Goal: Task Accomplishment & Management: Manage account settings

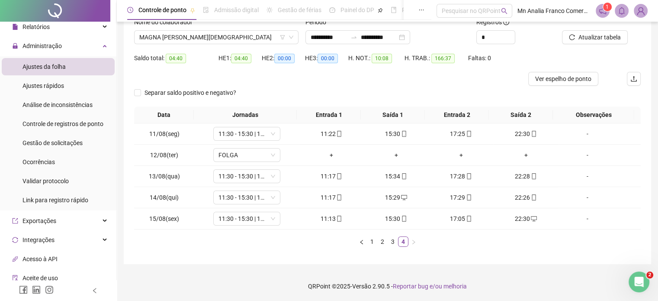
scroll to position [19, 0]
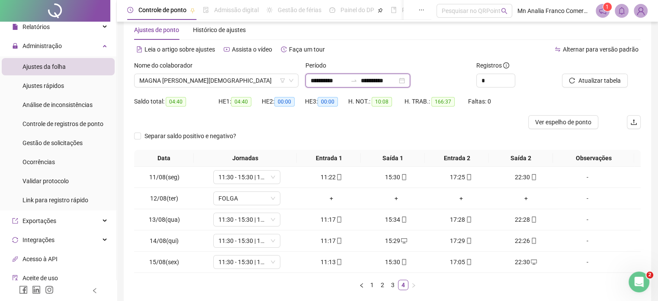
click at [332, 79] on input "**********" at bounding box center [328, 81] width 36 height 10
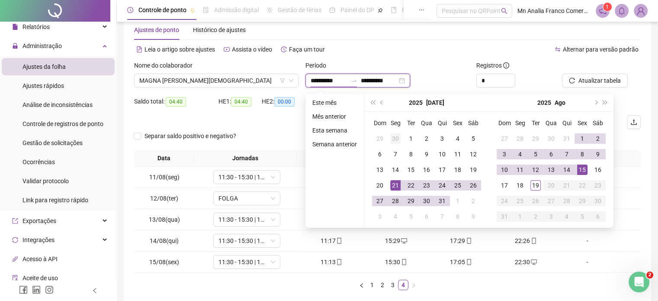
type input "**********"
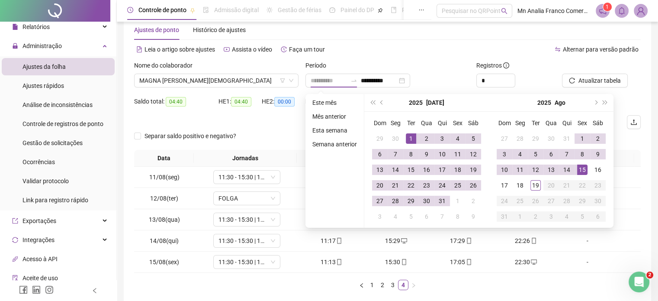
click at [407, 140] on div "1" at bounding box center [411, 138] width 10 height 10
click at [538, 53] on div "Alternar para versão padrão" at bounding box center [513, 49] width 253 height 14
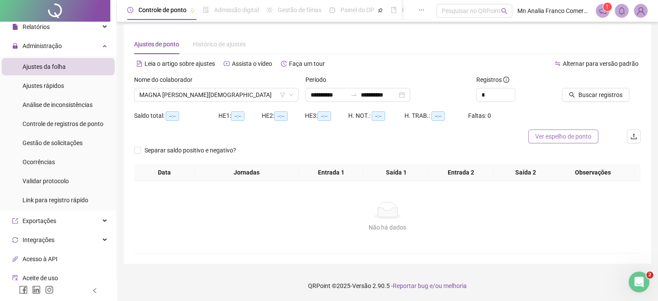
click at [569, 131] on span "Ver espelho de ponto" at bounding box center [563, 136] width 56 height 10
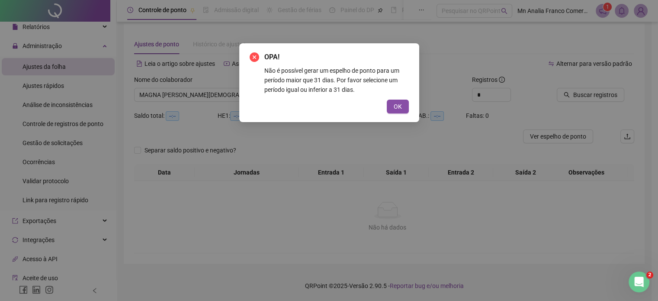
scroll to position [4, 0]
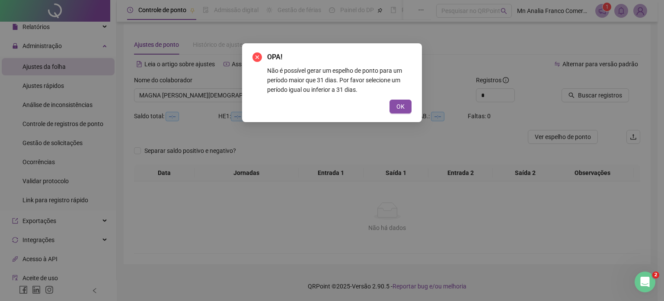
click at [400, 109] on span "OK" at bounding box center [401, 107] width 8 height 10
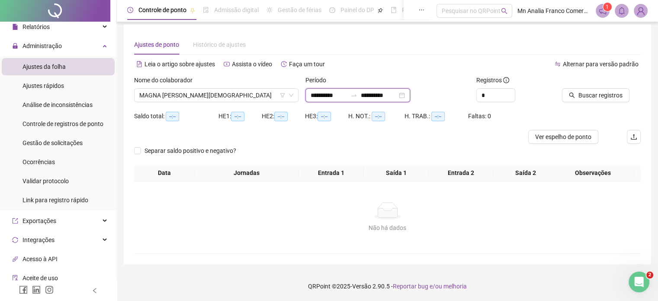
click at [384, 97] on input "**********" at bounding box center [379, 95] width 36 height 10
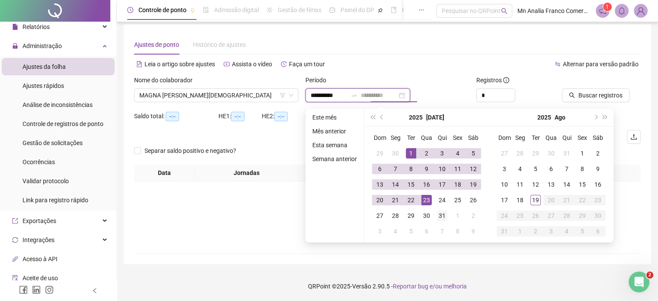
type input "**********"
click at [443, 216] on div "31" at bounding box center [442, 215] width 10 height 10
type input "**********"
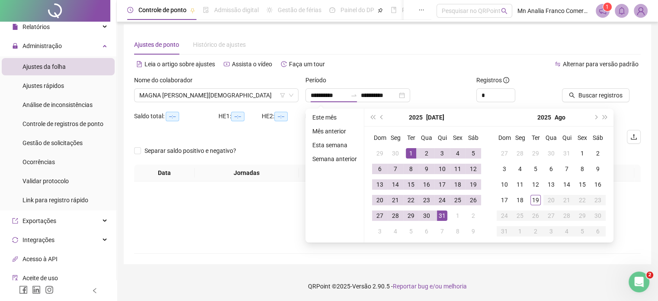
click at [209, 227] on div "Não há dados" at bounding box center [387, 228] width 486 height 10
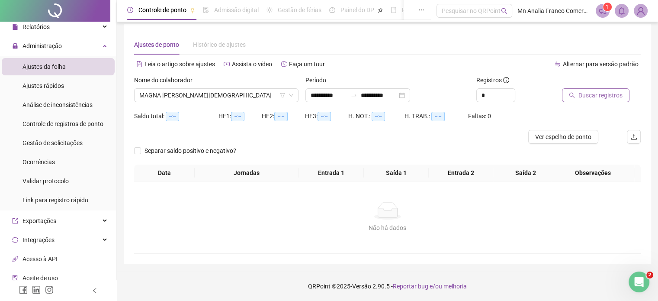
click at [595, 97] on span "Buscar registros" at bounding box center [600, 95] width 44 height 10
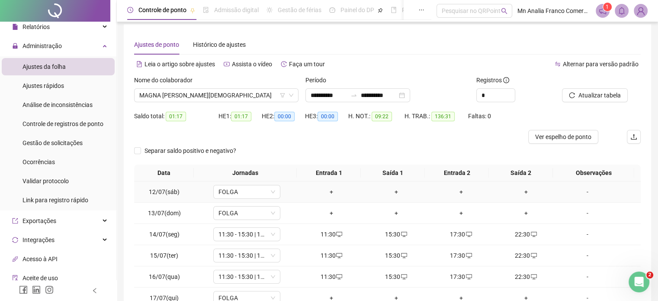
scroll to position [104, 0]
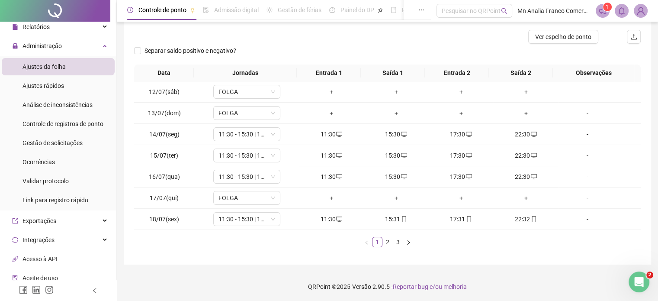
click at [382, 245] on ul "1 2 3" at bounding box center [387, 242] width 506 height 10
click at [384, 240] on link "2" at bounding box center [388, 242] width 10 height 10
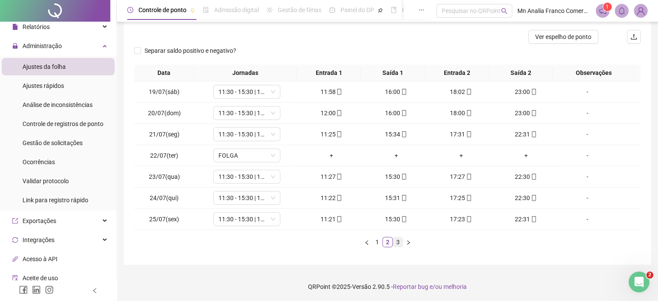
click at [396, 240] on link "3" at bounding box center [398, 242] width 10 height 10
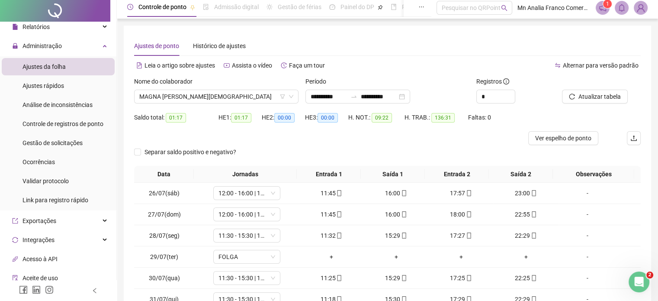
scroll to position [83, 0]
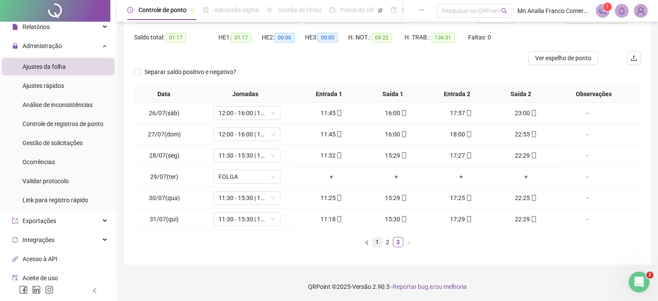
click at [375, 240] on link "1" at bounding box center [377, 242] width 10 height 10
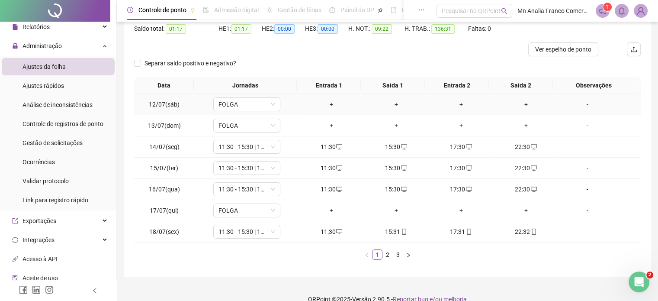
scroll to position [104, 0]
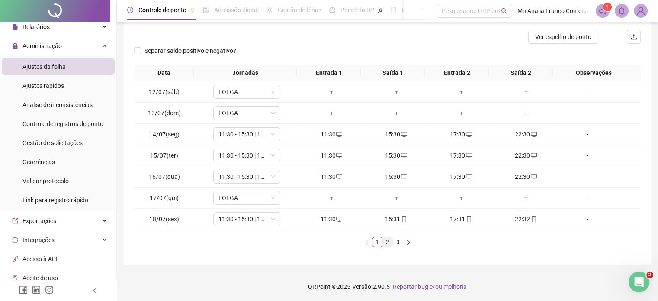
click at [387, 241] on link "2" at bounding box center [388, 242] width 10 height 10
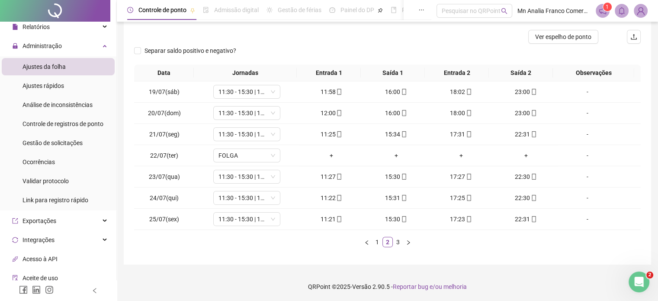
click at [397, 246] on div "Data Jornadas Entrada 1 Saída 1 Entrada 2 Saída 2 Observações 19/07(sáb) 11:30 …" at bounding box center [387, 158] width 506 height 189
click at [396, 242] on link "3" at bounding box center [398, 242] width 10 height 10
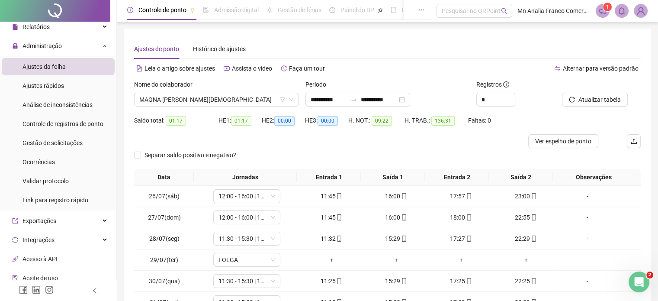
scroll to position [0, 0]
click at [239, 93] on span "MAGNA [PERSON_NAME][DEMOGRAPHIC_DATA]" at bounding box center [216, 99] width 154 height 13
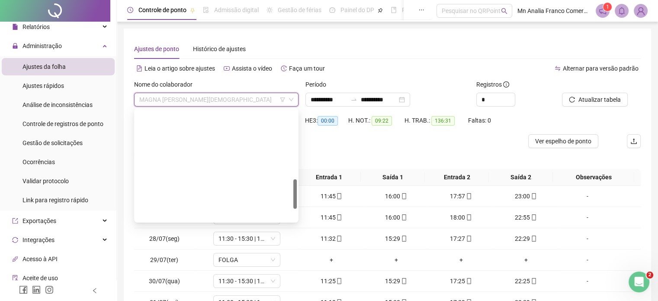
click at [403, 150] on div "Separar saldo positivo e negativo?" at bounding box center [387, 158] width 506 height 21
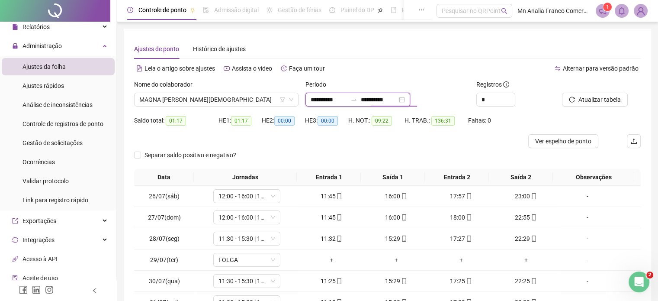
click at [379, 102] on input "**********" at bounding box center [379, 100] width 36 height 10
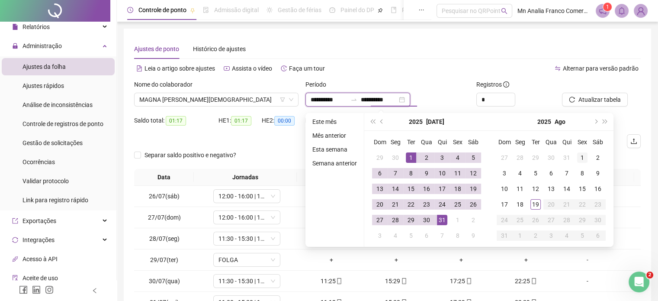
type input "**********"
click at [579, 154] on div "1" at bounding box center [582, 157] width 10 height 10
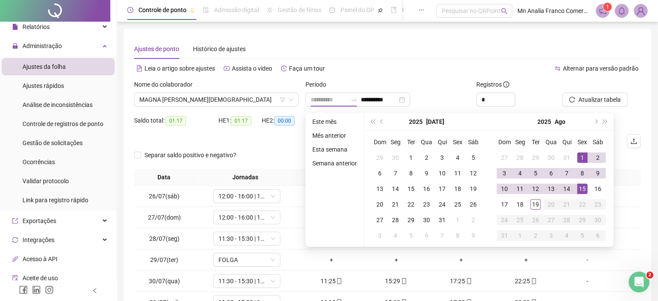
click at [581, 189] on div "15" at bounding box center [582, 188] width 10 height 10
type input "**********"
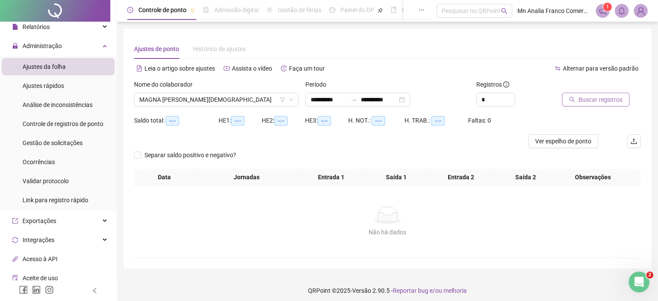
click at [588, 99] on span "Buscar registros" at bounding box center [600, 100] width 44 height 10
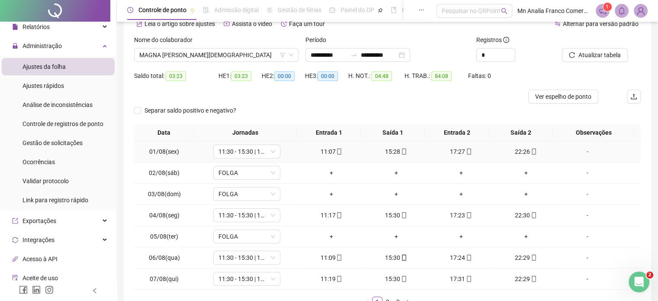
scroll to position [104, 0]
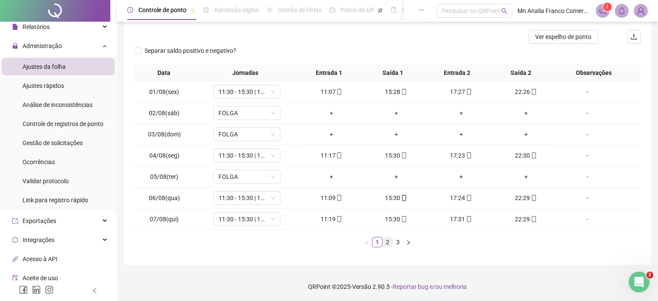
click at [385, 244] on link "2" at bounding box center [388, 242] width 10 height 10
click at [400, 241] on link "3" at bounding box center [398, 242] width 10 height 10
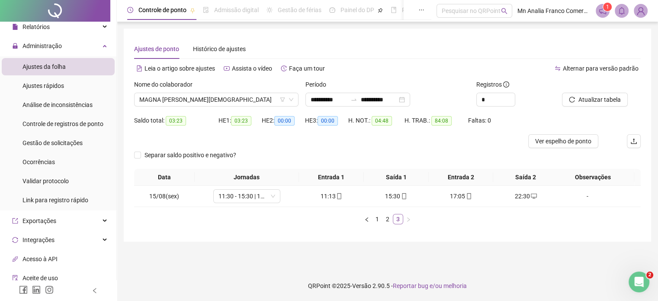
scroll to position [0, 0]
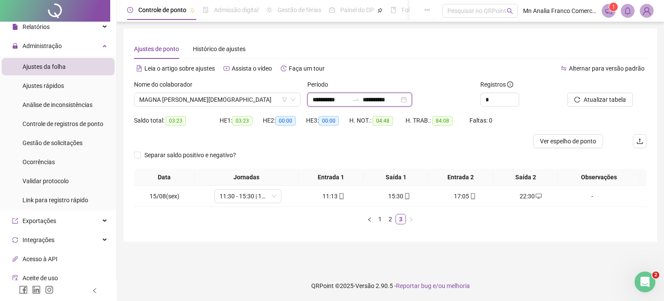
click at [326, 96] on input "**********" at bounding box center [331, 100] width 36 height 10
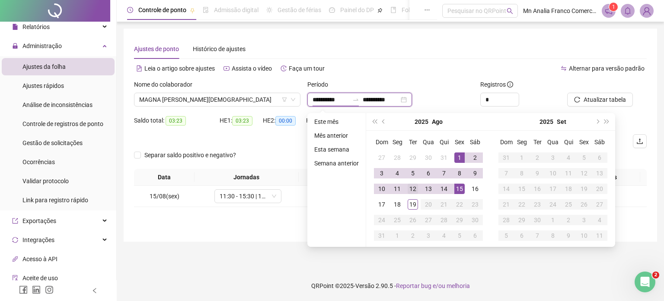
type input "**********"
click at [382, 122] on button "prev-year" at bounding box center [384, 121] width 10 height 17
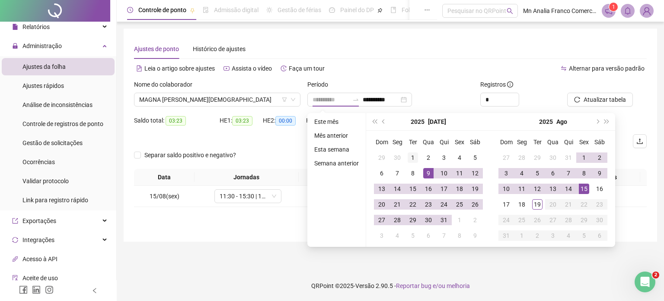
type input "**********"
click at [417, 158] on div "1" at bounding box center [413, 157] width 10 height 10
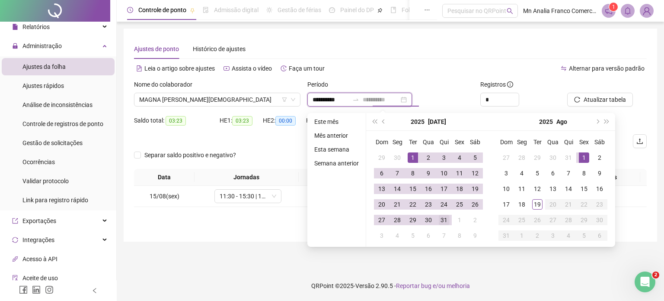
type input "**********"
click at [445, 218] on div "31" at bounding box center [444, 219] width 10 height 10
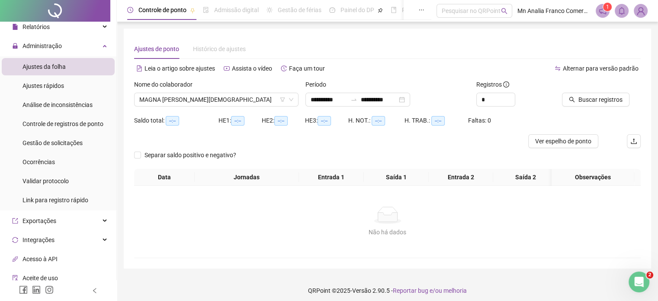
click at [578, 107] on div "Buscar registros" at bounding box center [601, 97] width 86 height 34
click at [579, 101] on span "Buscar registros" at bounding box center [600, 100] width 44 height 10
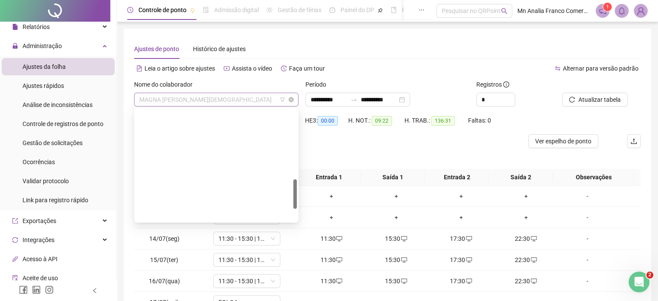
click at [224, 93] on span "MAGNA [PERSON_NAME][DEMOGRAPHIC_DATA]" at bounding box center [216, 99] width 154 height 13
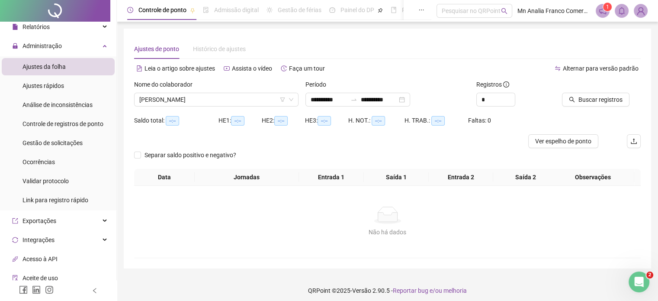
click at [211, 91] on div "Nome do colaborador" at bounding box center [216, 86] width 164 height 13
click at [218, 101] on span "[PERSON_NAME]" at bounding box center [216, 99] width 154 height 13
click at [205, 98] on span "[PERSON_NAME]" at bounding box center [216, 99] width 154 height 13
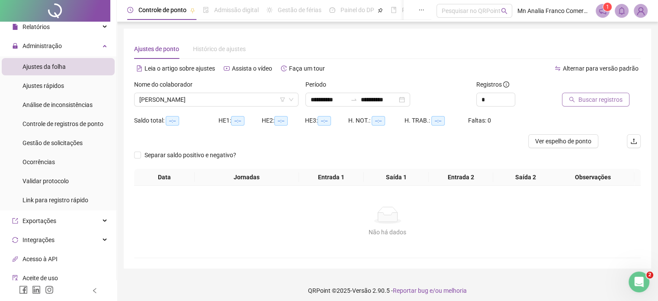
click at [583, 103] on span "Buscar registros" at bounding box center [600, 100] width 44 height 10
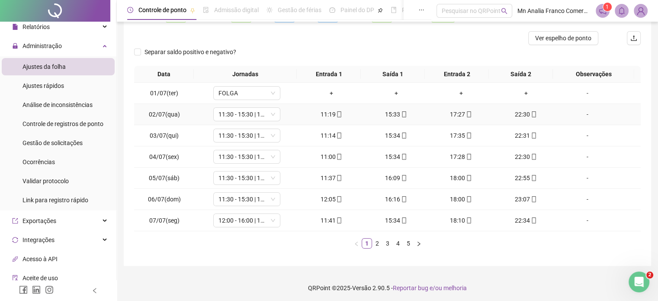
scroll to position [104, 0]
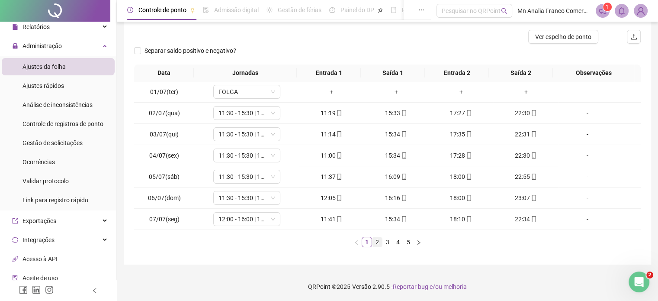
click at [377, 240] on link "2" at bounding box center [377, 242] width 10 height 10
click at [387, 240] on link "3" at bounding box center [388, 242] width 10 height 10
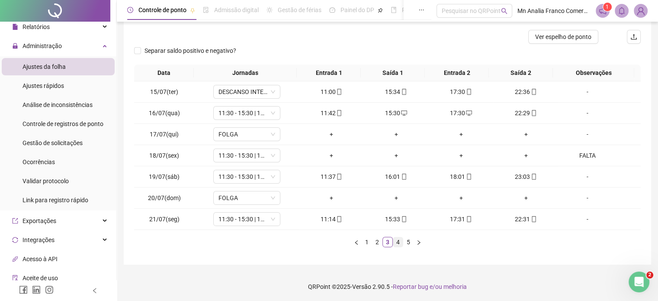
click at [397, 241] on link "4" at bounding box center [398, 242] width 10 height 10
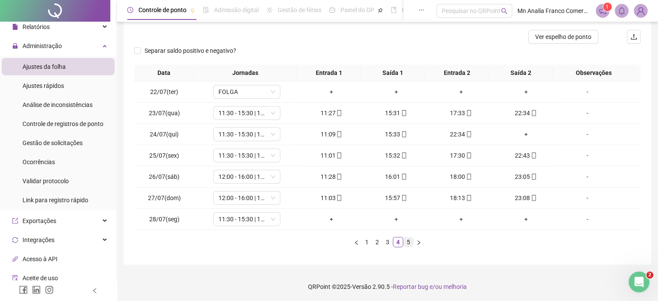
click at [405, 242] on link "5" at bounding box center [408, 242] width 10 height 10
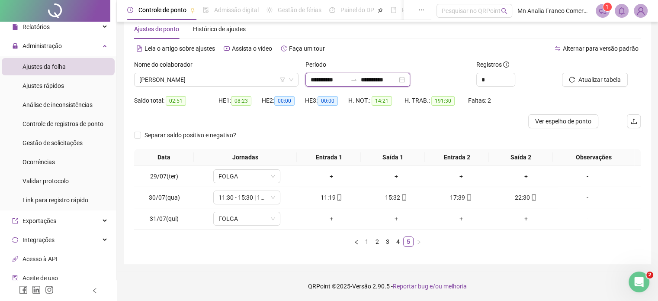
click at [337, 78] on input "**********" at bounding box center [328, 80] width 36 height 10
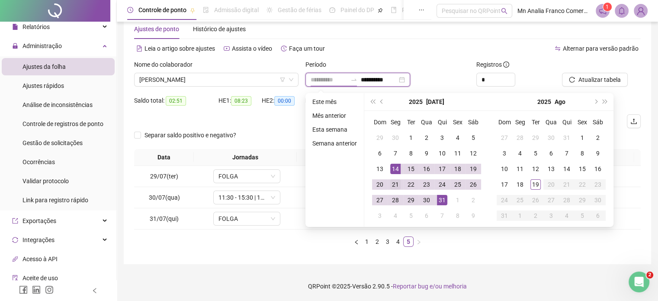
type input "**********"
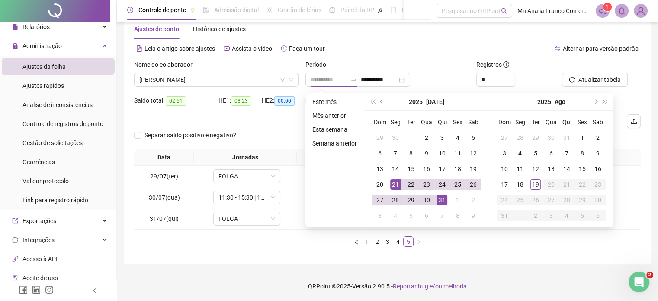
click at [392, 180] on div "21" at bounding box center [395, 184] width 10 height 10
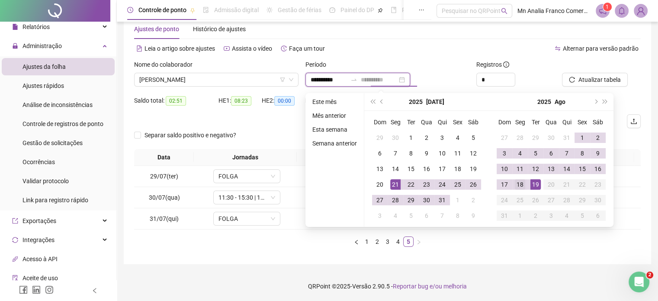
type input "**********"
click at [518, 180] on div "18" at bounding box center [520, 184] width 10 height 10
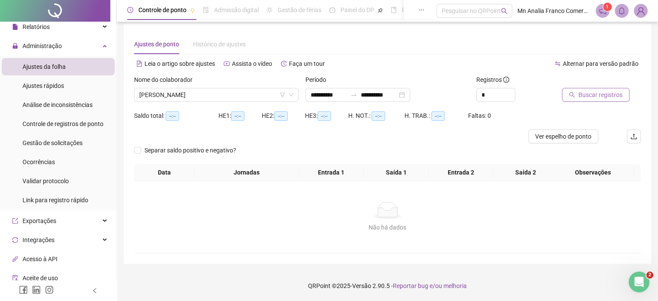
click at [585, 90] on span "Buscar registros" at bounding box center [600, 95] width 44 height 10
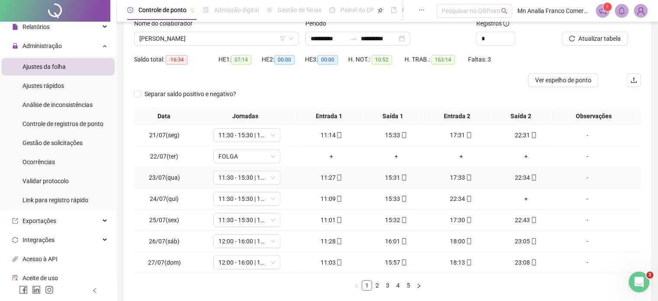
scroll to position [104, 0]
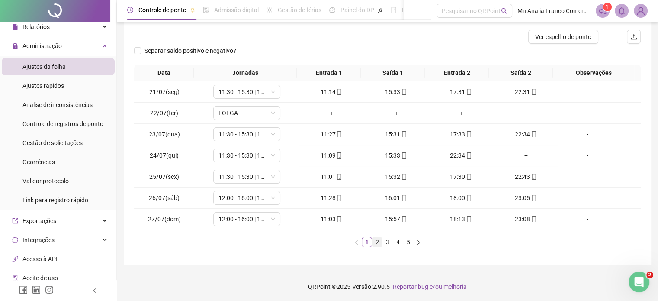
click at [379, 241] on link "2" at bounding box center [377, 242] width 10 height 10
click at [386, 243] on link "3" at bounding box center [388, 242] width 10 height 10
click at [367, 245] on link "1" at bounding box center [367, 242] width 10 height 10
click at [379, 242] on link "2" at bounding box center [377, 242] width 10 height 10
click at [386, 241] on link "3" at bounding box center [388, 242] width 10 height 10
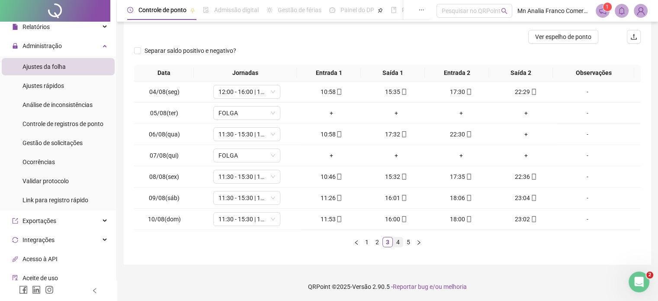
click at [397, 241] on link "4" at bounding box center [398, 242] width 10 height 10
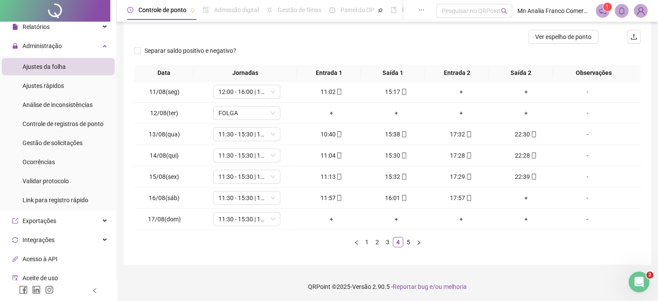
click at [477, 254] on div "**********" at bounding box center [387, 94] width 527 height 340
click at [406, 240] on link "5" at bounding box center [408, 242] width 10 height 10
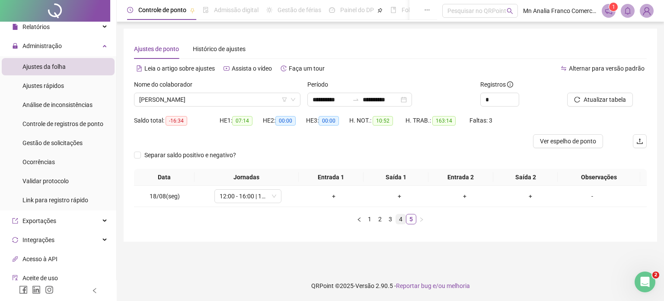
click at [398, 218] on link "4" at bounding box center [401, 219] width 10 height 10
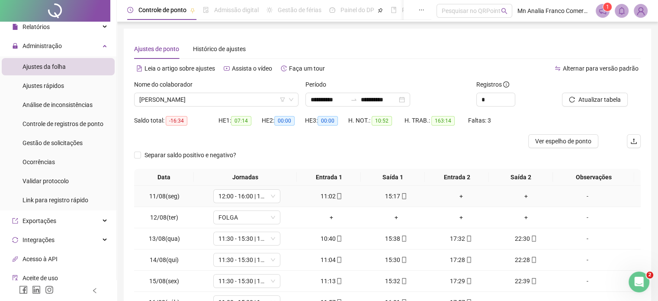
click at [581, 194] on div "-" at bounding box center [586, 196] width 51 height 10
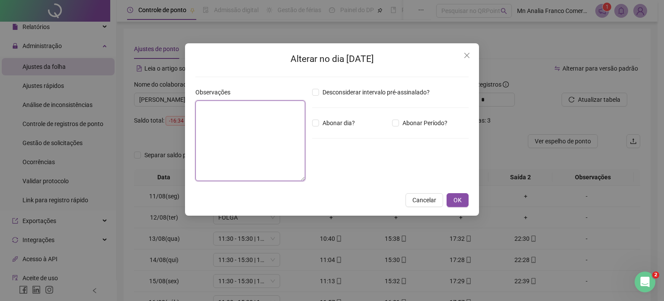
click at [278, 112] on textarea at bounding box center [250, 140] width 110 height 80
type textarea "*"
type textarea "**********"
click at [455, 198] on span "OK" at bounding box center [458, 200] width 8 height 10
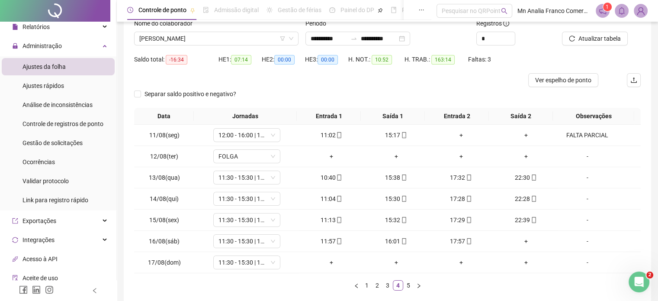
scroll to position [104, 0]
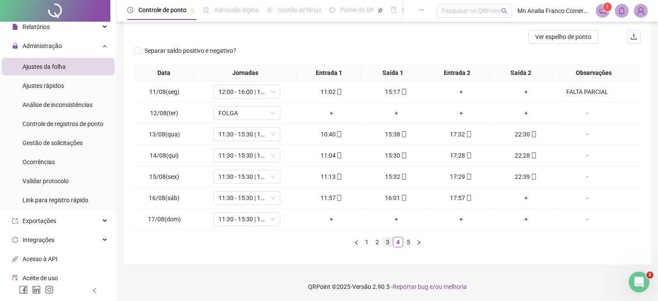
click at [385, 240] on link "3" at bounding box center [388, 242] width 10 height 10
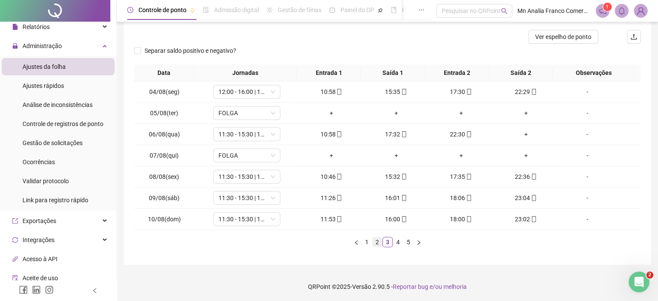
click at [377, 240] on link "2" at bounding box center [377, 242] width 10 height 10
click at [584, 89] on div "-" at bounding box center [586, 92] width 51 height 10
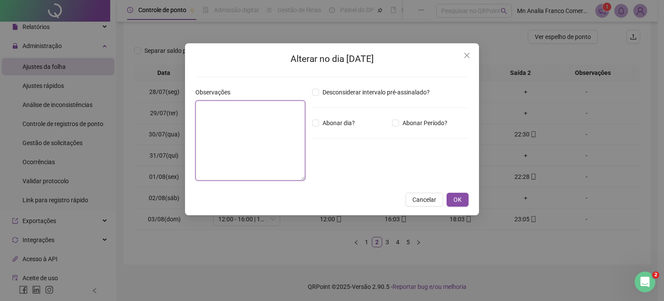
click at [264, 102] on textarea at bounding box center [250, 140] width 110 height 80
type textarea "*****"
click at [457, 198] on span "OK" at bounding box center [458, 200] width 8 height 10
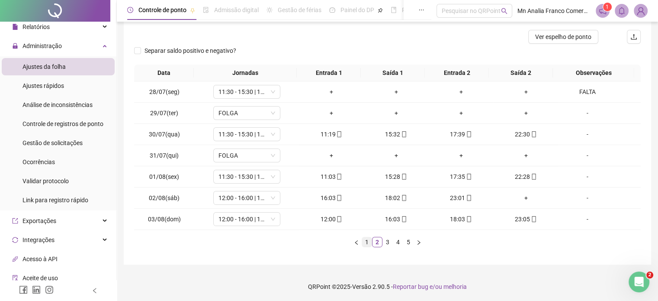
click at [365, 241] on link "1" at bounding box center [367, 242] width 10 height 10
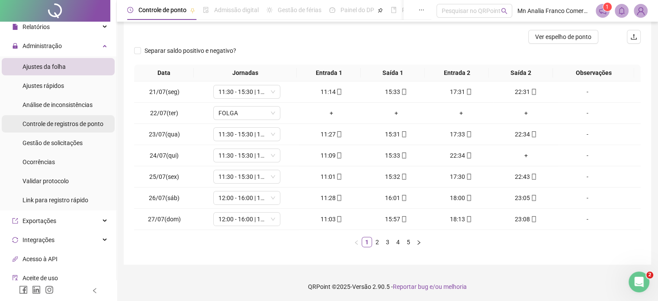
click at [71, 123] on span "Controle de registros de ponto" at bounding box center [62, 123] width 81 height 7
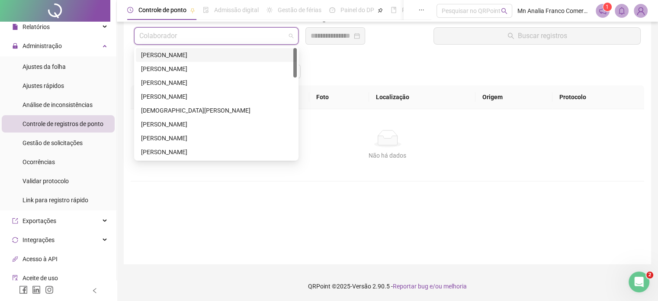
click at [198, 37] on input "search" at bounding box center [212, 36] width 146 height 16
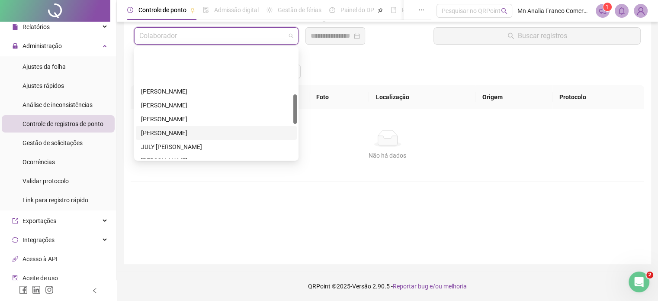
scroll to position [216, 0]
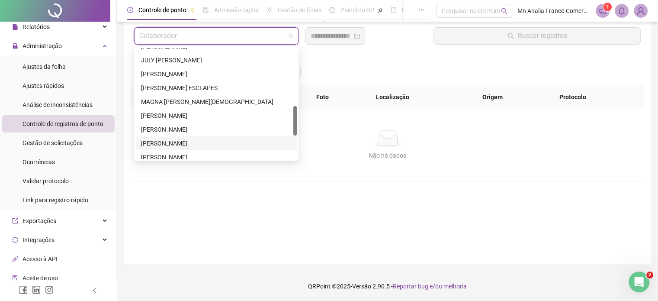
click at [180, 146] on div "[PERSON_NAME]" at bounding box center [216, 143] width 150 height 10
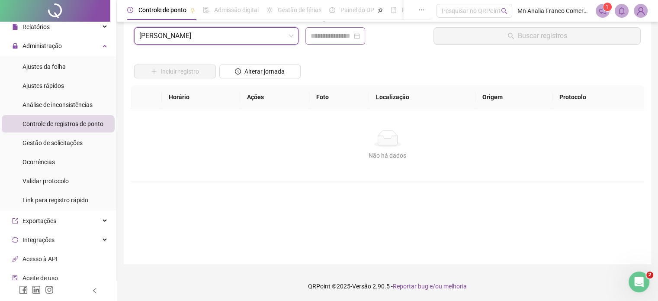
click at [309, 35] on div at bounding box center [335, 35] width 60 height 17
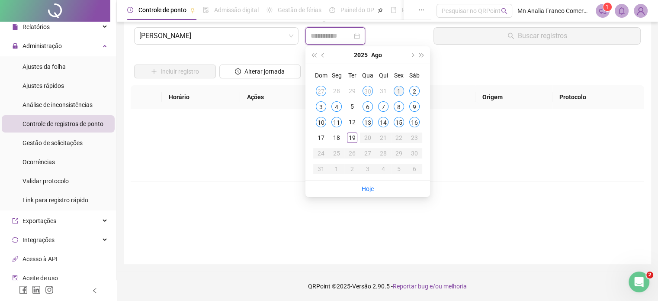
type input "**********"
click at [322, 54] on span "prev-year" at bounding box center [323, 55] width 4 height 4
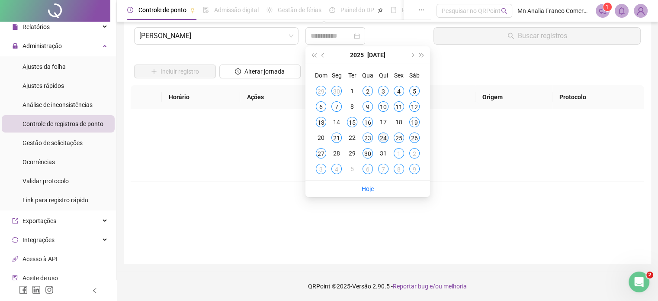
type input "**********"
click at [381, 136] on div "24" at bounding box center [383, 137] width 10 height 10
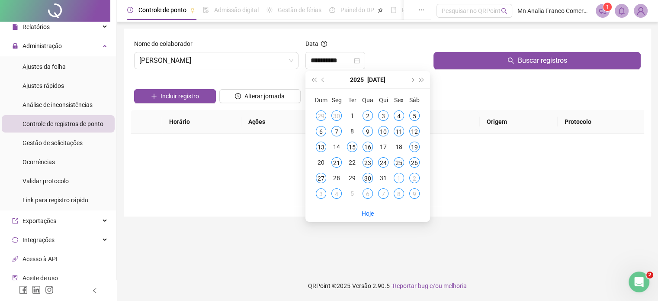
scroll to position [0, 0]
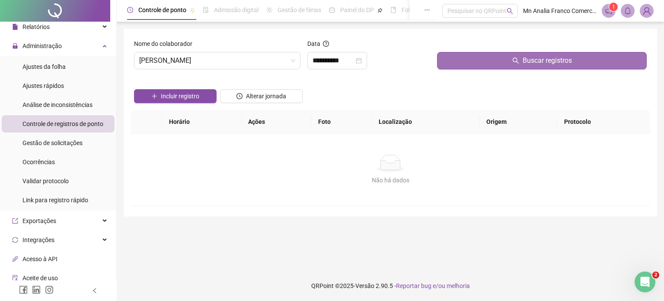
click at [461, 57] on button "Buscar registros" at bounding box center [542, 60] width 210 height 17
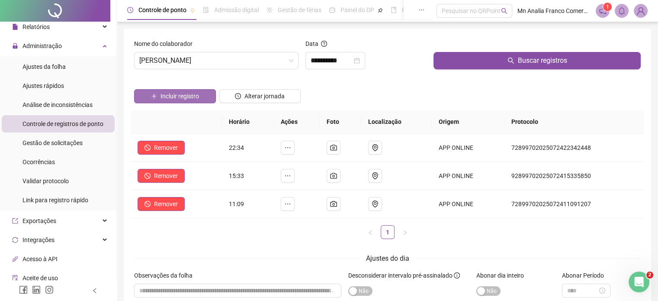
click at [166, 95] on span "Incluir registro" at bounding box center [179, 96] width 38 height 10
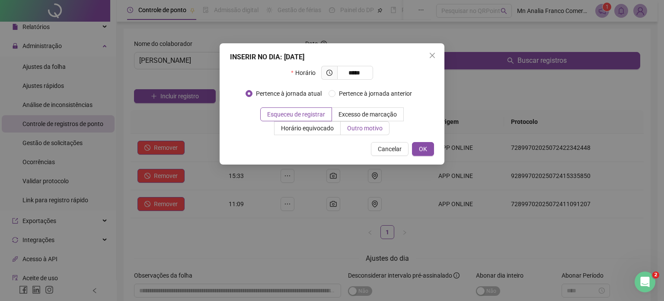
type input "*****"
click at [372, 123] on label "Outro motivo" at bounding box center [365, 128] width 49 height 14
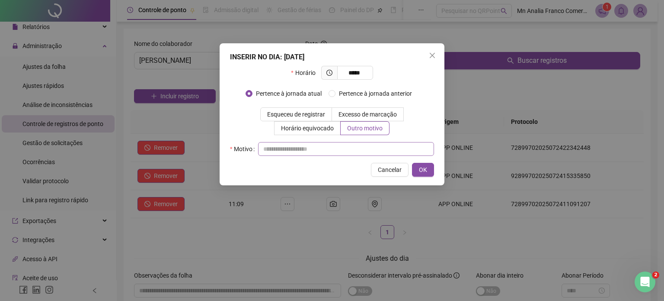
click at [364, 155] on div "INSERIR NO DIA : [DATE] Horário ***** Pertence à jornada atual Pertence à jorna…" at bounding box center [332, 114] width 225 height 142
click at [367, 150] on input "text" at bounding box center [346, 149] width 176 height 14
type input "*"
click at [422, 171] on span "OK" at bounding box center [423, 170] width 8 height 10
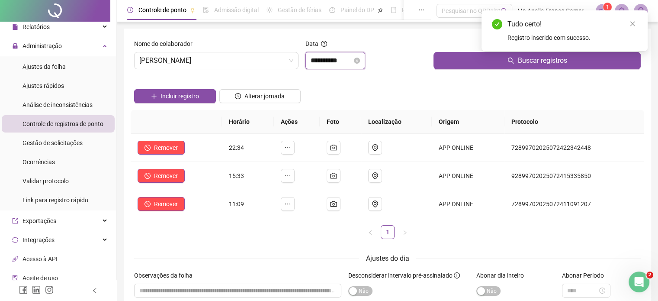
click at [320, 59] on input "**********" at bounding box center [331, 60] width 42 height 10
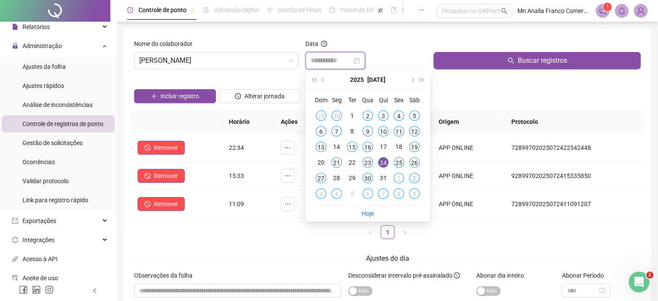
type input "**********"
click at [416, 179] on div "2" at bounding box center [414, 178] width 10 height 10
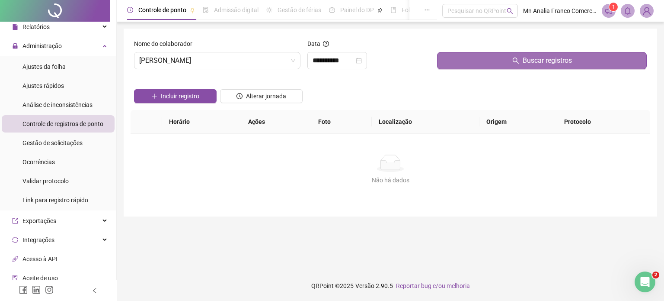
click at [501, 60] on button "Buscar registros" at bounding box center [542, 60] width 210 height 17
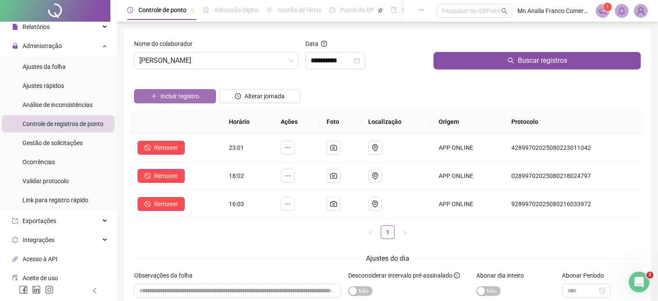
click at [183, 97] on span "Incluir registro" at bounding box center [179, 96] width 38 height 10
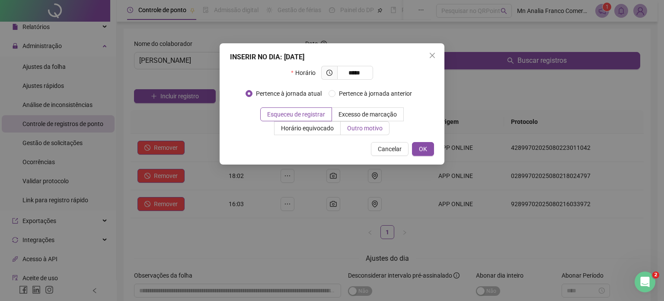
type input "*****"
click at [368, 128] on span "Outro motivo" at bounding box center [364, 128] width 35 height 7
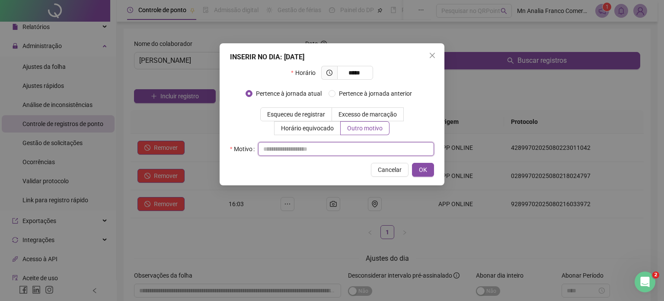
click at [351, 154] on input "text" at bounding box center [346, 149] width 176 height 14
type input "*"
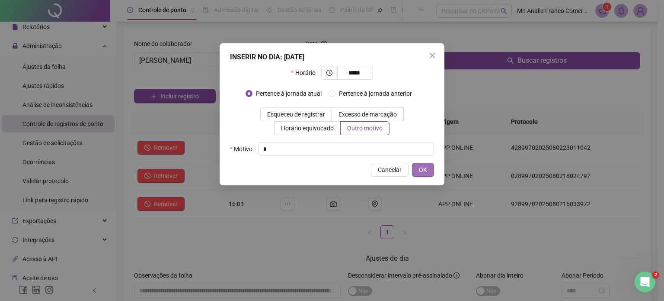
click at [428, 166] on button "OK" at bounding box center [423, 170] width 22 height 14
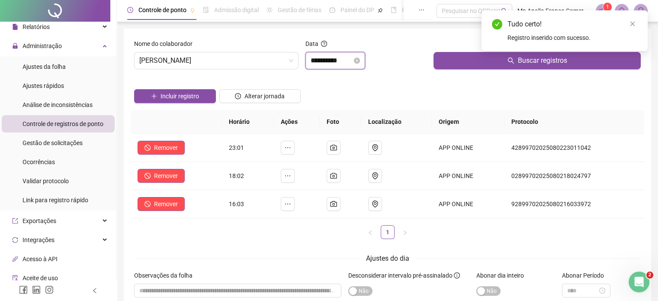
click at [341, 57] on input "**********" at bounding box center [331, 60] width 42 height 10
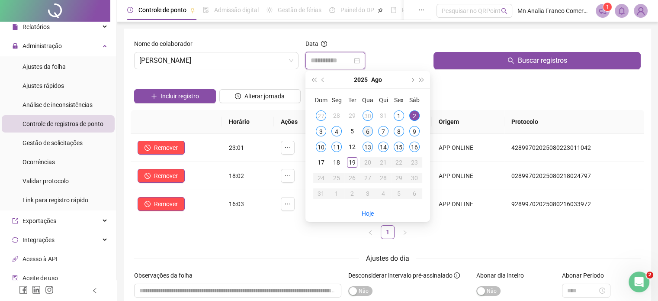
type input "**********"
click at [366, 134] on div "6" at bounding box center [367, 131] width 10 height 10
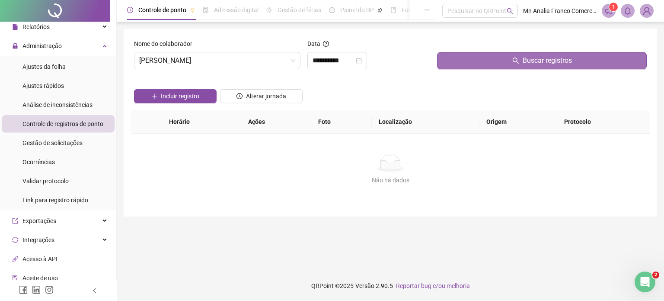
click at [475, 62] on button "Buscar registros" at bounding box center [542, 60] width 210 height 17
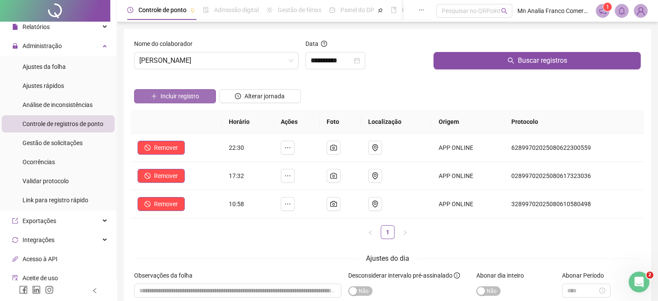
click at [182, 94] on span "Incluir registro" at bounding box center [179, 96] width 38 height 10
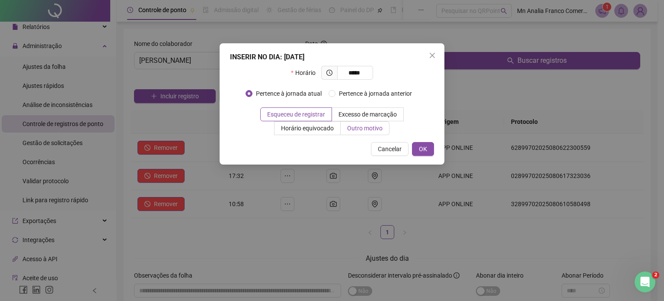
type input "*****"
click at [374, 130] on span "Outro motivo" at bounding box center [364, 128] width 35 height 7
click at [366, 128] on span "Outro motivo" at bounding box center [364, 128] width 35 height 7
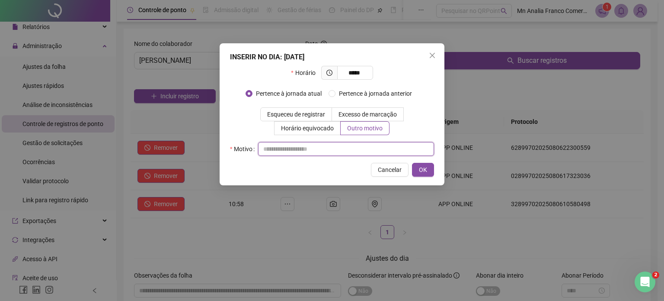
click at [343, 147] on input "text" at bounding box center [346, 149] width 176 height 14
type input "*"
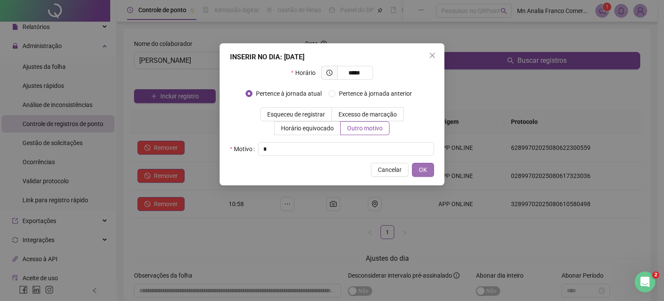
click at [430, 172] on button "OK" at bounding box center [423, 170] width 22 height 14
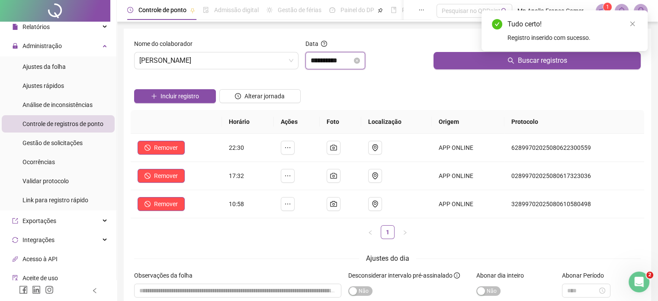
click at [313, 64] on input "**********" at bounding box center [331, 60] width 42 height 10
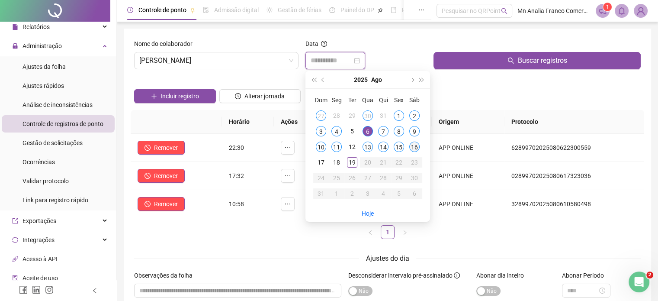
type input "**********"
click at [412, 146] on div "16" at bounding box center [414, 146] width 10 height 10
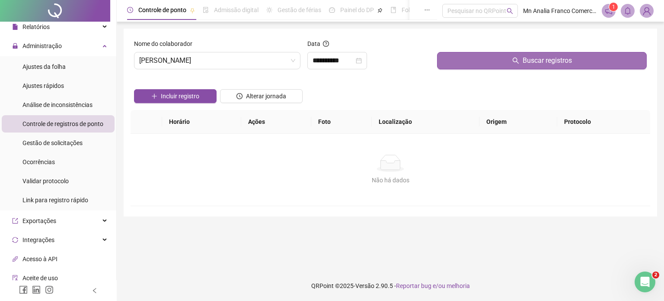
click at [476, 62] on button "Buscar registros" at bounding box center [542, 60] width 210 height 17
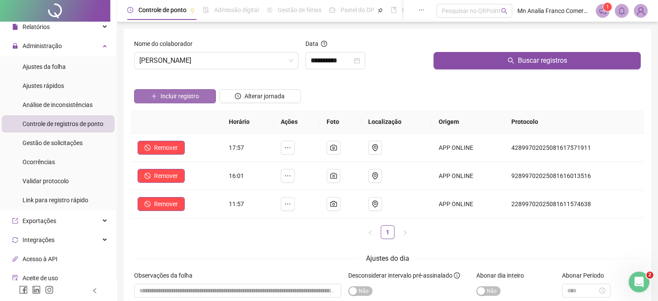
click at [180, 95] on span "Incluir registro" at bounding box center [179, 96] width 38 height 10
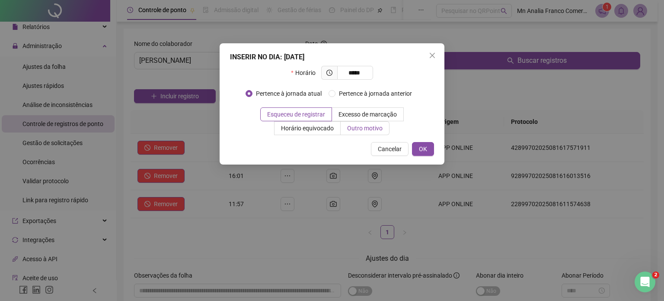
type input "*****"
click at [374, 126] on span "Outro motivo" at bounding box center [364, 128] width 35 height 7
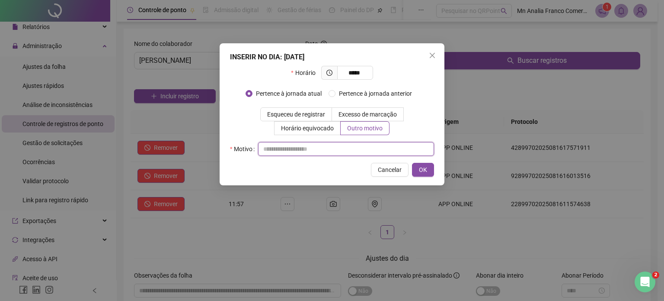
click at [364, 150] on input "text" at bounding box center [346, 149] width 176 height 14
type input "*"
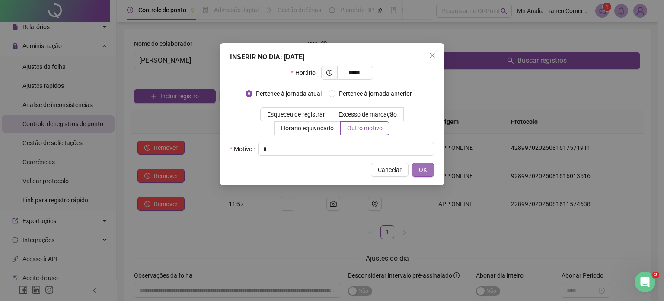
click at [426, 168] on span "OK" at bounding box center [423, 170] width 8 height 10
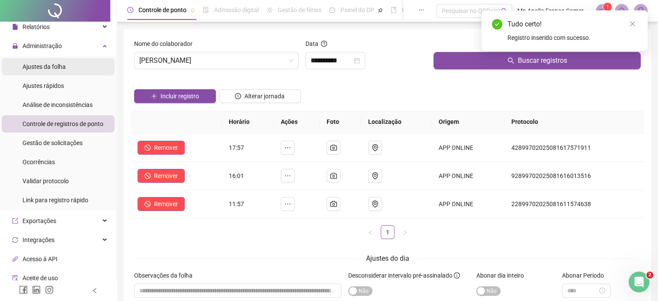
click at [76, 65] on li "Ajustes da folha" at bounding box center [58, 66] width 113 height 17
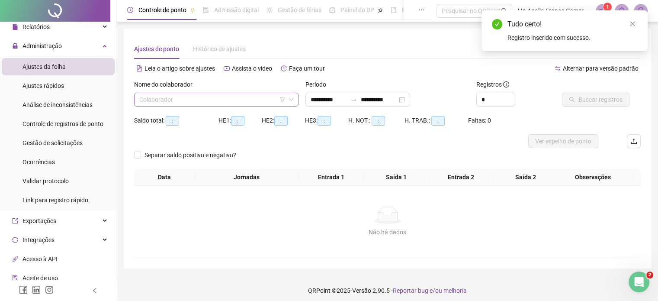
click at [155, 101] on input "search" at bounding box center [212, 99] width 146 height 13
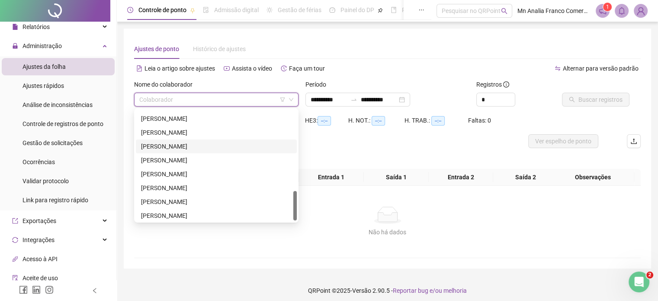
scroll to position [259, 0]
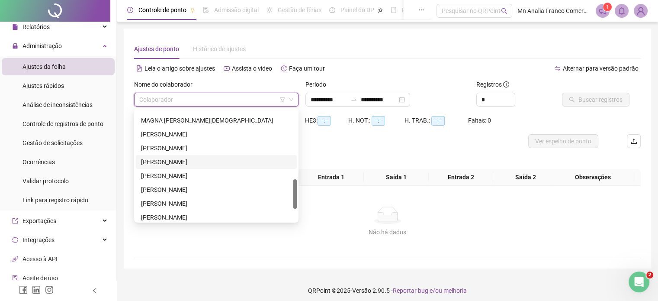
click at [188, 159] on div "[PERSON_NAME]" at bounding box center [216, 162] width 150 height 10
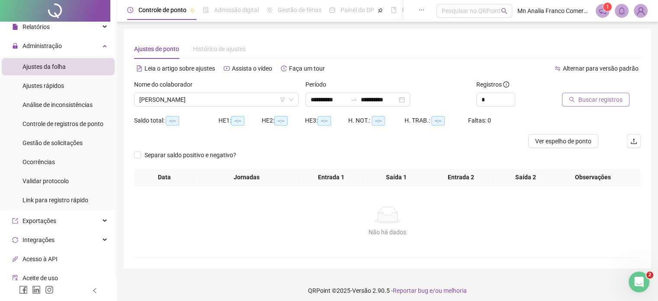
click at [590, 97] on span "Buscar registros" at bounding box center [600, 100] width 44 height 10
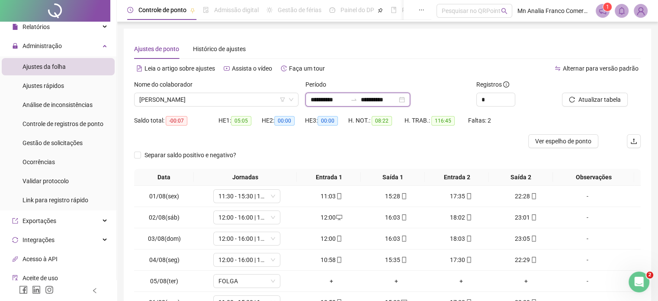
click at [334, 98] on input "**********" at bounding box center [328, 100] width 36 height 10
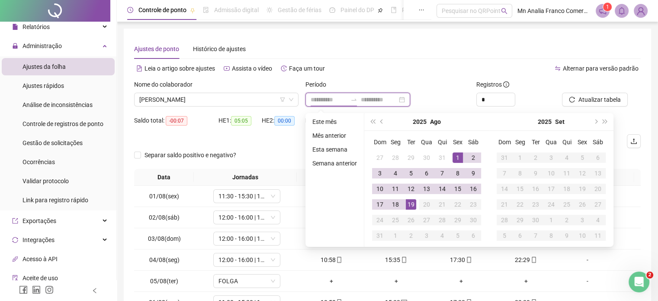
type input "**********"
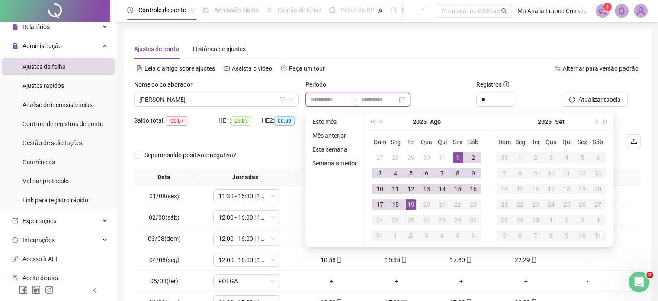
type input "**********"
click at [382, 122] on span "prev-year" at bounding box center [382, 121] width 4 height 4
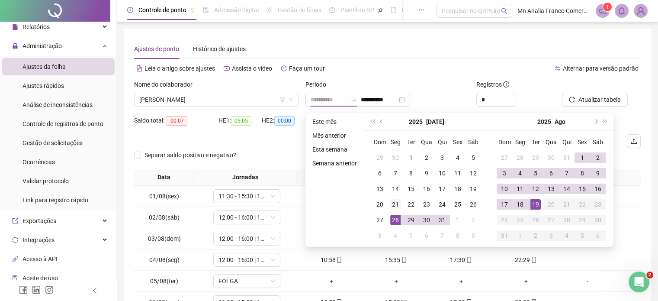
type input "**********"
click at [396, 208] on div "21" at bounding box center [395, 204] width 10 height 10
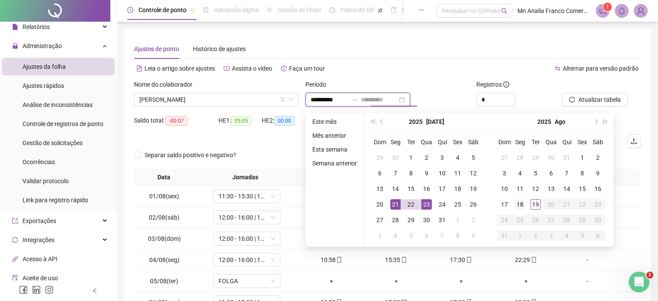
type input "**********"
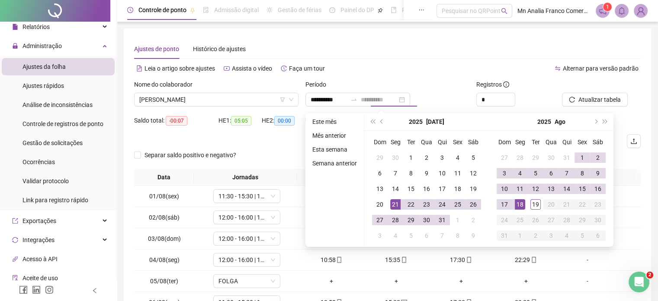
click at [522, 206] on div "18" at bounding box center [520, 204] width 10 height 10
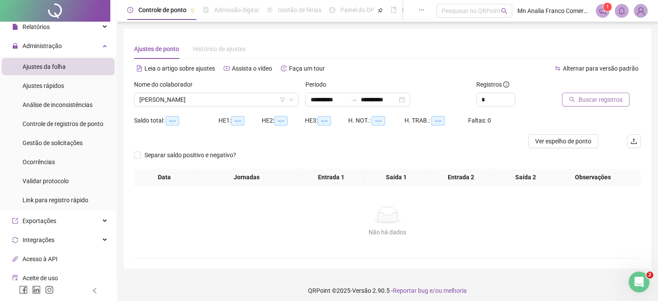
click at [604, 100] on span "Buscar registros" at bounding box center [600, 100] width 44 height 10
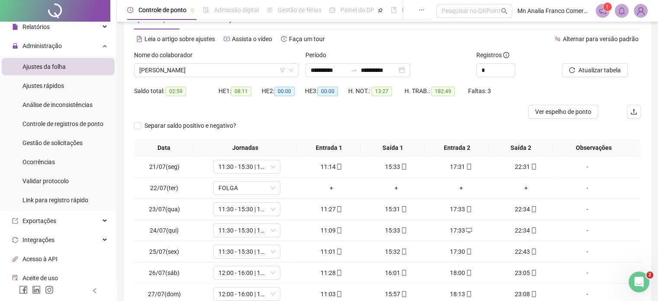
scroll to position [104, 0]
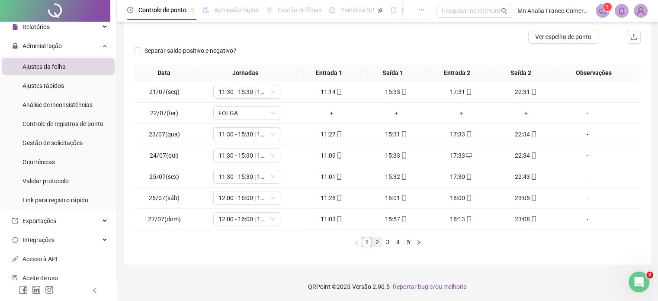
click at [377, 242] on link "2" at bounding box center [377, 242] width 10 height 10
click at [392, 241] on ul "1 2 3 4 5" at bounding box center [387, 242] width 506 height 10
click at [387, 242] on link "3" at bounding box center [388, 242] width 10 height 10
click at [399, 242] on link "4" at bounding box center [398, 242] width 10 height 10
click at [406, 242] on link "5" at bounding box center [408, 242] width 10 height 10
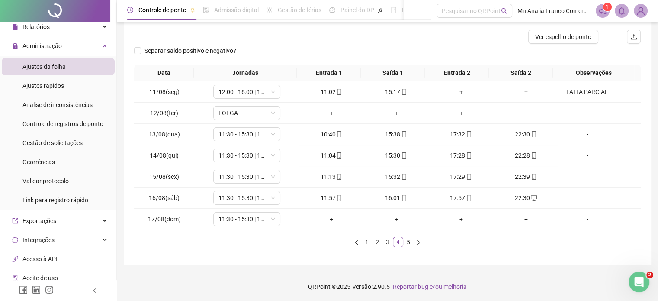
scroll to position [0, 0]
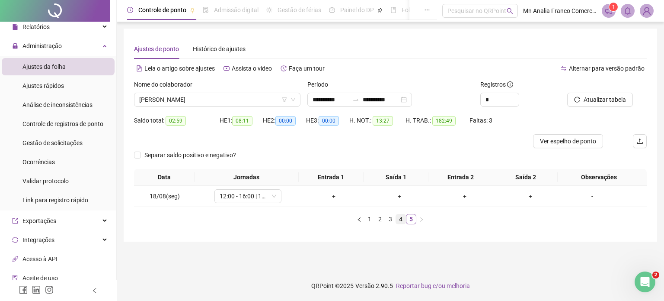
click at [397, 219] on link "4" at bounding box center [401, 219] width 10 height 10
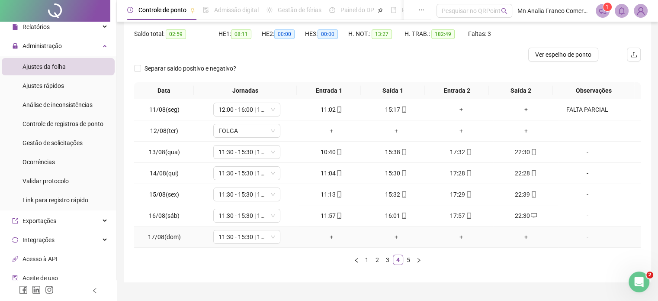
scroll to position [104, 0]
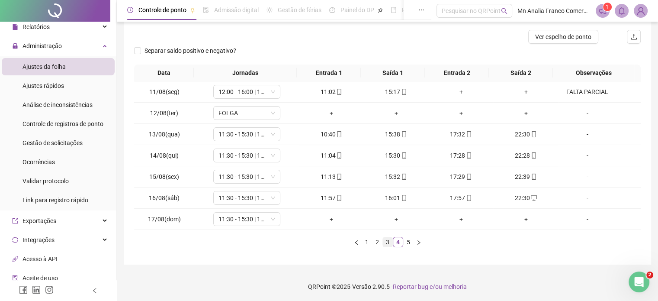
click at [387, 240] on link "3" at bounding box center [388, 242] width 10 height 10
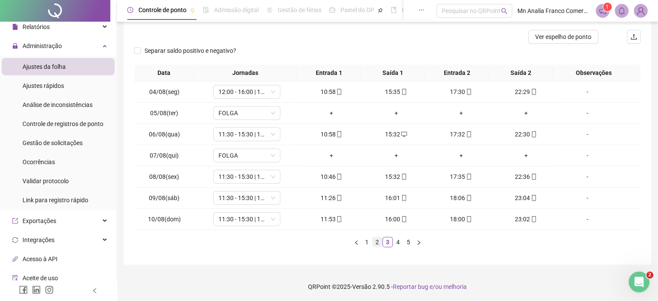
click at [376, 238] on link "2" at bounding box center [377, 242] width 10 height 10
click at [365, 241] on link "1" at bounding box center [367, 242] width 10 height 10
click at [372, 241] on link "2" at bounding box center [377, 242] width 10 height 10
click at [385, 240] on link "3" at bounding box center [388, 242] width 10 height 10
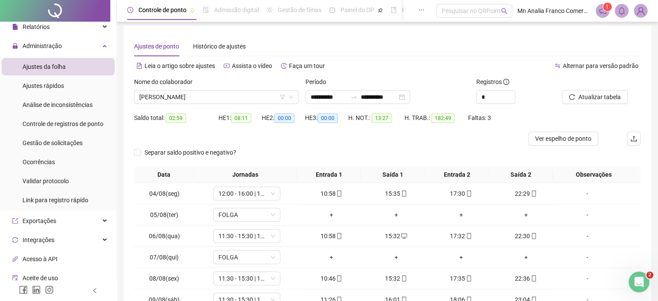
scroll to position [0, 0]
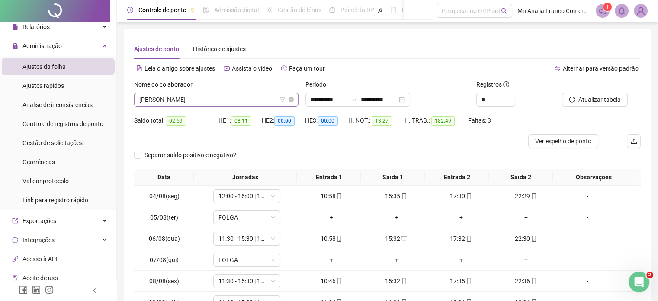
click at [229, 95] on span "[PERSON_NAME]" at bounding box center [216, 99] width 154 height 13
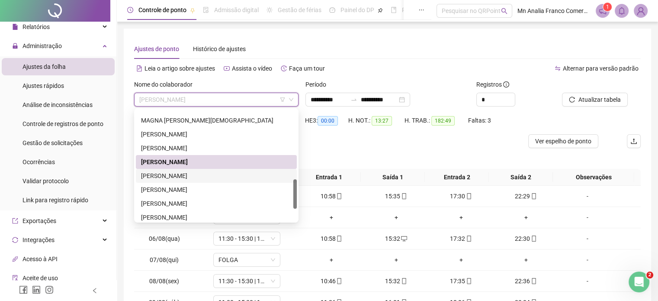
click at [211, 176] on div "[PERSON_NAME]" at bounding box center [216, 176] width 150 height 10
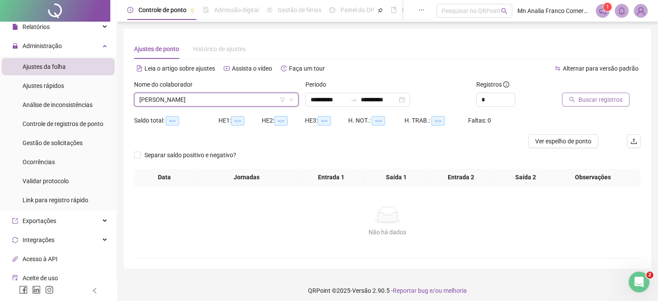
click at [582, 97] on span "Buscar registros" at bounding box center [600, 100] width 44 height 10
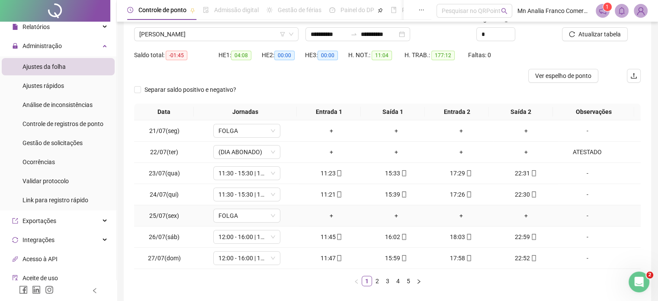
scroll to position [104, 0]
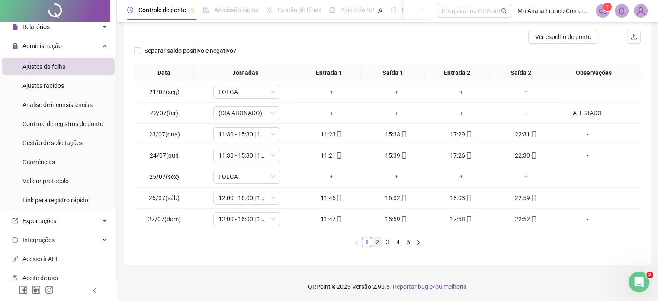
click at [378, 240] on link "2" at bounding box center [377, 242] width 10 height 10
click at [388, 241] on link "3" at bounding box center [388, 242] width 10 height 10
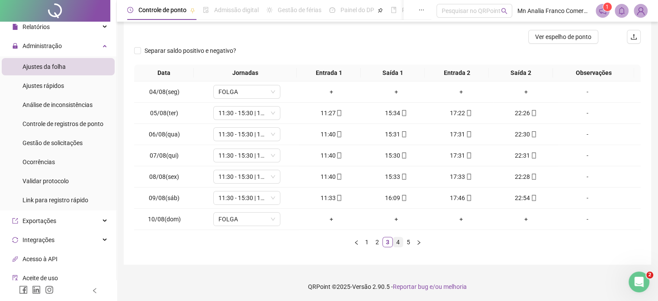
click at [396, 243] on link "4" at bounding box center [398, 242] width 10 height 10
click at [403, 241] on link "5" at bounding box center [408, 242] width 10 height 10
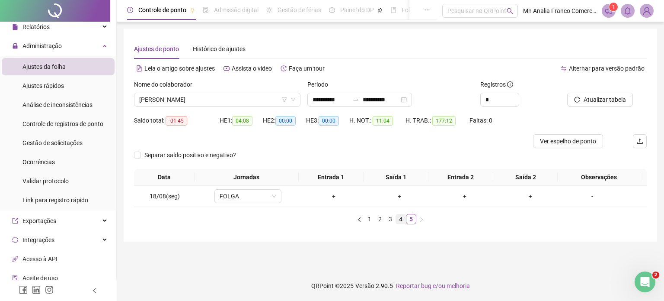
click at [397, 220] on link "4" at bounding box center [401, 219] width 10 height 10
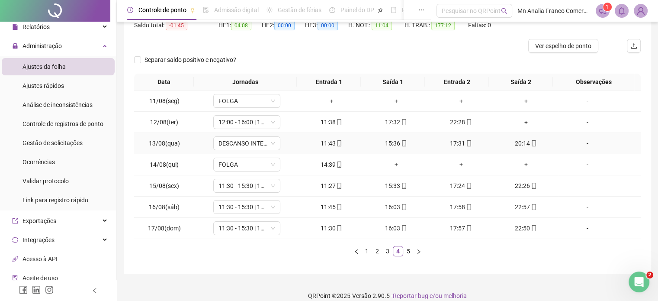
scroll to position [104, 0]
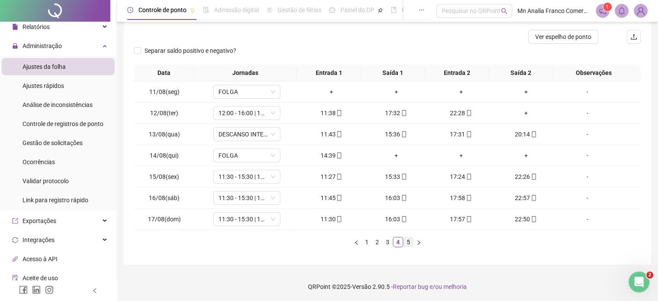
click at [403, 243] on link "5" at bounding box center [408, 242] width 10 height 10
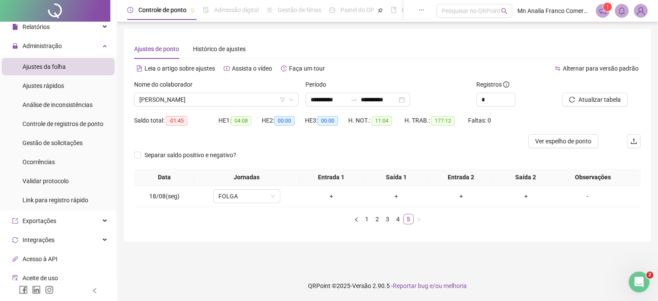
scroll to position [0, 0]
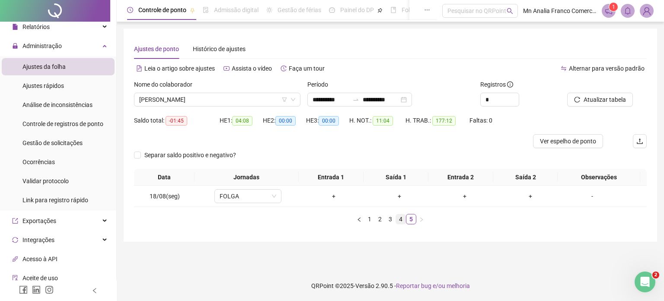
click at [401, 219] on link "4" at bounding box center [401, 219] width 10 height 10
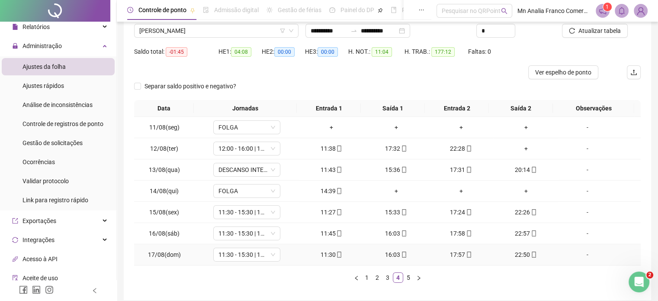
scroll to position [86, 0]
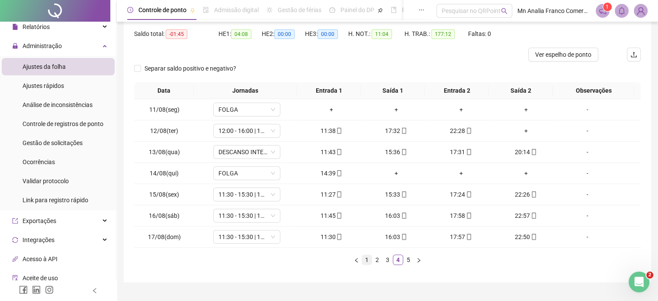
click at [365, 261] on link "1" at bounding box center [367, 260] width 10 height 10
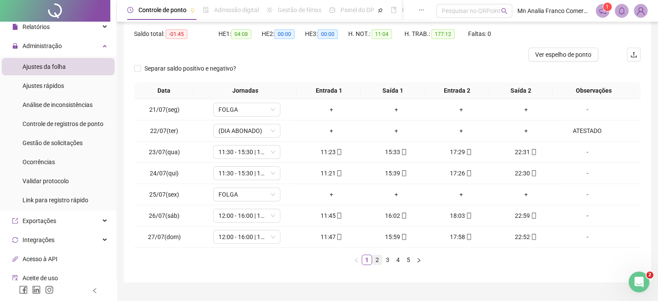
click at [378, 262] on link "2" at bounding box center [377, 260] width 10 height 10
click at [387, 259] on link "3" at bounding box center [388, 260] width 10 height 10
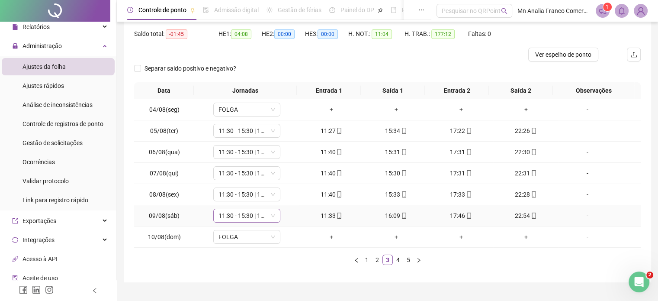
click at [236, 221] on input "search" at bounding box center [242, 215] width 49 height 13
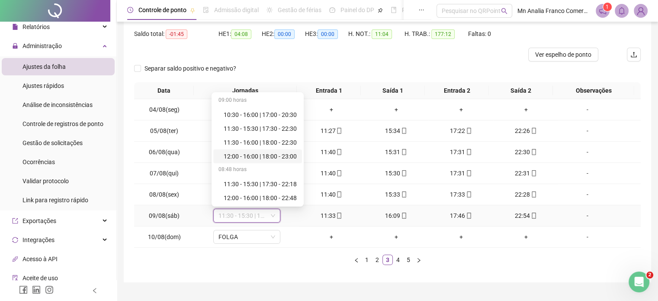
click at [231, 157] on div "12:00 - 16:00 | 18:00 - 23:00" at bounding box center [260, 156] width 73 height 10
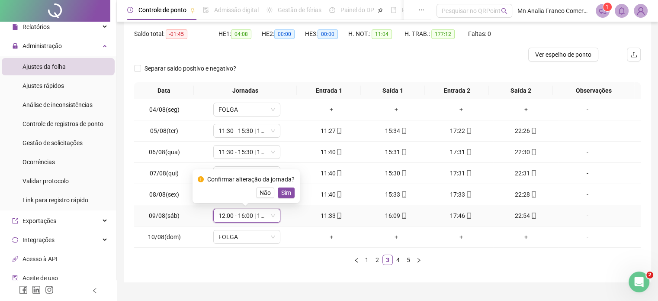
click at [281, 193] on span "Sim" at bounding box center [286, 193] width 10 height 10
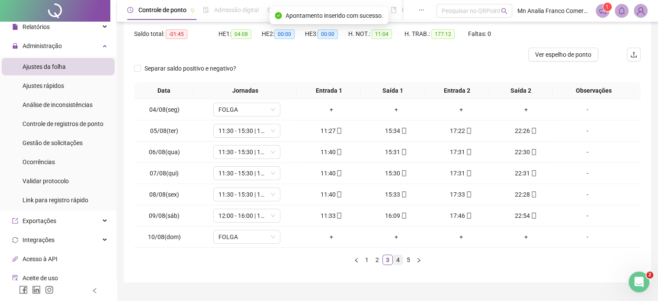
click at [396, 259] on link "4" at bounding box center [398, 260] width 10 height 10
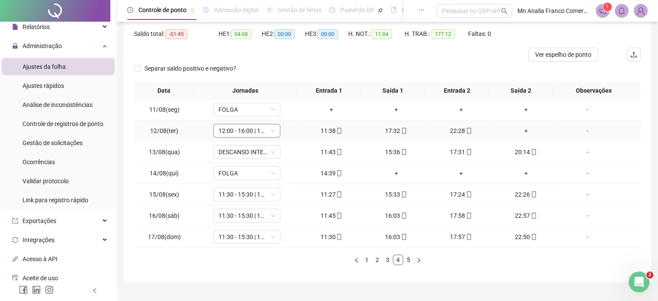
click at [231, 130] on span "12:00 - 16:00 | 18:00 - 23:00" at bounding box center [246, 130] width 57 height 13
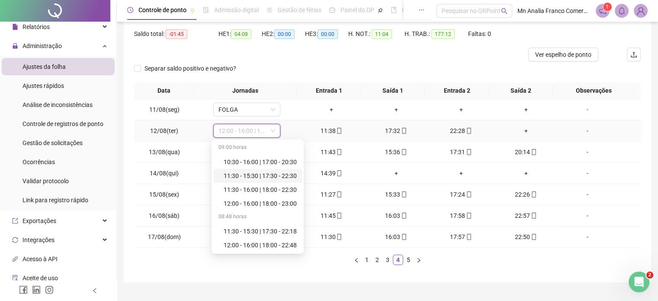
click at [242, 176] on div "11:30 - 15:30 | 17:30 - 22:30" at bounding box center [260, 176] width 73 height 10
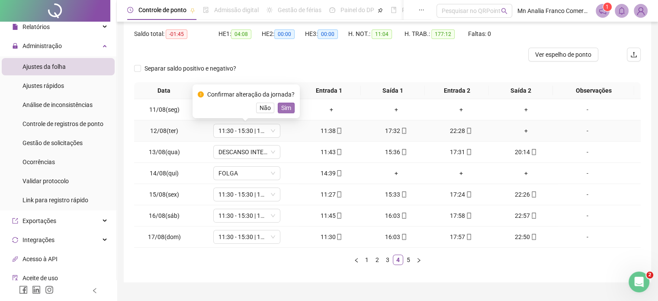
click at [287, 110] on span "Sim" at bounding box center [286, 108] width 10 height 10
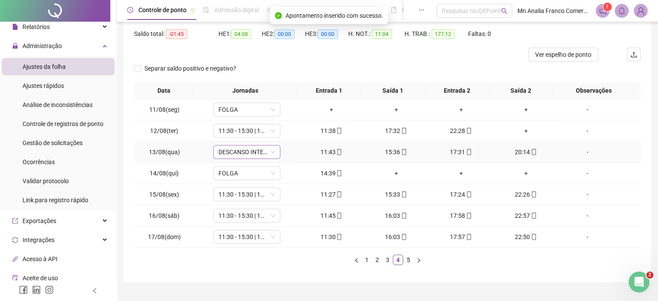
click at [235, 152] on span "DESCANSO INTER-JORNADA" at bounding box center [246, 151] width 57 height 13
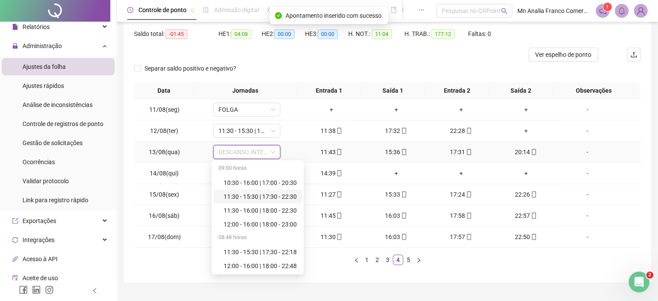
click at [241, 197] on div "11:30 - 15:30 | 17:30 - 22:30" at bounding box center [260, 197] width 73 height 10
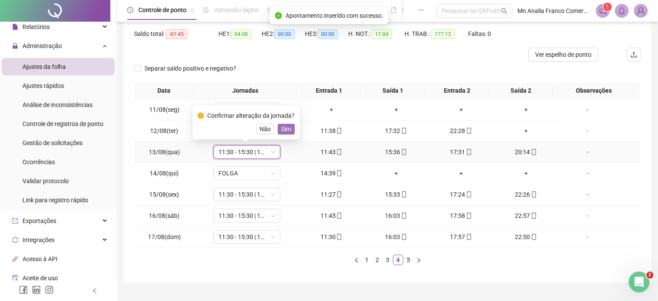
click at [286, 129] on span "Sim" at bounding box center [286, 129] width 10 height 10
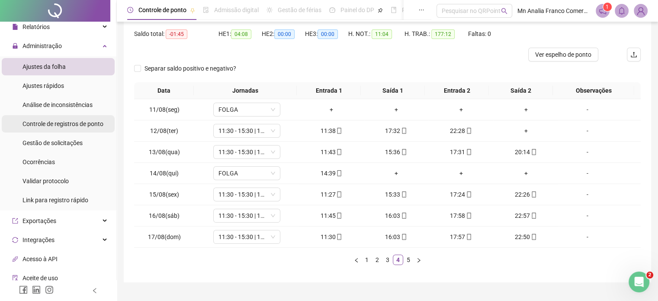
click at [76, 125] on span "Controle de registros de ponto" at bounding box center [62, 123] width 81 height 7
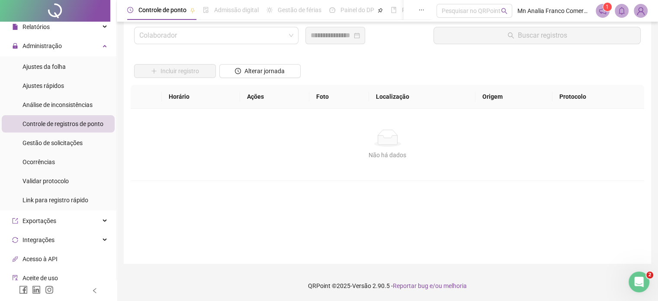
scroll to position [25, 0]
click at [160, 35] on input "search" at bounding box center [212, 36] width 146 height 16
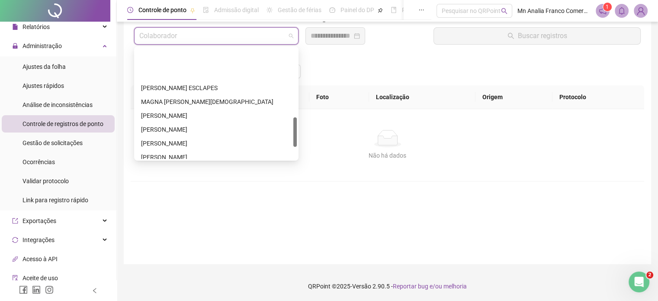
scroll to position [259, 0]
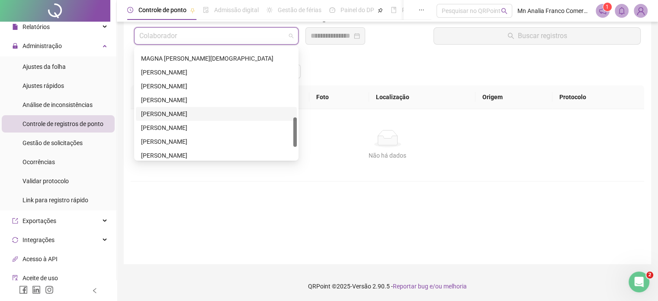
click at [178, 112] on div "[PERSON_NAME]" at bounding box center [216, 114] width 150 height 10
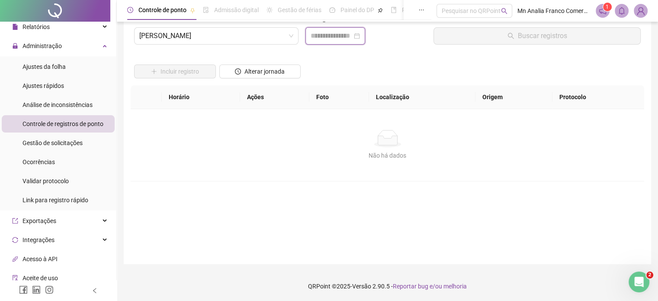
click at [323, 36] on input at bounding box center [331, 36] width 42 height 10
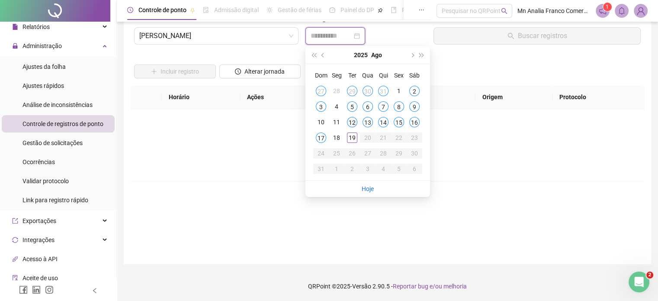
type input "**********"
click at [354, 122] on div "12" at bounding box center [352, 122] width 10 height 10
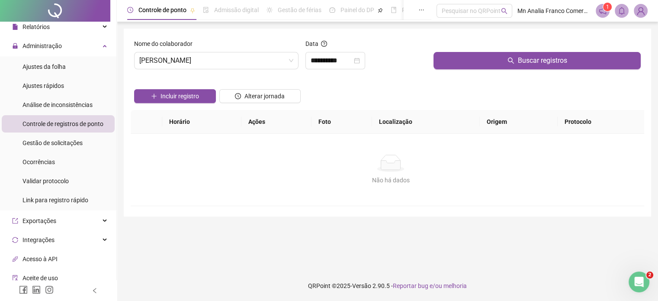
scroll to position [0, 0]
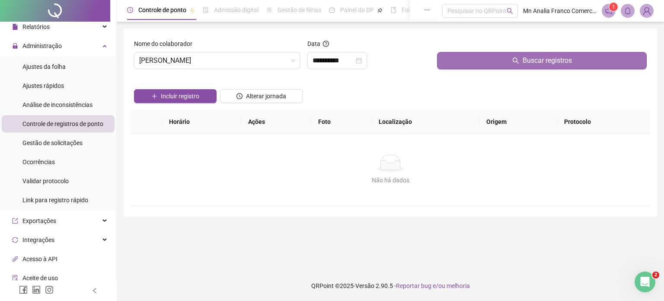
click at [482, 57] on button "Buscar registros" at bounding box center [542, 60] width 210 height 17
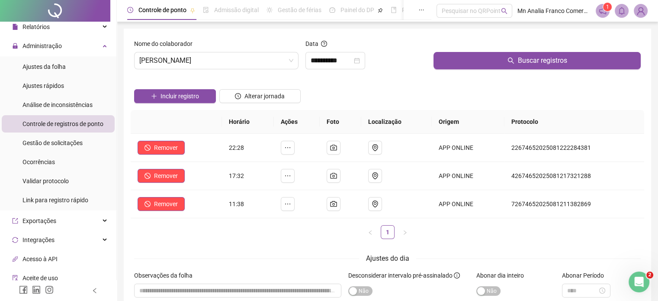
click at [176, 89] on div "Incluir registro" at bounding box center [175, 96] width 82 height 14
click at [183, 96] on span "Incluir registro" at bounding box center [179, 96] width 38 height 10
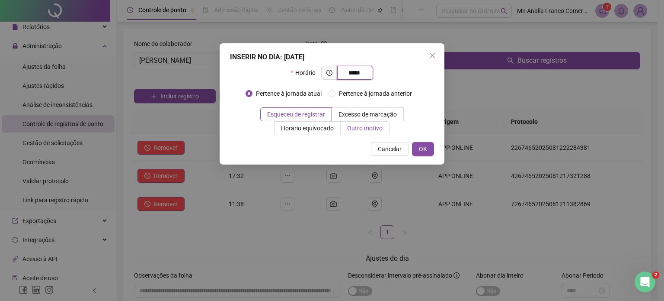
type input "*****"
click at [381, 128] on span "Outro motivo" at bounding box center [364, 128] width 35 height 7
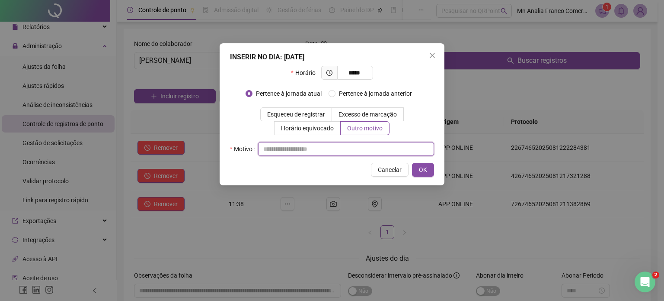
click at [359, 149] on input "text" at bounding box center [346, 149] width 176 height 14
type input "*"
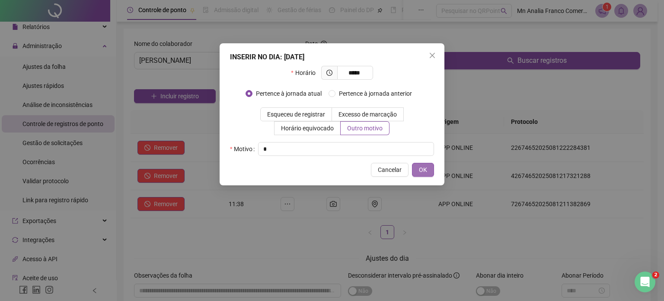
click at [426, 173] on button "OK" at bounding box center [423, 170] width 22 height 14
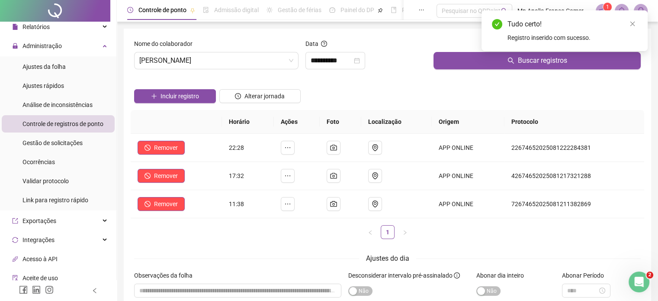
click at [486, 94] on div "Incluir registro Alterar jornada" at bounding box center [387, 93] width 510 height 34
drag, startPoint x: 50, startPoint y: 65, endPoint x: 99, endPoint y: 76, distance: 50.5
click at [50, 65] on span "Ajustes da folha" at bounding box center [43, 66] width 43 height 7
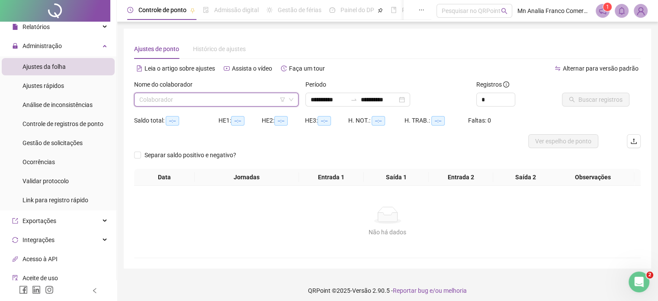
click at [161, 104] on input "search" at bounding box center [212, 99] width 146 height 13
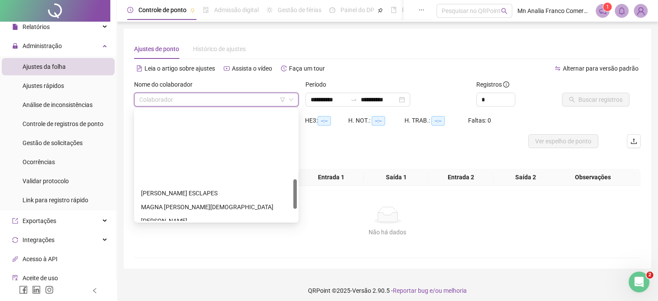
scroll to position [259, 0]
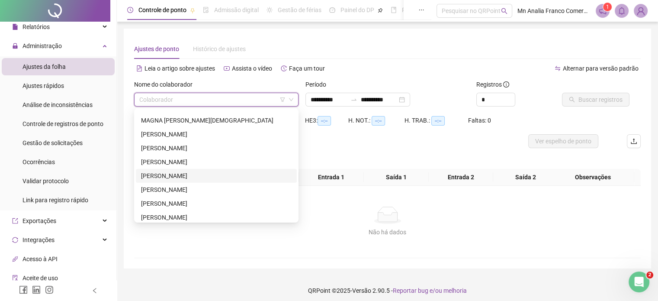
click at [171, 177] on div "[PERSON_NAME]" at bounding box center [216, 176] width 150 height 10
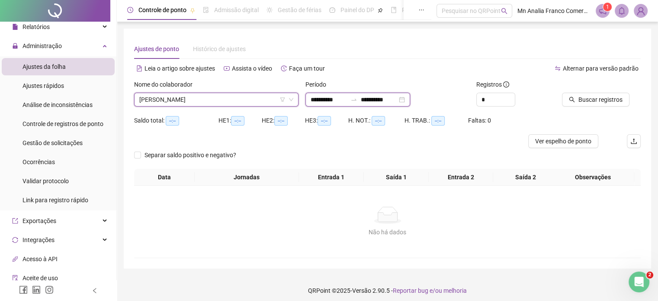
click at [317, 99] on input "**********" at bounding box center [328, 100] width 36 height 10
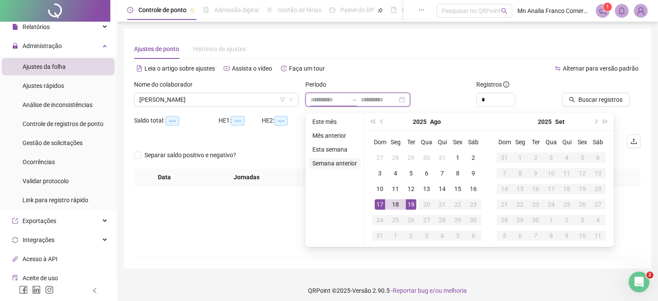
type input "**********"
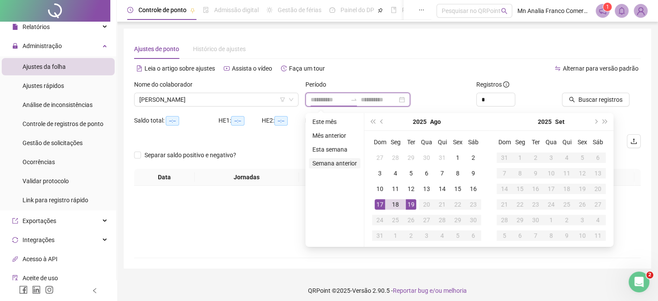
type input "**********"
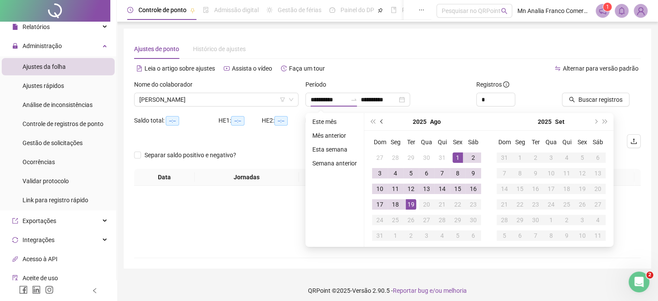
click at [381, 120] on span "prev-year" at bounding box center [382, 121] width 4 height 4
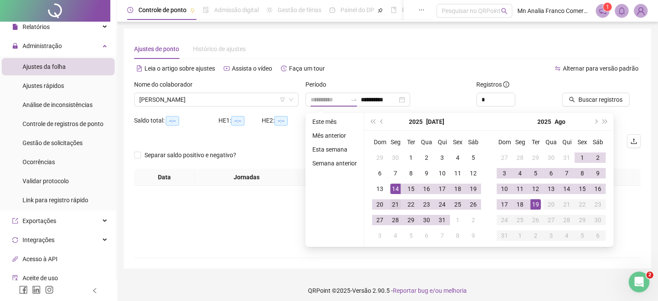
type input "**********"
click at [393, 204] on div "21" at bounding box center [395, 204] width 10 height 10
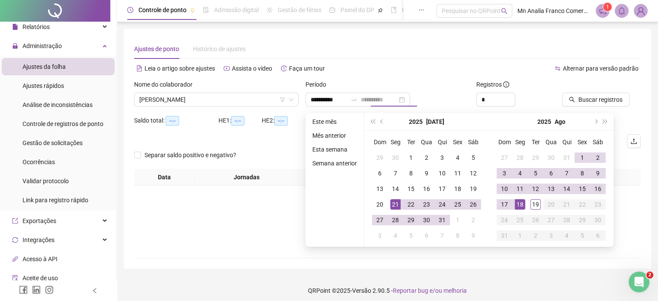
click at [522, 204] on div "18" at bounding box center [520, 204] width 10 height 10
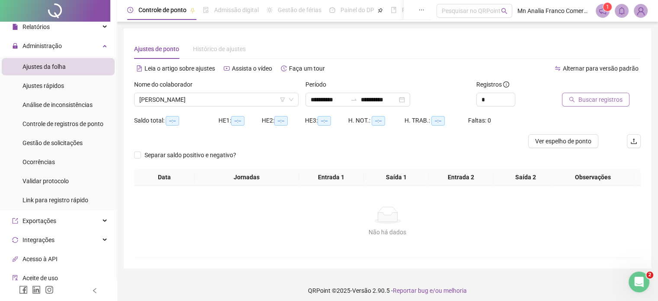
click at [582, 104] on button "Buscar registros" at bounding box center [595, 100] width 67 height 14
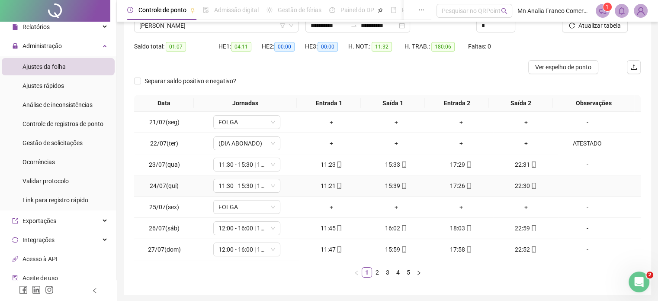
scroll to position [61, 0]
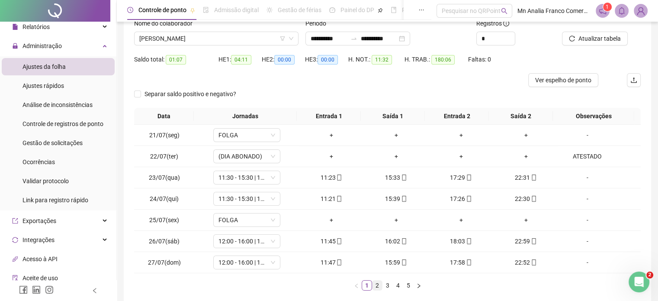
click at [379, 284] on link "2" at bounding box center [377, 285] width 10 height 10
click at [385, 285] on link "3" at bounding box center [388, 285] width 10 height 10
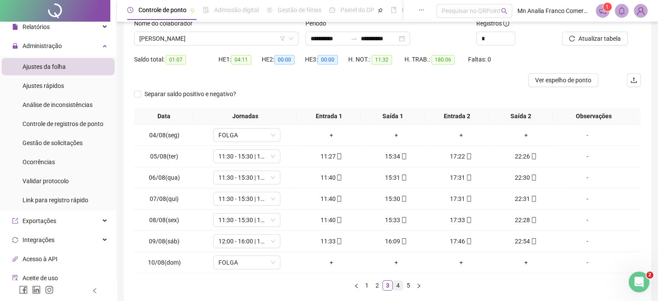
click at [399, 285] on link "4" at bounding box center [398, 285] width 10 height 10
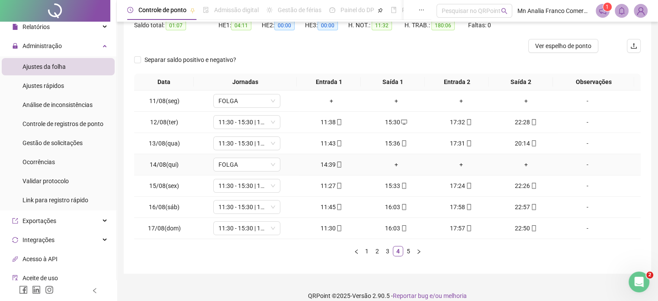
scroll to position [104, 0]
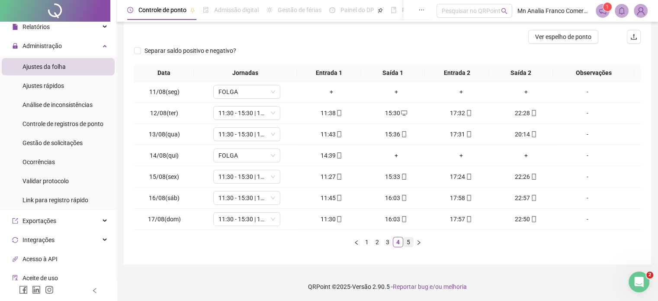
click at [407, 241] on link "5" at bounding box center [408, 242] width 10 height 10
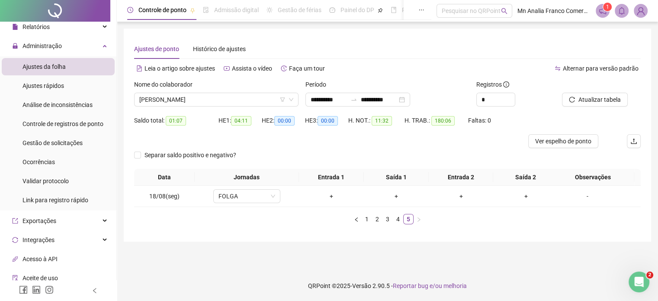
scroll to position [0, 0]
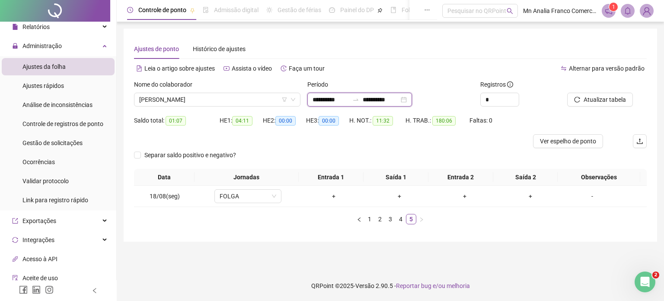
click at [384, 98] on input "**********" at bounding box center [381, 100] width 36 height 10
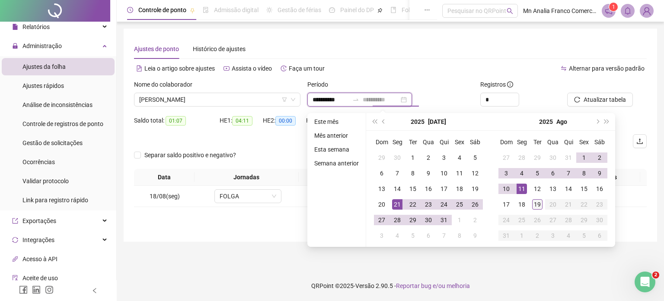
type input "**********"
click at [540, 205] on div "19" at bounding box center [537, 204] width 10 height 10
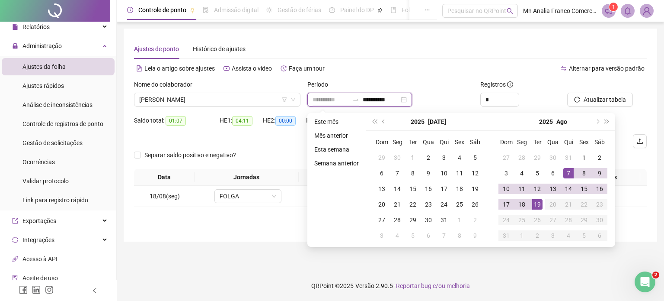
type input "**********"
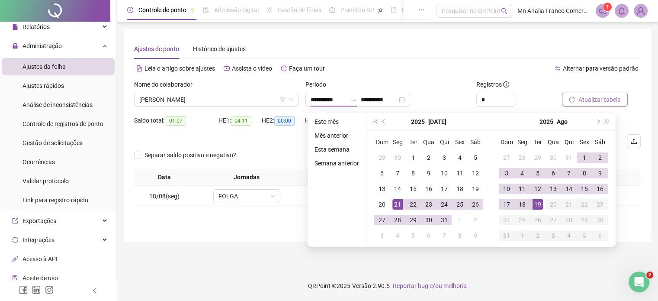
click at [581, 101] on button "Atualizar tabela" at bounding box center [595, 100] width 66 height 14
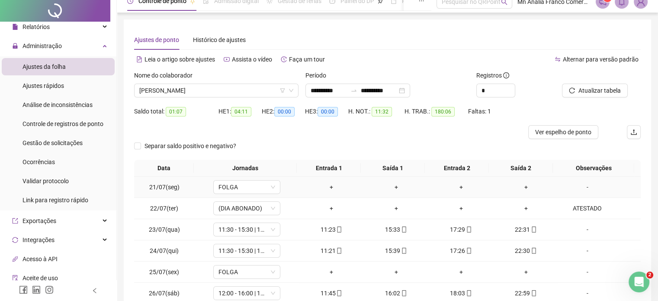
scroll to position [104, 0]
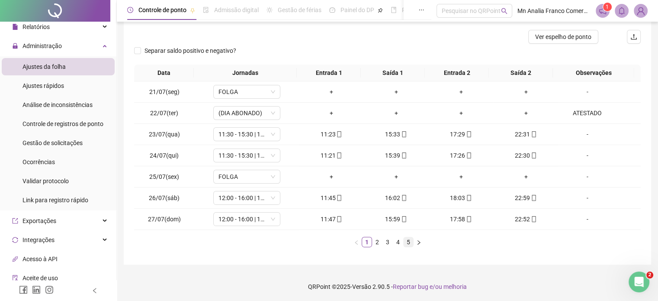
click at [405, 238] on link "5" at bounding box center [408, 242] width 10 height 10
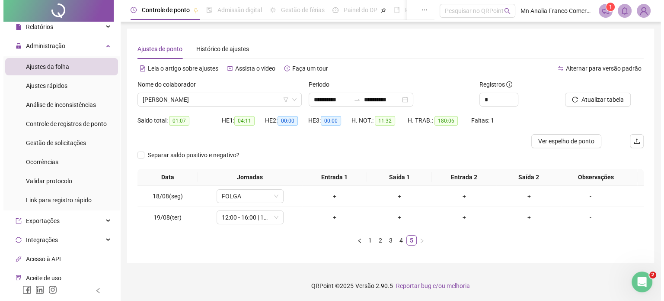
scroll to position [0, 0]
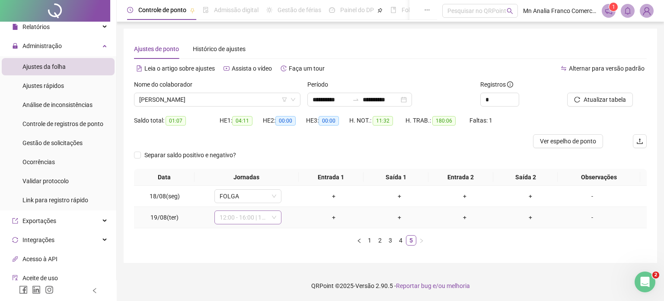
click at [246, 218] on span "12:00 - 16:00 | 18:00 - 23:00" at bounding box center [248, 217] width 57 height 13
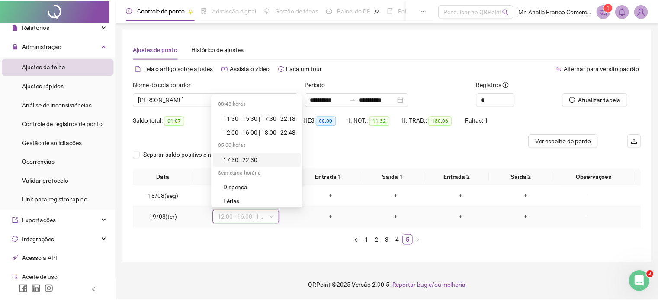
scroll to position [86, 0]
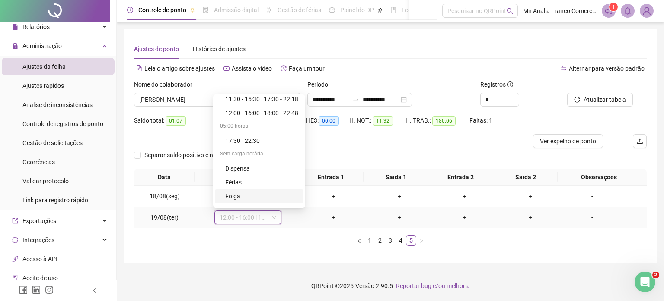
click at [247, 198] on div "Folga" at bounding box center [261, 196] width 73 height 10
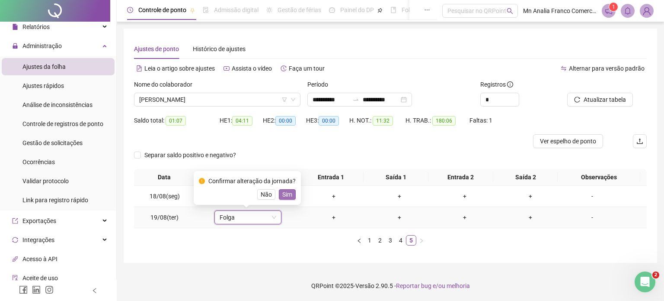
click at [284, 193] on span "Sim" at bounding box center [287, 194] width 10 height 10
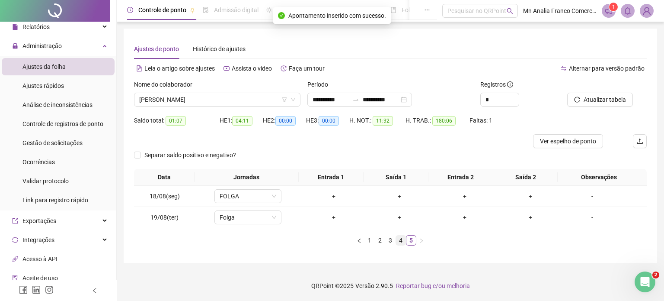
click at [399, 239] on link "4" at bounding box center [401, 240] width 10 height 10
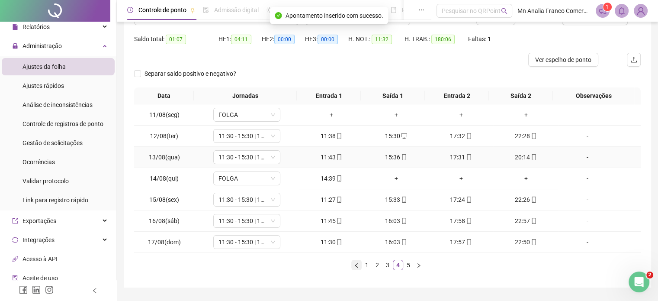
scroll to position [104, 0]
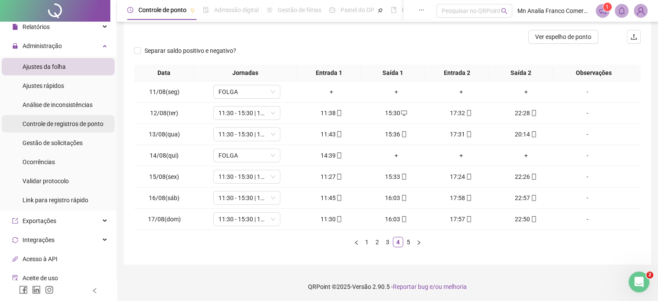
click at [86, 121] on span "Controle de registros de ponto" at bounding box center [62, 123] width 81 height 7
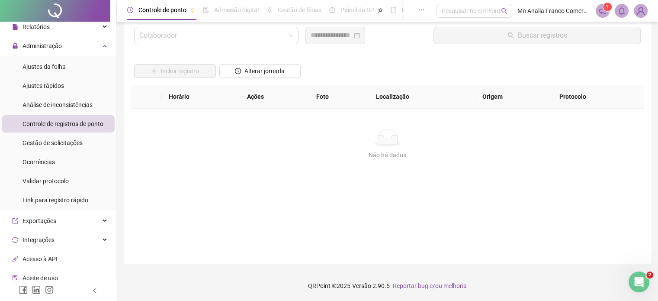
scroll to position [25, 0]
click at [150, 37] on input "search" at bounding box center [212, 36] width 146 height 16
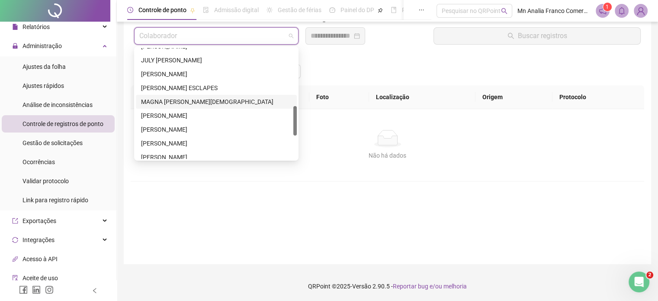
scroll to position [259, 0]
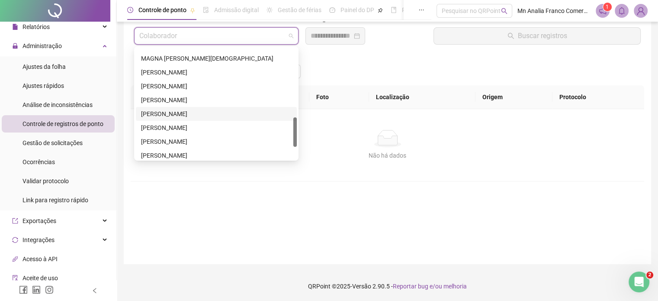
click at [171, 115] on div "[PERSON_NAME]" at bounding box center [216, 114] width 150 height 10
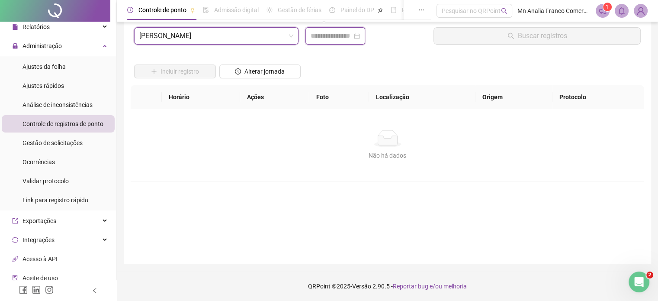
click at [318, 39] on input at bounding box center [331, 36] width 42 height 10
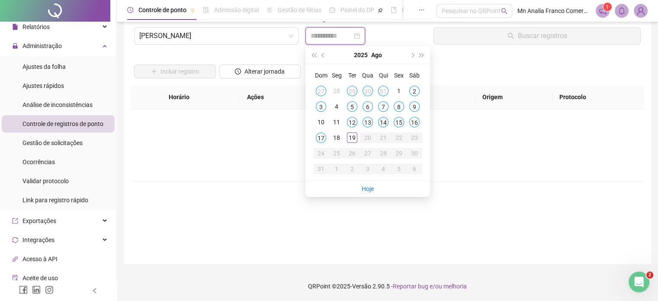
type input "**********"
click at [380, 124] on div "14" at bounding box center [383, 122] width 10 height 10
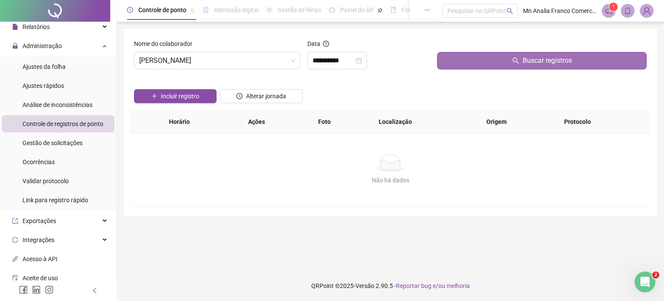
click at [487, 59] on button "Buscar registros" at bounding box center [542, 60] width 210 height 17
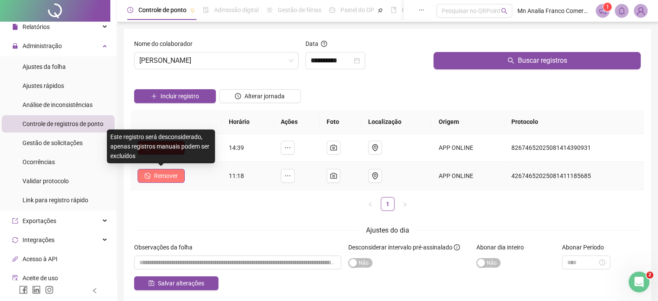
click at [160, 177] on span "Remover" at bounding box center [166, 176] width 24 height 10
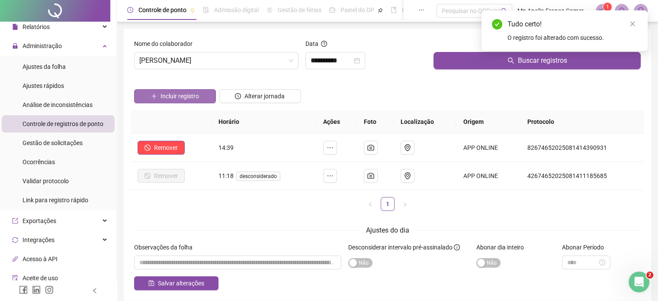
click at [179, 93] on span "Incluir registro" at bounding box center [179, 96] width 38 height 10
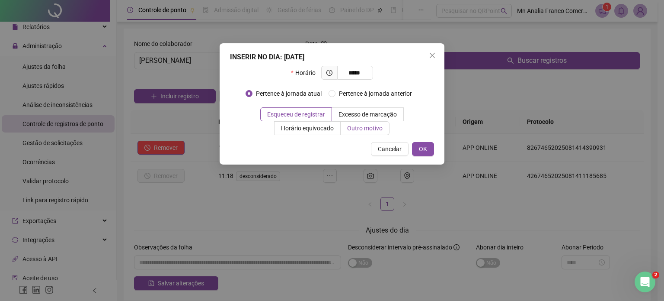
type input "*****"
click at [367, 125] on span "Outro motivo" at bounding box center [364, 128] width 35 height 7
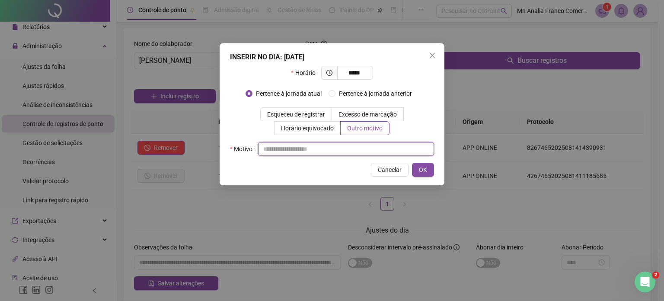
click at [346, 152] on input "text" at bounding box center [346, 149] width 176 height 14
type input "*"
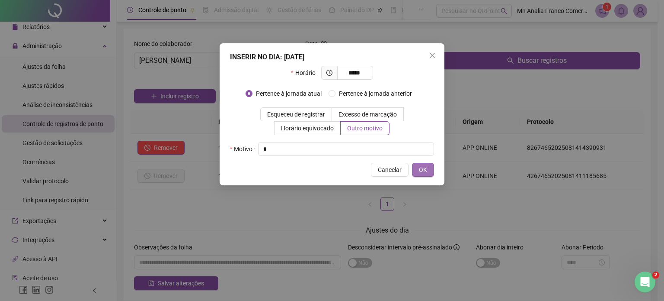
click at [420, 168] on span "OK" at bounding box center [423, 170] width 8 height 10
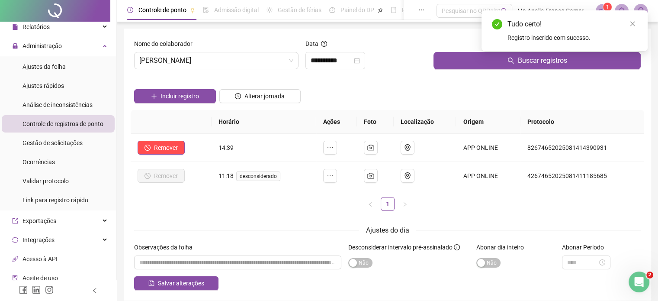
click at [64, 67] on span "Ajustes da folha" at bounding box center [43, 66] width 43 height 7
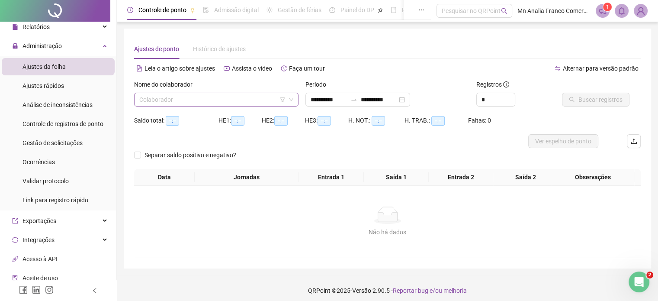
click at [150, 102] on input "search" at bounding box center [212, 99] width 146 height 13
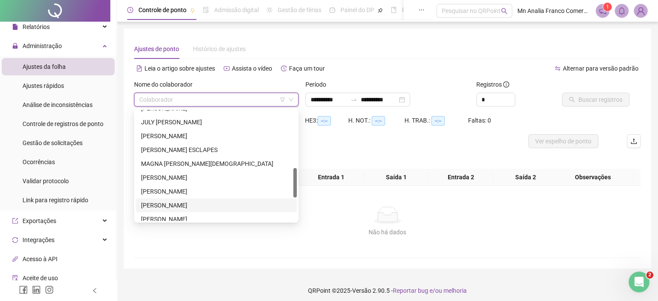
scroll to position [259, 0]
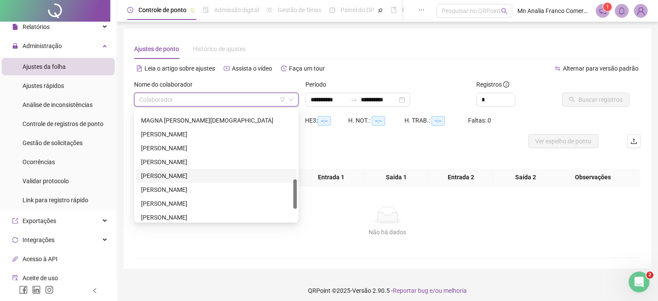
click at [170, 173] on div "[PERSON_NAME]" at bounding box center [216, 176] width 150 height 10
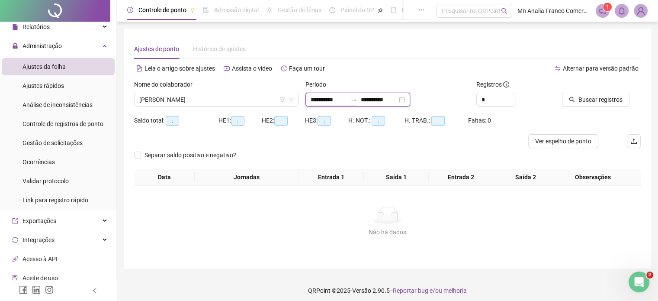
click at [324, 99] on input "**********" at bounding box center [328, 100] width 36 height 10
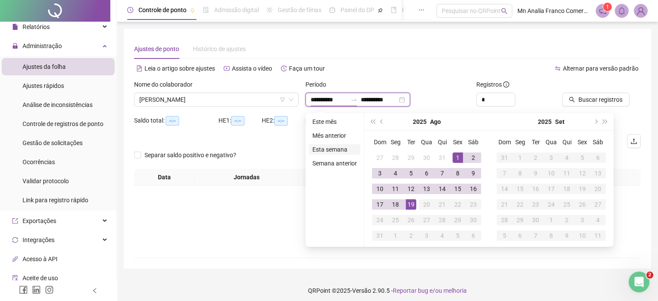
type input "**********"
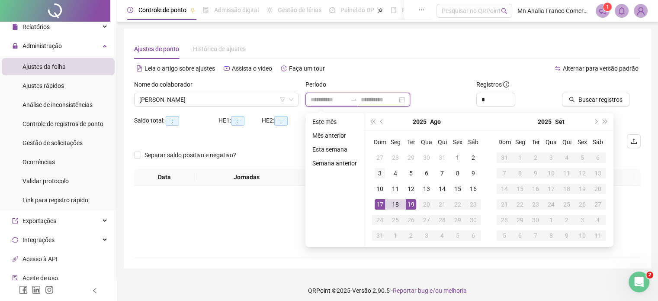
type input "**********"
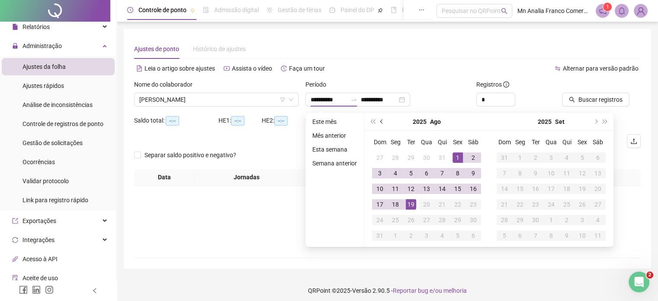
click at [380, 121] on span "prev-year" at bounding box center [382, 121] width 4 height 4
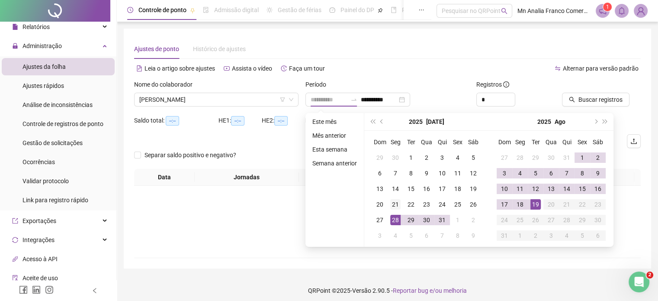
type input "**********"
click at [398, 207] on div "21" at bounding box center [395, 204] width 10 height 10
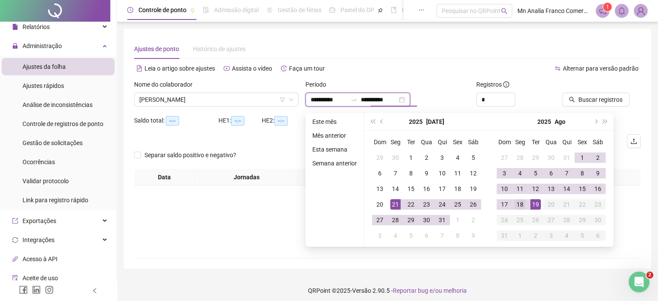
type input "**********"
click at [520, 204] on div "18" at bounding box center [520, 204] width 10 height 10
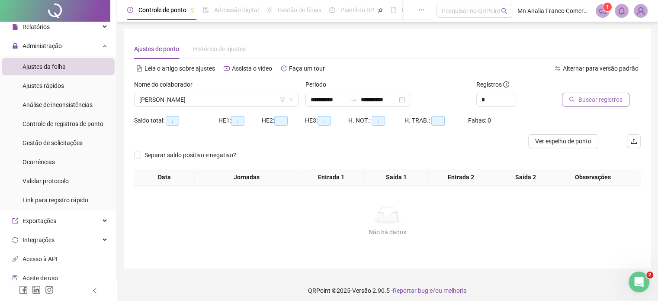
click at [595, 100] on span "Buscar registros" at bounding box center [600, 100] width 44 height 10
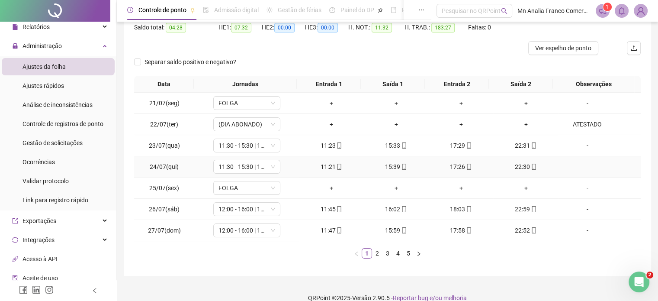
scroll to position [104, 0]
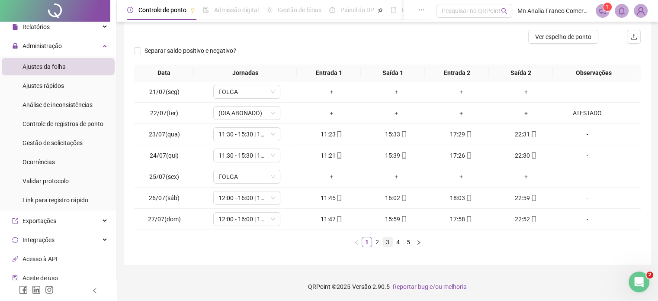
click at [386, 240] on link "3" at bounding box center [388, 242] width 10 height 10
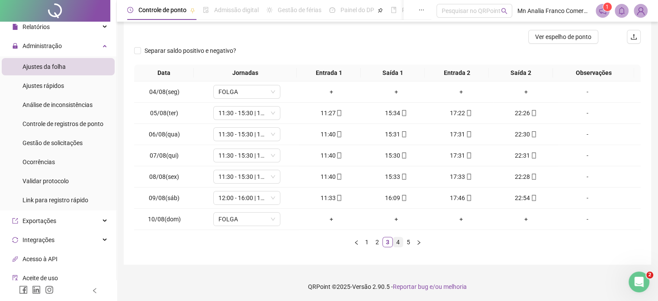
click at [400, 240] on link "4" at bounding box center [398, 242] width 10 height 10
click at [582, 154] on div "-" at bounding box center [586, 155] width 51 height 10
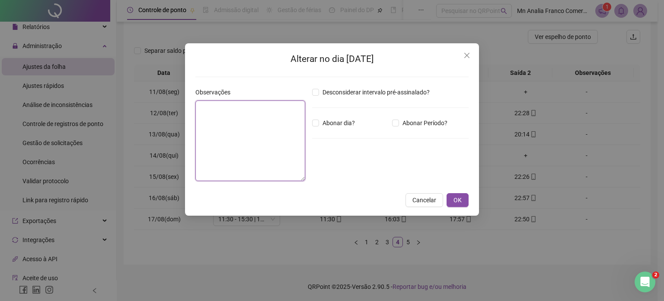
click at [284, 125] on textarea at bounding box center [250, 140] width 110 height 80
type textarea "*"
type textarea "**********"
click at [460, 200] on span "OK" at bounding box center [458, 200] width 8 height 10
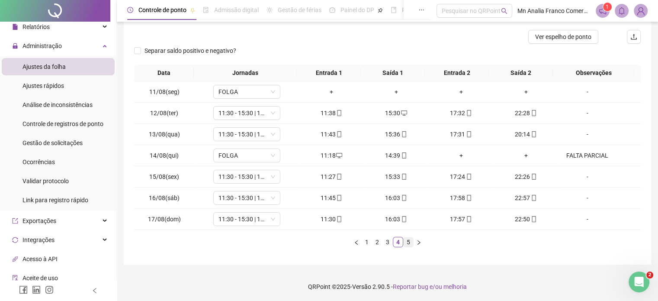
click at [408, 240] on link "5" at bounding box center [408, 242] width 10 height 10
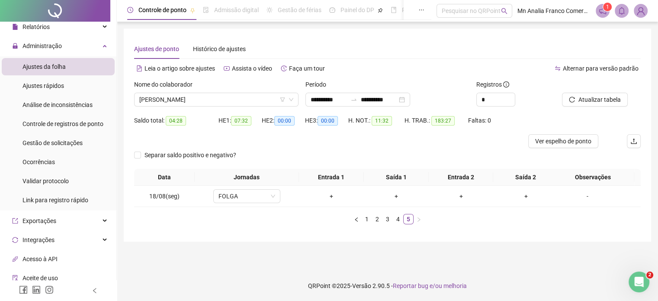
scroll to position [0, 0]
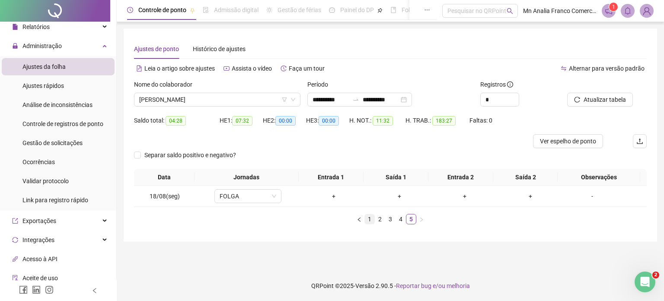
click at [365, 219] on li "1" at bounding box center [370, 219] width 10 height 10
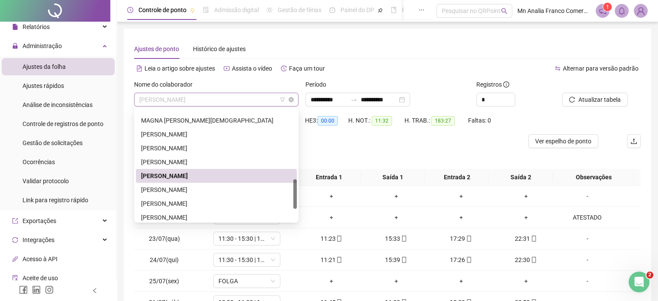
click at [220, 96] on span "[PERSON_NAME]" at bounding box center [216, 99] width 154 height 13
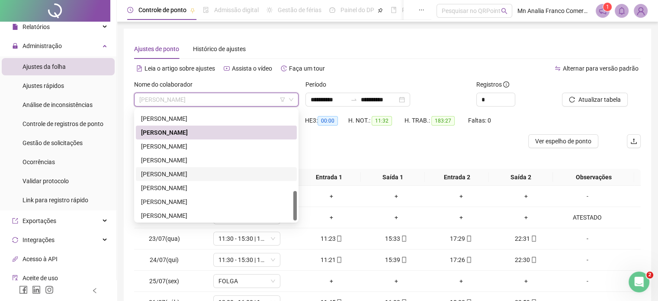
drag, startPoint x: 210, startPoint y: 176, endPoint x: 216, endPoint y: 174, distance: 6.0
click at [210, 177] on div "[PERSON_NAME]" at bounding box center [216, 174] width 150 height 10
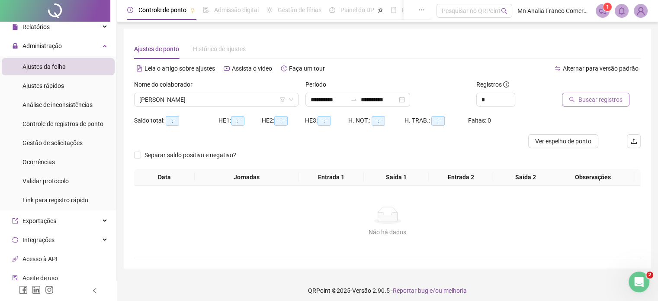
click at [604, 99] on span "Buscar registros" at bounding box center [600, 100] width 44 height 10
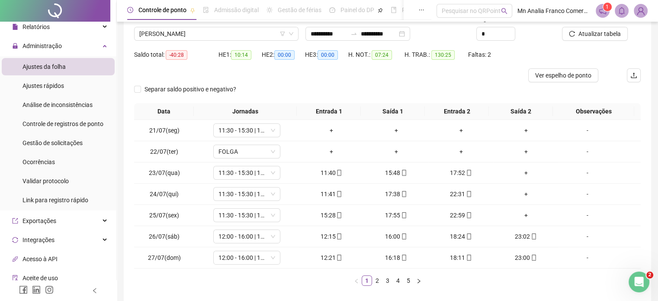
scroll to position [86, 0]
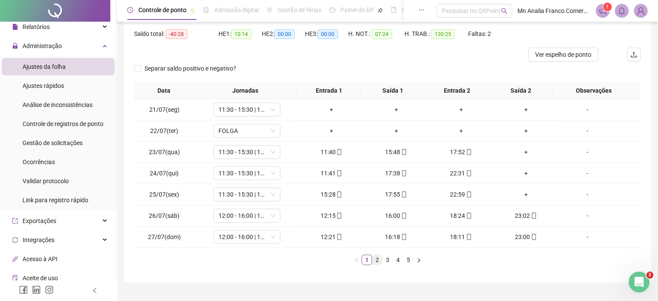
click at [376, 259] on link "2" at bounding box center [377, 260] width 10 height 10
click at [244, 214] on span "11:30 - 15:30 | 17:30 - 22:30" at bounding box center [246, 215] width 57 height 13
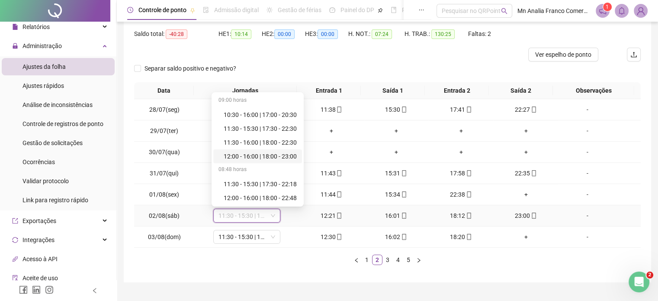
click at [241, 154] on div "12:00 - 16:00 | 18:00 - 23:00" at bounding box center [260, 156] width 73 height 10
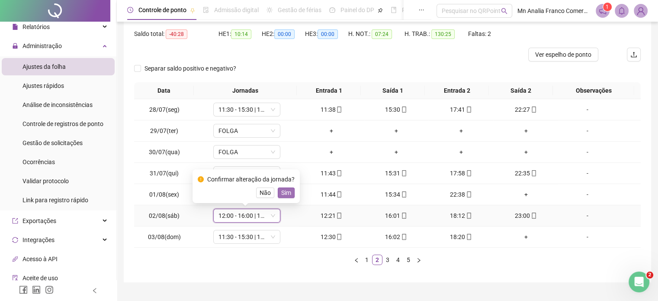
click at [282, 192] on span "Sim" at bounding box center [286, 193] width 10 height 10
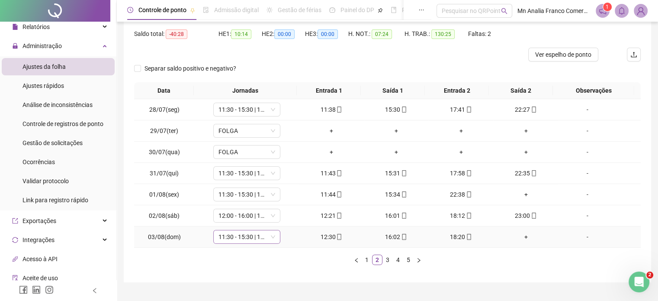
click at [250, 243] on div "11:30 - 15:30 | 17:30 - 22:30" at bounding box center [246, 237] width 67 height 14
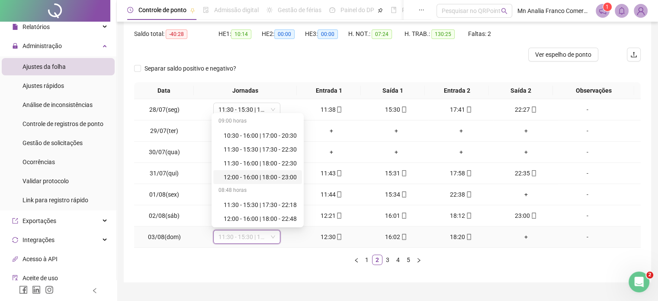
click at [248, 173] on div "12:00 - 16:00 | 18:00 - 23:00" at bounding box center [260, 177] width 73 height 10
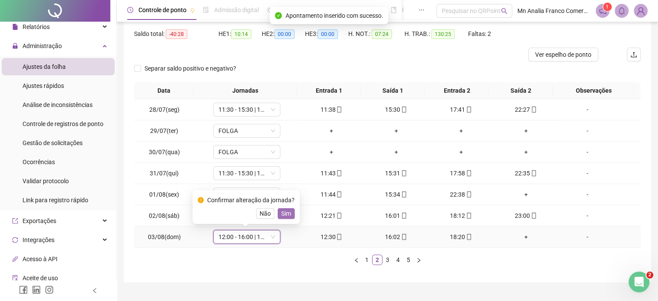
click at [288, 214] on span "Sim" at bounding box center [286, 213] width 10 height 10
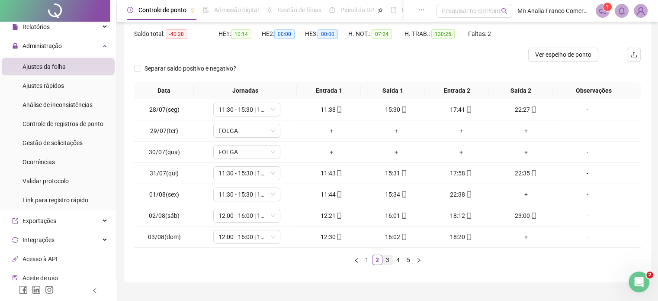
click at [383, 259] on link "3" at bounding box center [388, 260] width 10 height 10
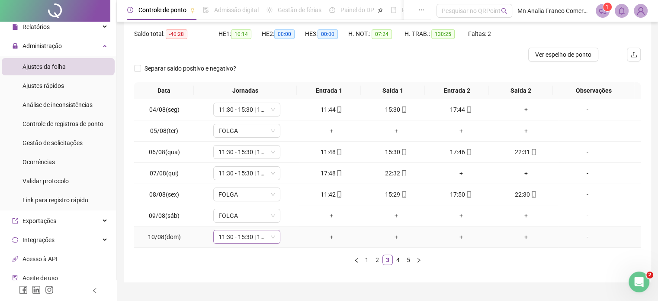
click at [229, 239] on span "11:30 - 15:30 | 17:30 - 22:30" at bounding box center [246, 236] width 57 height 13
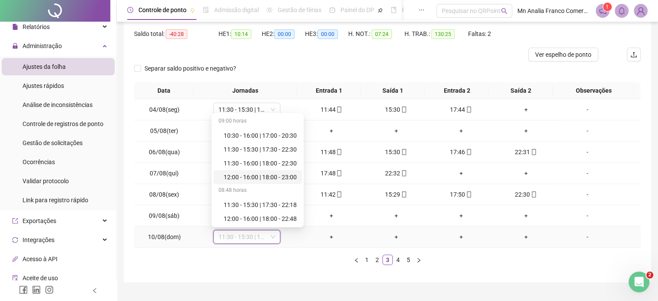
click at [234, 176] on div "12:00 - 16:00 | 18:00 - 23:00" at bounding box center [260, 177] width 73 height 10
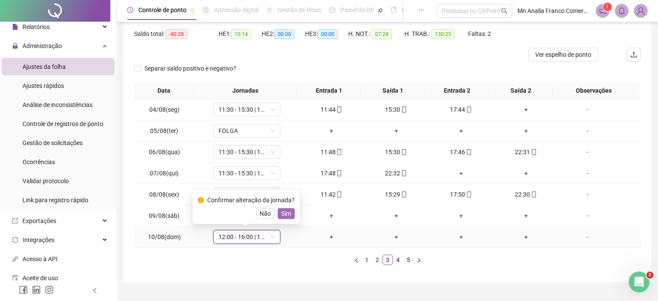
click at [281, 209] on span "Sim" at bounding box center [286, 213] width 10 height 10
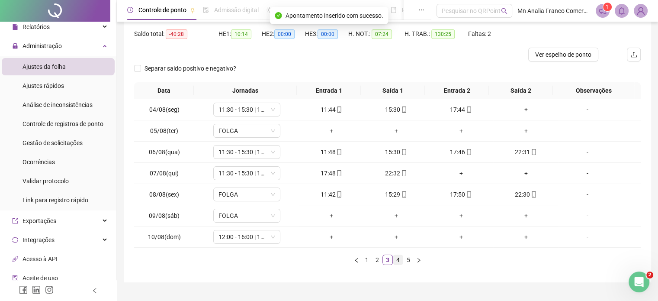
click at [398, 259] on link "4" at bounding box center [398, 260] width 10 height 10
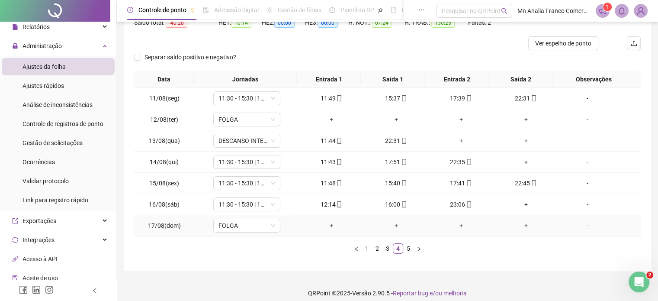
scroll to position [104, 0]
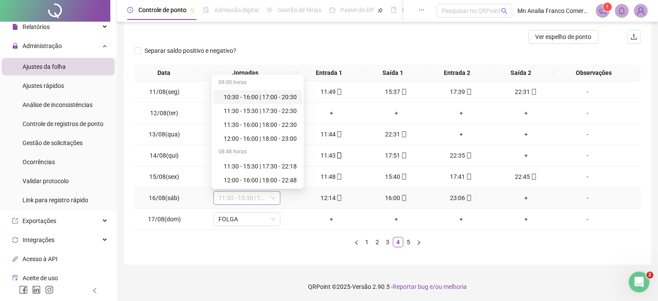
click at [238, 195] on span "11:30 - 15:30 | 17:30 - 22:30" at bounding box center [246, 197] width 57 height 13
click at [235, 138] on div "12:00 - 16:00 | 18:00 - 23:00" at bounding box center [260, 139] width 73 height 10
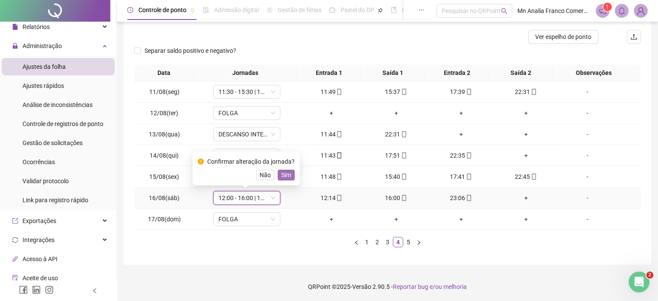
click at [289, 174] on button "Sim" at bounding box center [286, 175] width 17 height 10
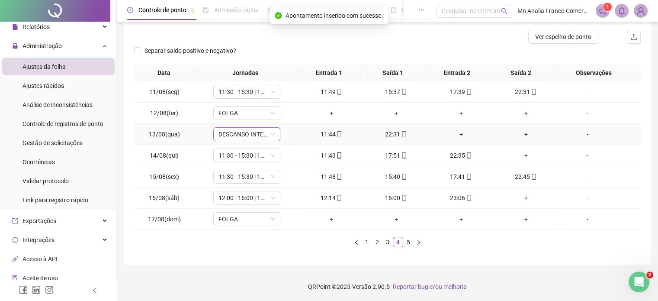
click at [234, 132] on span "DESCANSO INTER-JORNADA" at bounding box center [246, 134] width 57 height 13
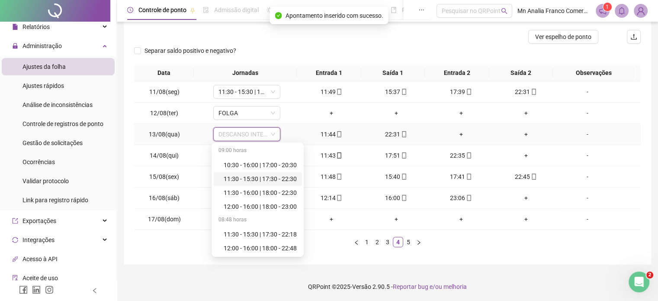
click at [247, 178] on div "11:30 - 15:30 | 17:30 - 22:30" at bounding box center [260, 179] width 73 height 10
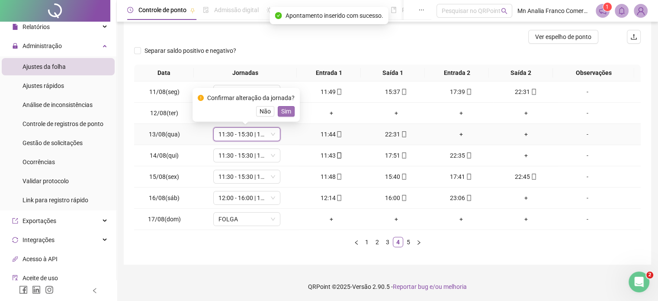
click at [285, 109] on span "Sim" at bounding box center [286, 111] width 10 height 10
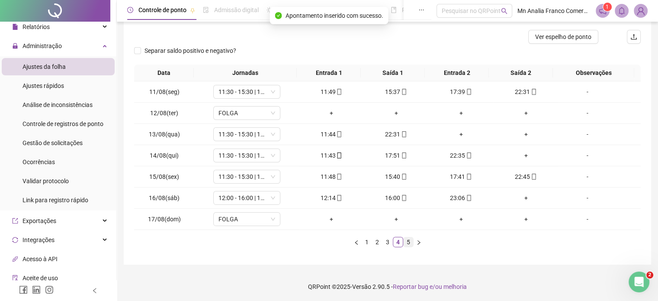
click at [408, 240] on link "5" at bounding box center [408, 242] width 10 height 10
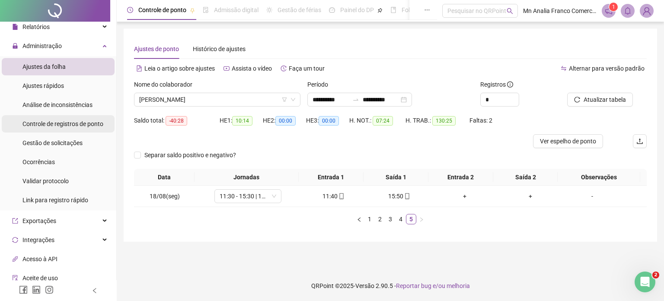
click at [57, 128] on div "Controle de registros de ponto" at bounding box center [62, 123] width 81 height 17
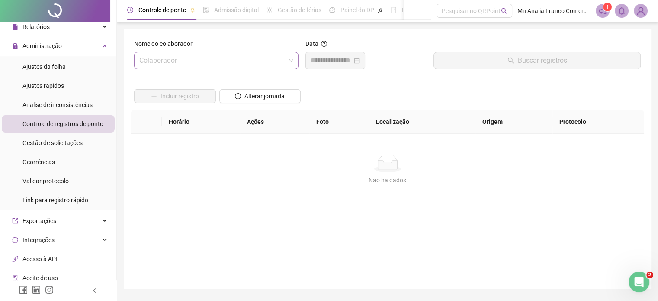
click at [146, 61] on input "search" at bounding box center [212, 60] width 146 height 16
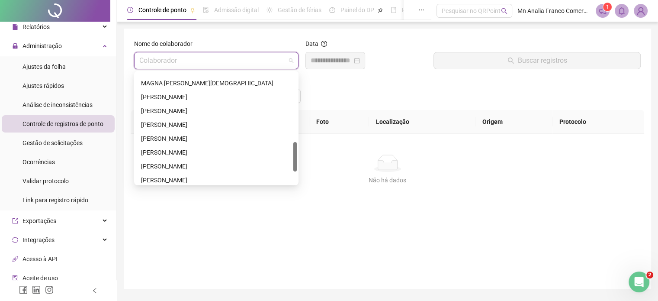
scroll to position [304, 0]
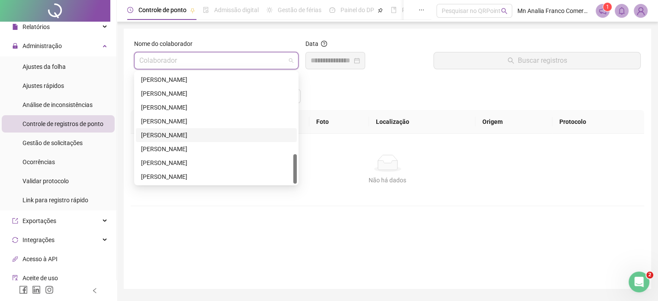
drag, startPoint x: 177, startPoint y: 133, endPoint x: 185, endPoint y: 128, distance: 8.5
click at [177, 133] on div "[PERSON_NAME]" at bounding box center [216, 135] width 150 height 10
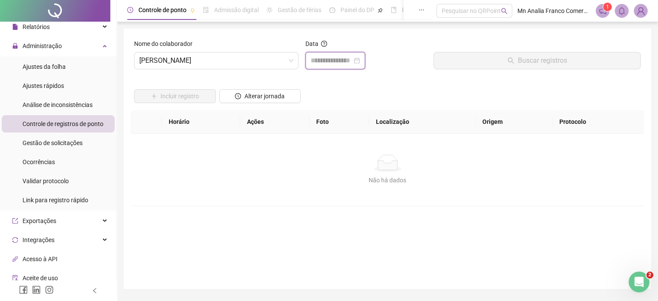
click at [342, 62] on input at bounding box center [331, 60] width 42 height 10
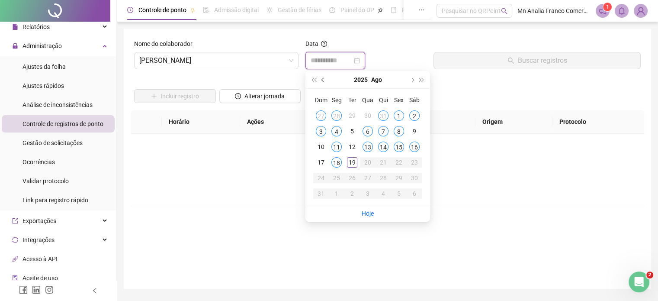
type input "**********"
click at [322, 79] on span "prev-year" at bounding box center [323, 79] width 4 height 4
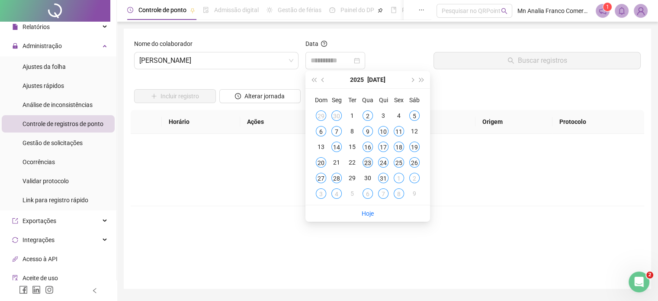
type input "**********"
click at [369, 164] on div "23" at bounding box center [367, 162] width 10 height 10
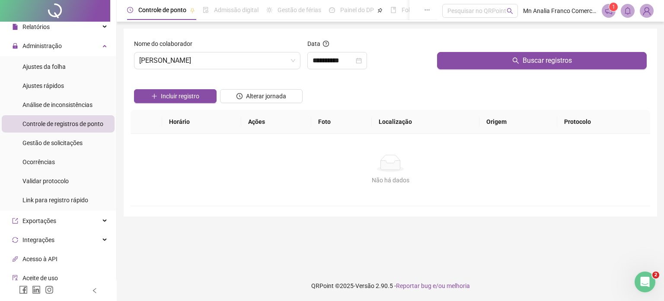
click at [466, 71] on div "Buscar registros" at bounding box center [542, 57] width 217 height 37
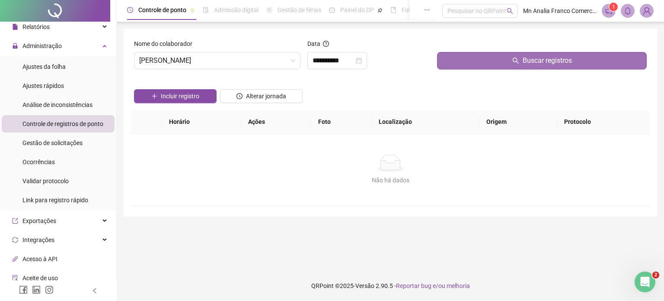
click at [457, 58] on button "Buscar registros" at bounding box center [542, 60] width 210 height 17
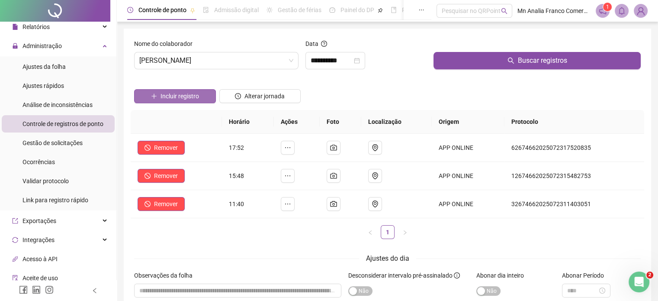
click at [181, 97] on span "Incluir registro" at bounding box center [179, 96] width 38 height 10
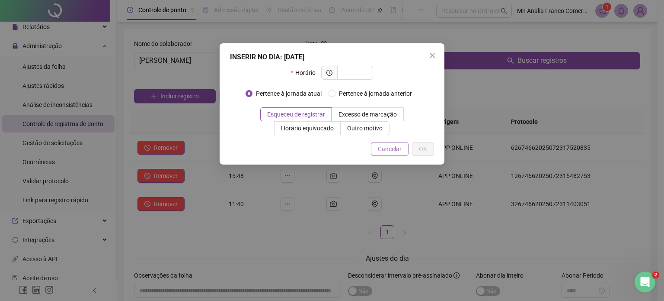
click at [399, 150] on span "Cancelar" at bounding box center [390, 149] width 24 height 10
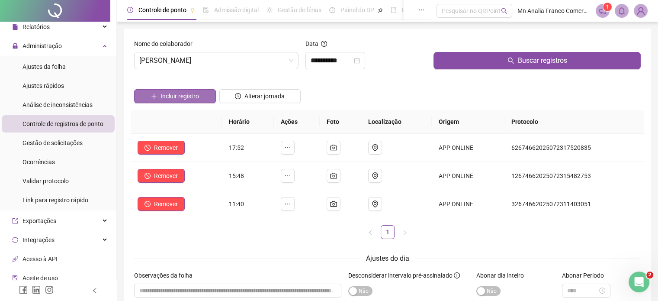
click at [195, 98] on span "Incluir registro" at bounding box center [179, 96] width 38 height 10
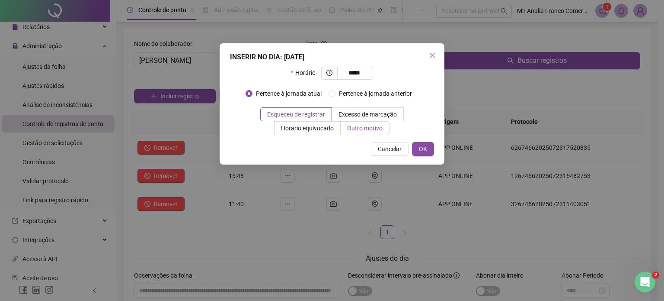
type input "*****"
click at [349, 128] on span "Outro motivo" at bounding box center [364, 128] width 35 height 7
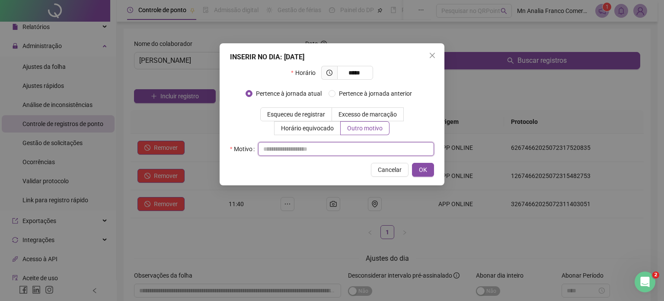
click at [314, 143] on input "text" at bounding box center [346, 149] width 176 height 14
type input "*"
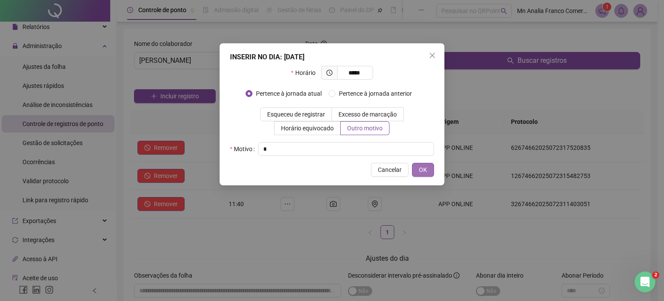
click at [424, 170] on span "OK" at bounding box center [423, 170] width 8 height 10
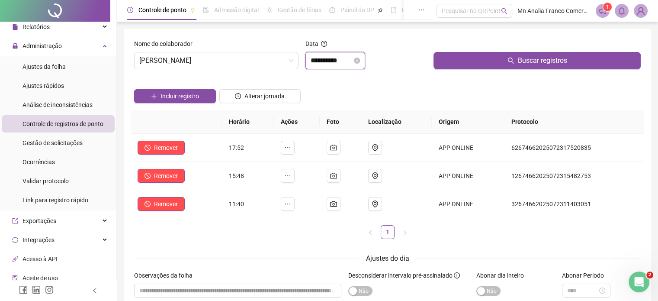
click at [322, 65] on input "**********" at bounding box center [331, 60] width 42 height 10
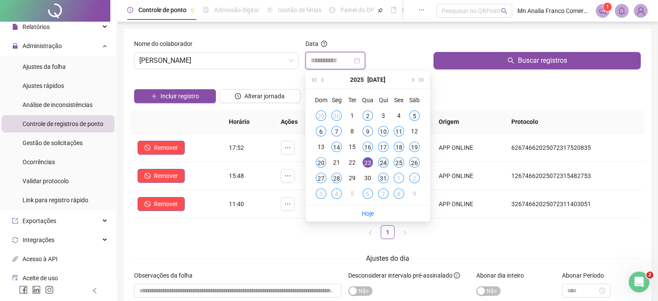
type input "**********"
click at [382, 164] on div "24" at bounding box center [383, 162] width 10 height 10
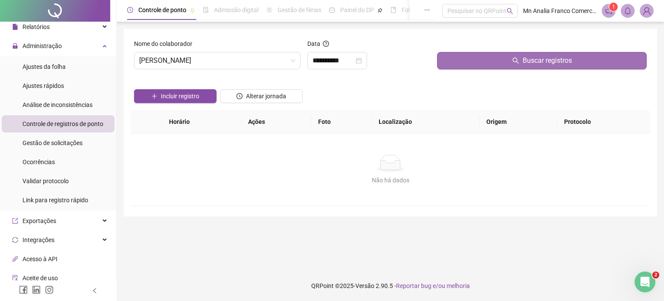
click at [455, 58] on button "Buscar registros" at bounding box center [542, 60] width 210 height 17
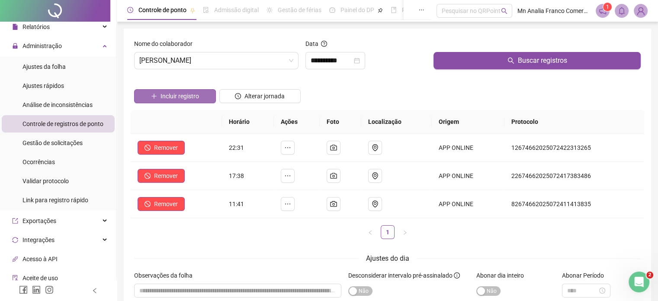
click at [199, 96] on button "Incluir registro" at bounding box center [175, 96] width 82 height 14
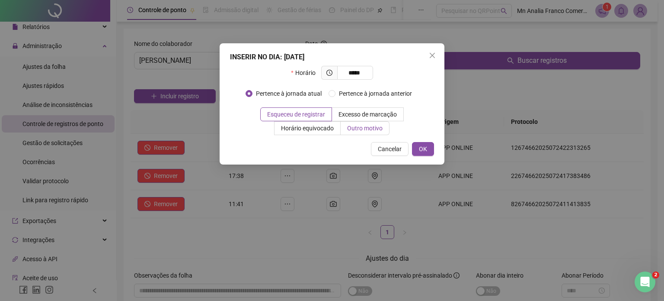
type input "*****"
click at [353, 128] on span "Outro motivo" at bounding box center [364, 128] width 35 height 7
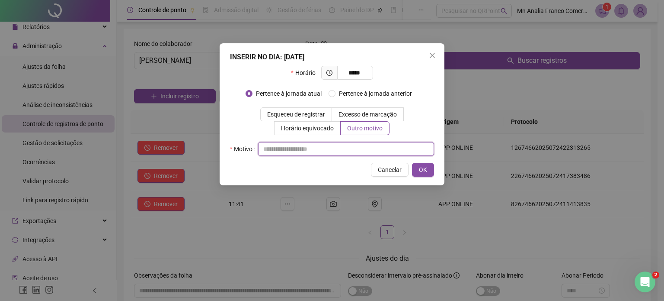
click at [338, 151] on input "text" at bounding box center [346, 149] width 176 height 14
type input "*"
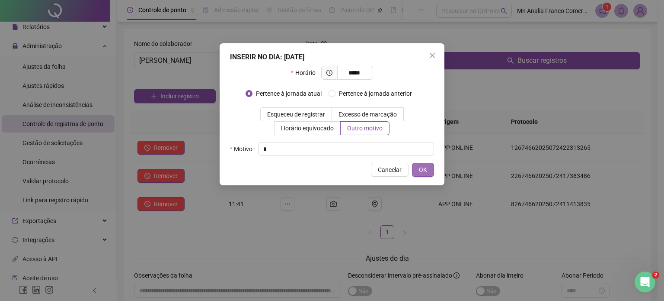
click at [424, 174] on button "OK" at bounding box center [423, 170] width 22 height 14
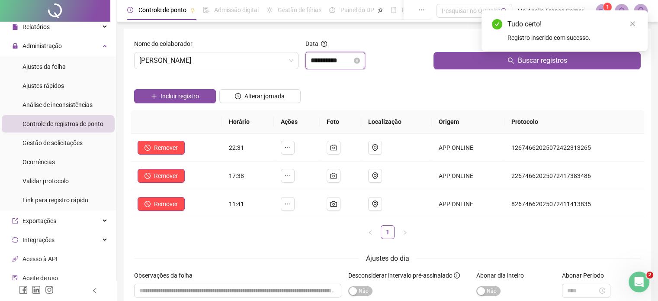
click at [320, 62] on input "**********" at bounding box center [331, 60] width 42 height 10
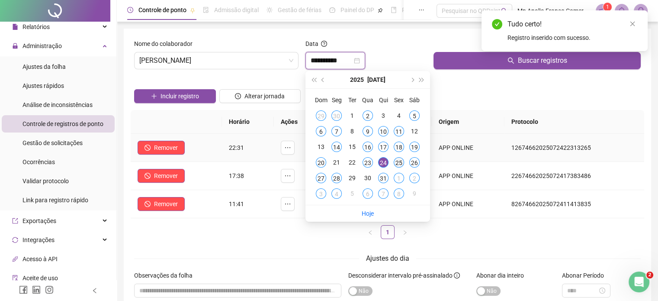
type input "**********"
click at [397, 160] on div "25" at bounding box center [399, 162] width 10 height 10
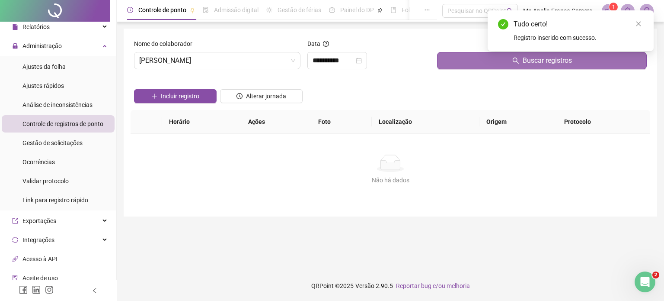
click at [470, 60] on button "Buscar registros" at bounding box center [542, 60] width 210 height 17
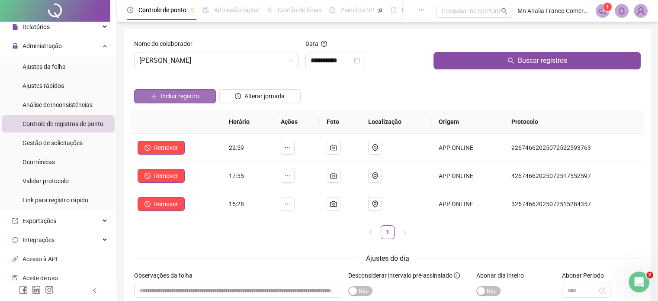
click at [190, 95] on span "Incluir registro" at bounding box center [179, 96] width 38 height 10
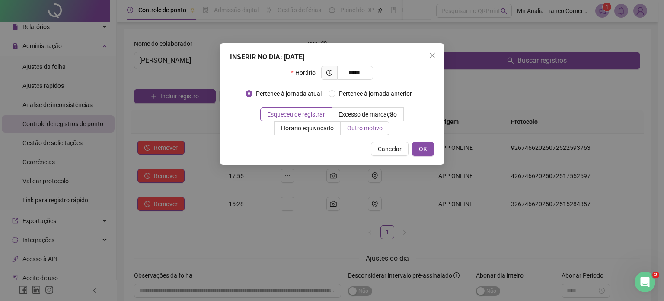
type input "*****"
click at [353, 127] on span "Outro motivo" at bounding box center [364, 128] width 35 height 7
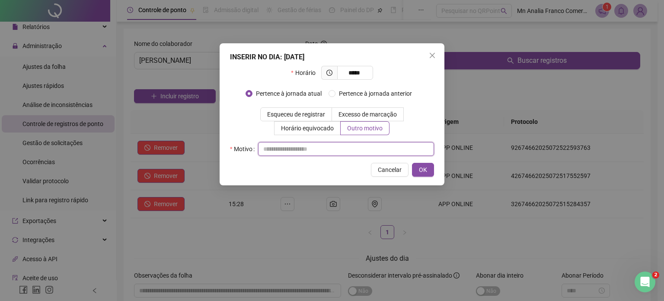
click at [358, 148] on input "text" at bounding box center [346, 149] width 176 height 14
type input "*"
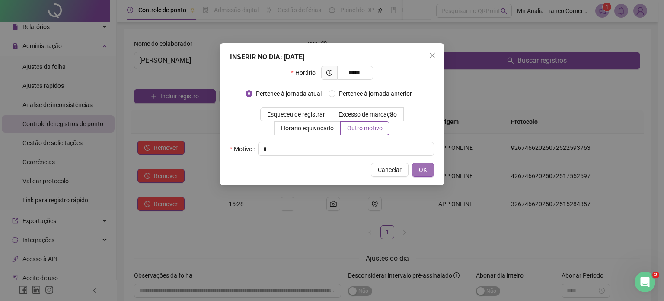
click at [427, 169] on span "OK" at bounding box center [423, 170] width 8 height 10
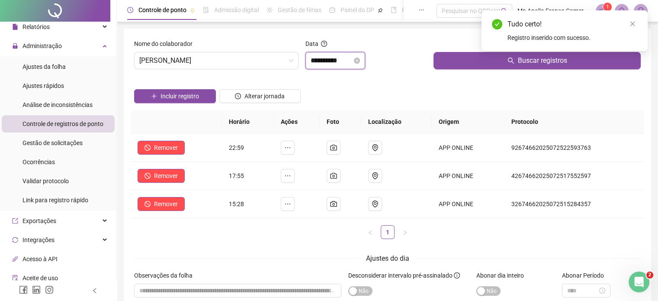
click at [314, 59] on input "**********" at bounding box center [331, 60] width 42 height 10
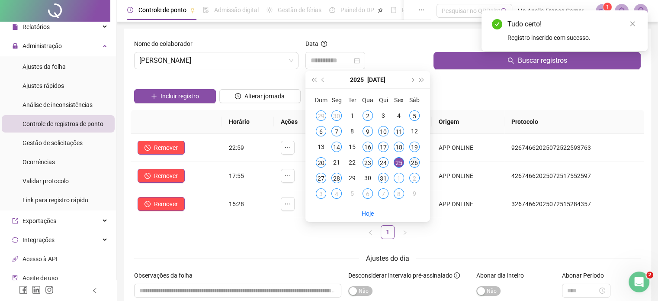
click at [415, 162] on div "26" at bounding box center [414, 162] width 10 height 10
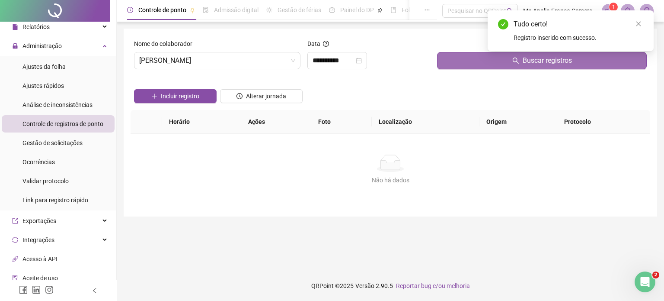
click at [496, 58] on button "Buscar registros" at bounding box center [542, 60] width 210 height 17
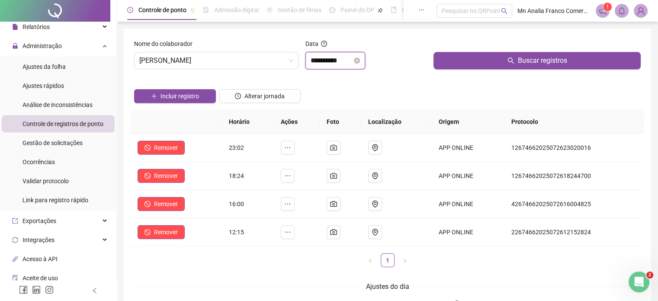
click at [352, 59] on input "**********" at bounding box center [331, 60] width 42 height 10
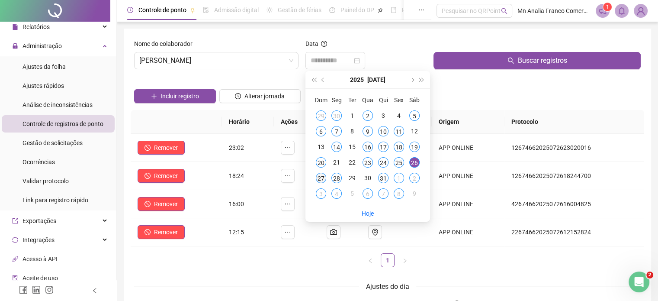
click at [320, 178] on div "27" at bounding box center [321, 178] width 10 height 10
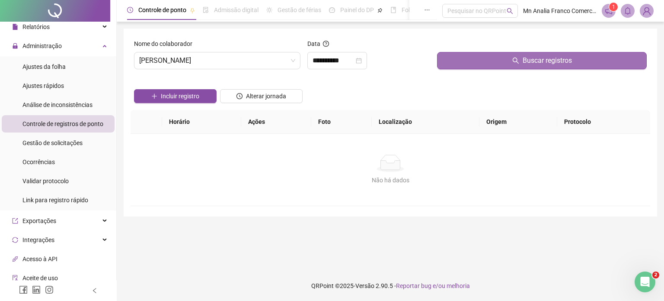
click at [468, 61] on button "Buscar registros" at bounding box center [542, 60] width 210 height 17
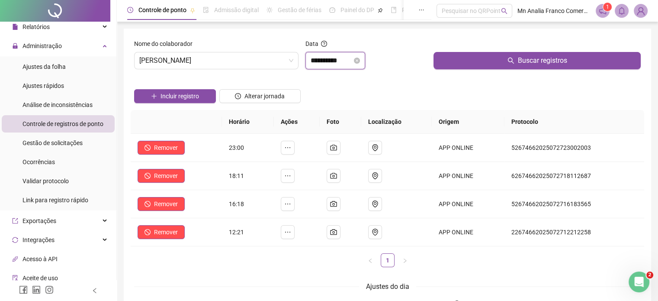
click at [332, 64] on input "**********" at bounding box center [331, 60] width 42 height 10
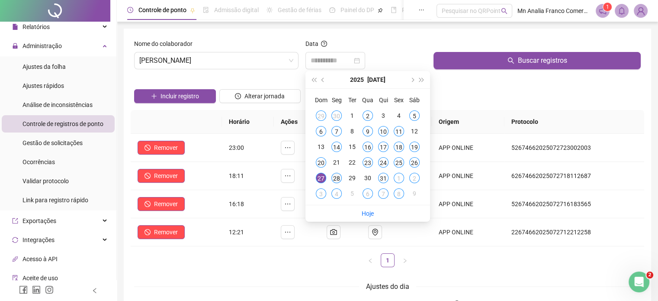
click at [335, 176] on div "28" at bounding box center [336, 178] width 10 height 10
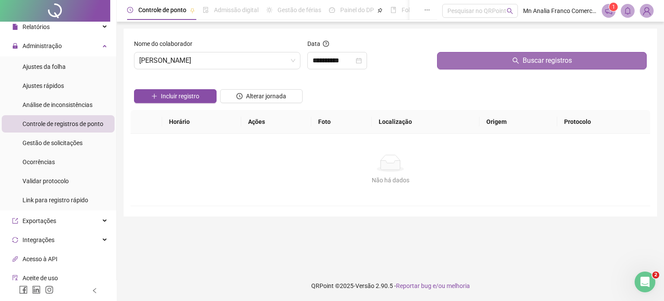
click at [468, 65] on button "Buscar registros" at bounding box center [542, 60] width 210 height 17
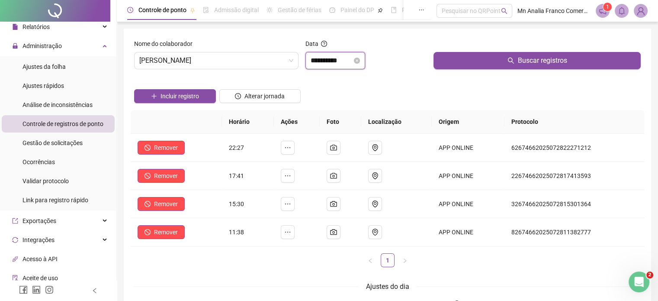
click at [327, 64] on input "**********" at bounding box center [331, 60] width 42 height 10
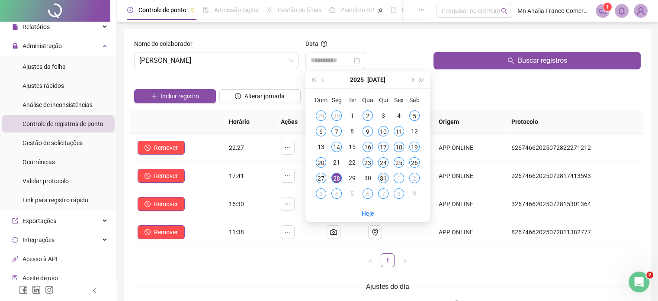
click at [384, 177] on div "31" at bounding box center [383, 178] width 10 height 10
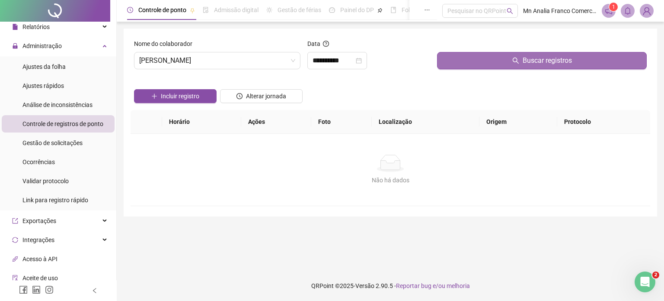
click at [460, 62] on button "Buscar registros" at bounding box center [542, 60] width 210 height 17
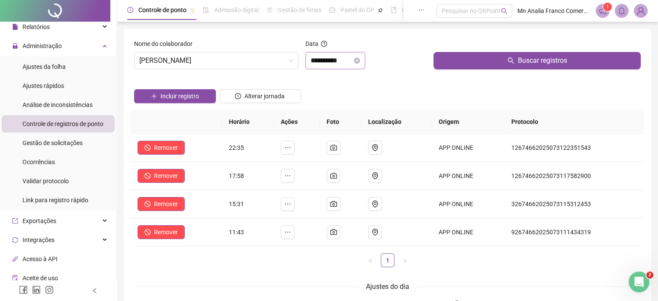
click at [348, 54] on div "**********" at bounding box center [335, 60] width 60 height 17
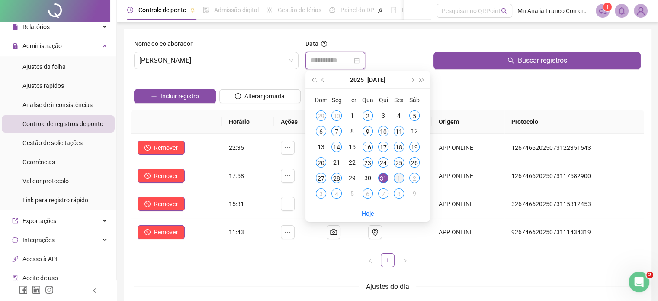
type input "**********"
click at [400, 180] on div "1" at bounding box center [399, 178] width 10 height 10
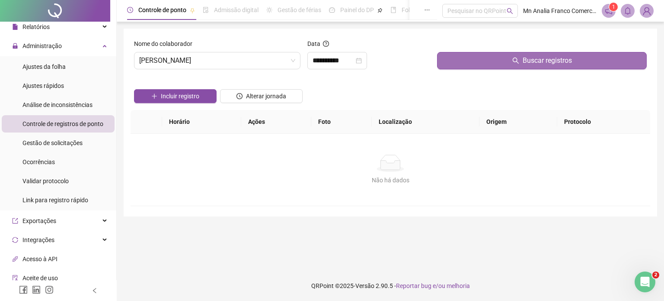
click at [468, 67] on button "Buscar registros" at bounding box center [542, 60] width 210 height 17
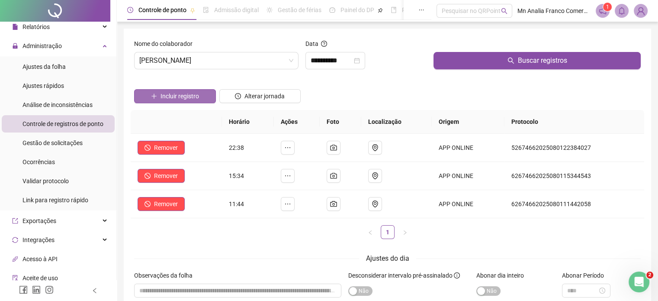
click at [201, 96] on button "Incluir registro" at bounding box center [175, 96] width 82 height 14
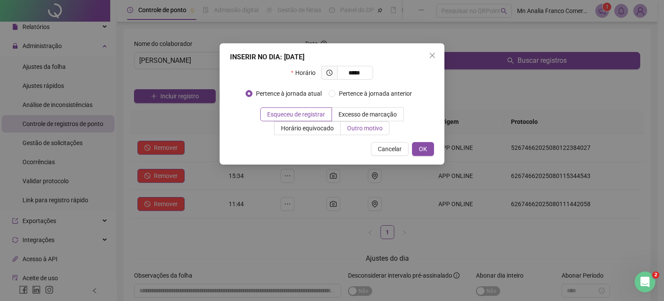
type input "*****"
click at [368, 131] on span "Outro motivo" at bounding box center [364, 128] width 35 height 7
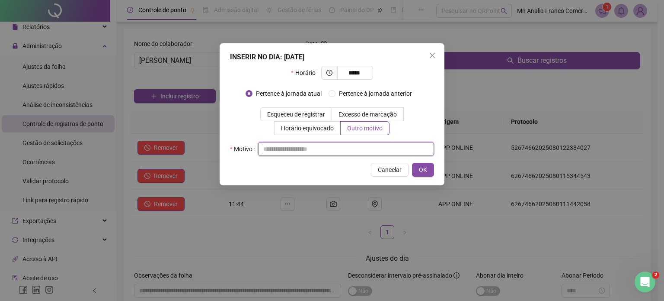
click at [357, 153] on input "text" at bounding box center [346, 149] width 176 height 14
type input "*"
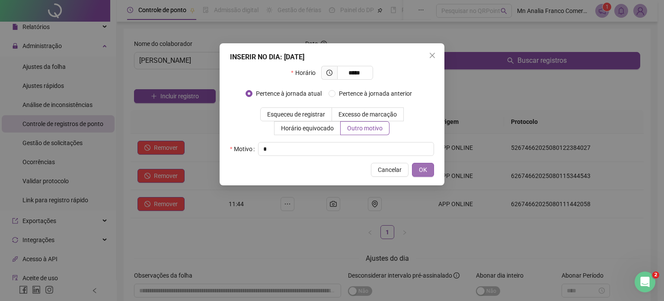
click at [420, 173] on span "OK" at bounding box center [423, 170] width 8 height 10
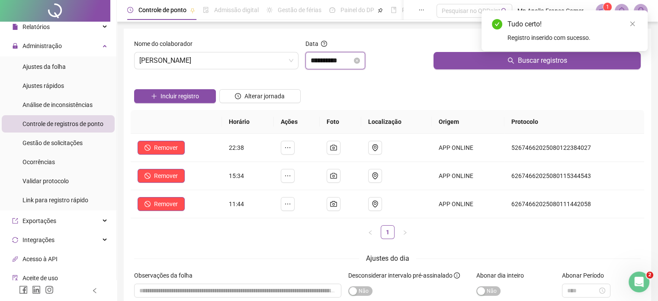
click at [344, 61] on input "**********" at bounding box center [331, 60] width 42 height 10
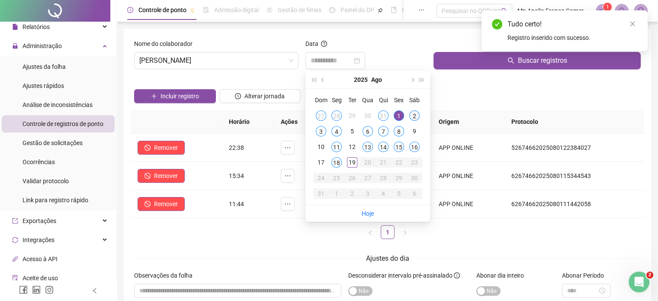
click at [412, 113] on div "2" at bounding box center [414, 115] width 10 height 10
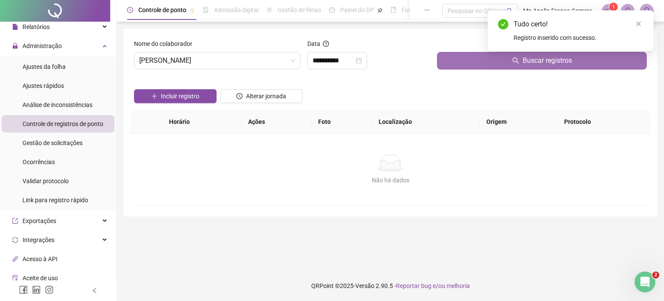
click at [464, 52] on button "Buscar registros" at bounding box center [542, 60] width 210 height 17
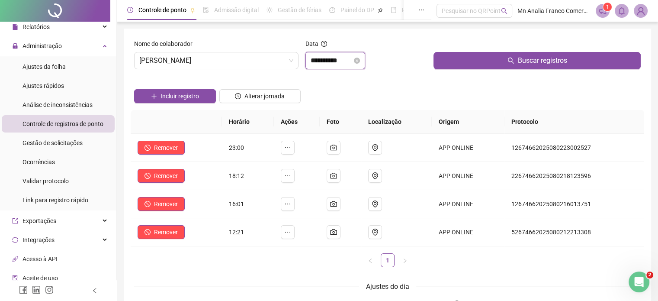
click at [334, 58] on input "**********" at bounding box center [331, 60] width 42 height 10
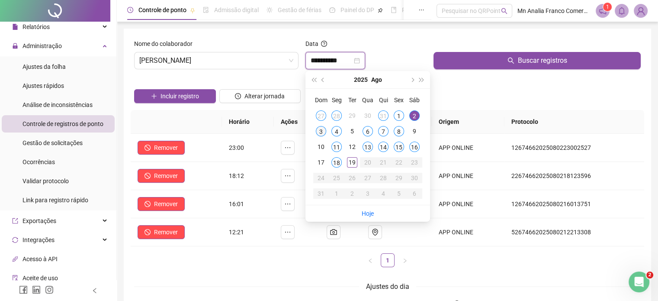
type input "**********"
click at [320, 131] on div "3" at bounding box center [321, 131] width 10 height 10
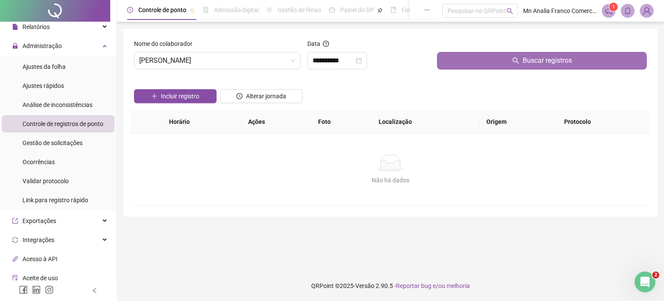
click at [491, 61] on button "Buscar registros" at bounding box center [542, 60] width 210 height 17
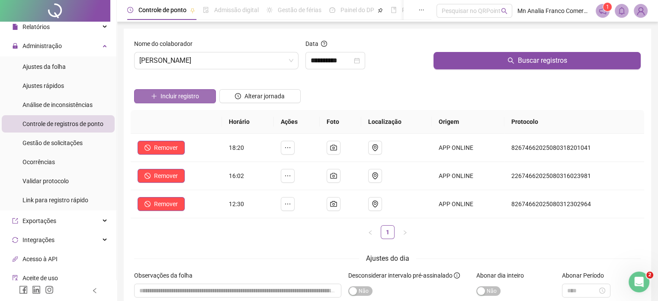
click at [192, 96] on span "Incluir registro" at bounding box center [179, 96] width 38 height 10
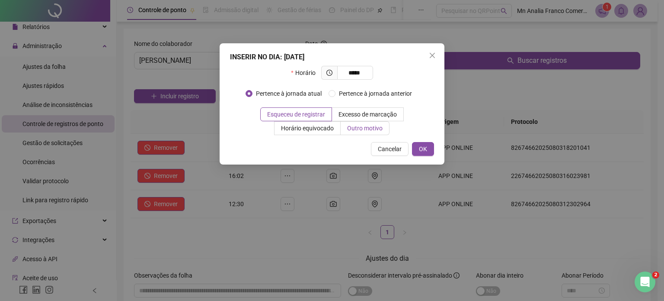
type input "*****"
click at [372, 134] on label "Outro motivo" at bounding box center [365, 128] width 49 height 14
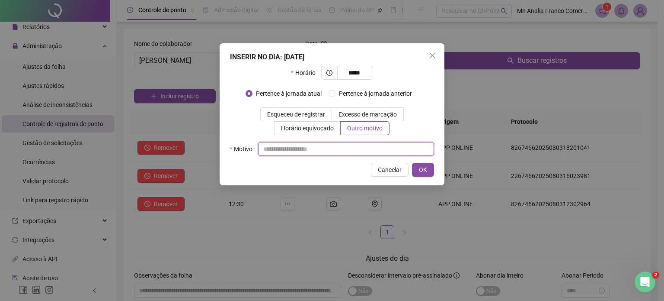
drag, startPoint x: 329, startPoint y: 149, endPoint x: 330, endPoint y: 143, distance: 5.9
click at [330, 147] on input "text" at bounding box center [346, 149] width 176 height 14
type input "*"
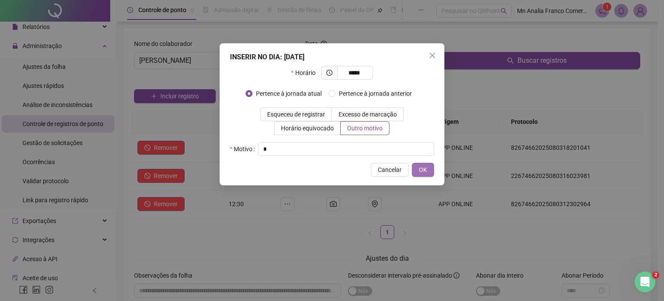
click at [416, 175] on button "OK" at bounding box center [423, 170] width 22 height 14
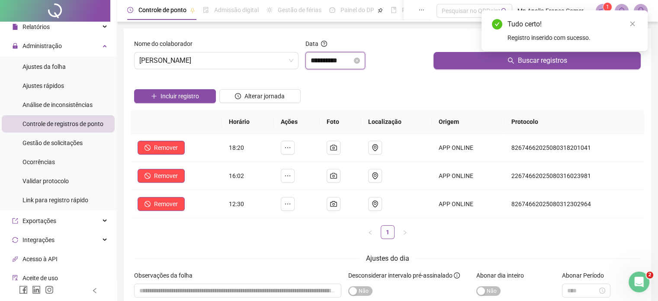
click at [346, 61] on input "**********" at bounding box center [331, 60] width 42 height 10
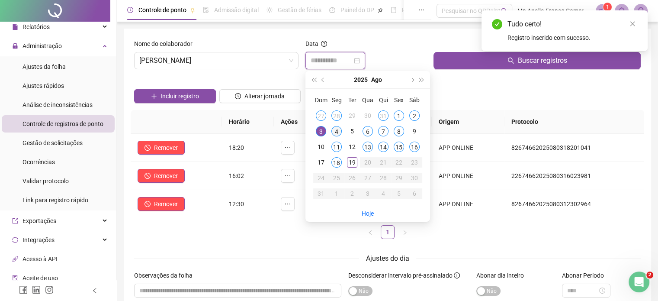
type input "**********"
click at [340, 130] on div "4" at bounding box center [336, 131] width 10 height 10
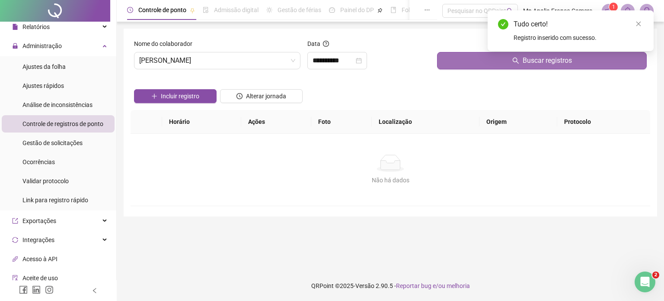
click at [463, 60] on button "Buscar registros" at bounding box center [542, 60] width 210 height 17
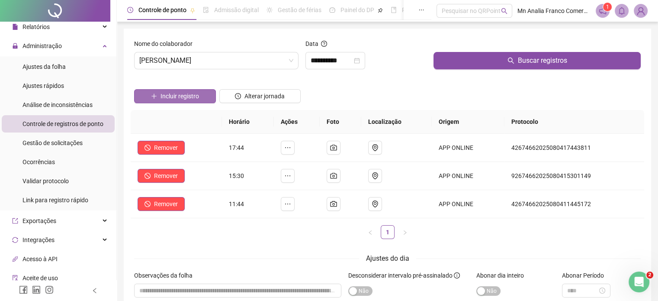
click at [188, 96] on span "Incluir registro" at bounding box center [179, 96] width 38 height 10
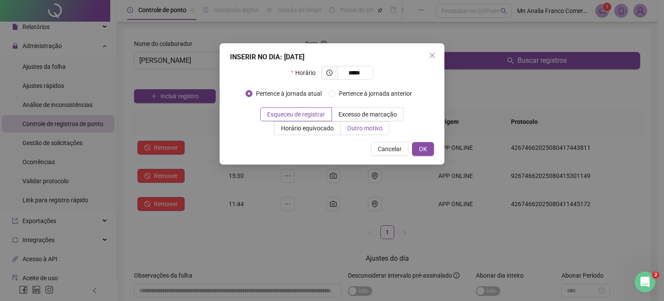
type input "*****"
click at [374, 128] on span "Outro motivo" at bounding box center [364, 128] width 35 height 7
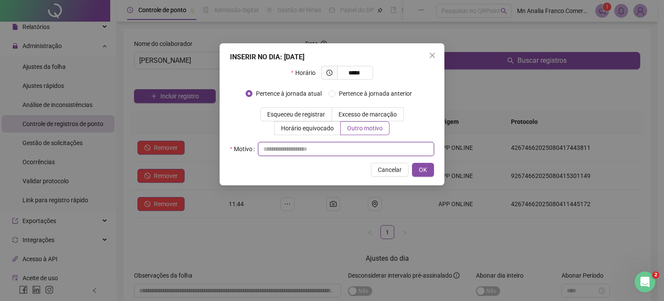
click at [367, 144] on input "text" at bounding box center [346, 149] width 176 height 14
type input "*"
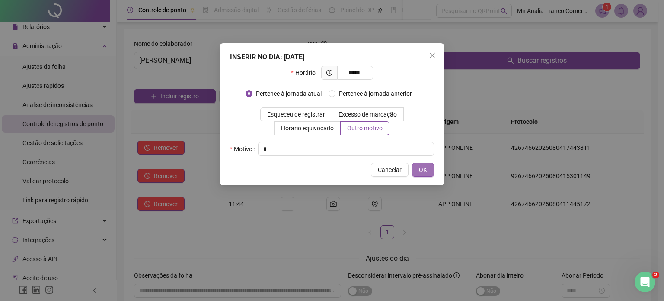
click at [419, 170] on button "OK" at bounding box center [423, 170] width 22 height 14
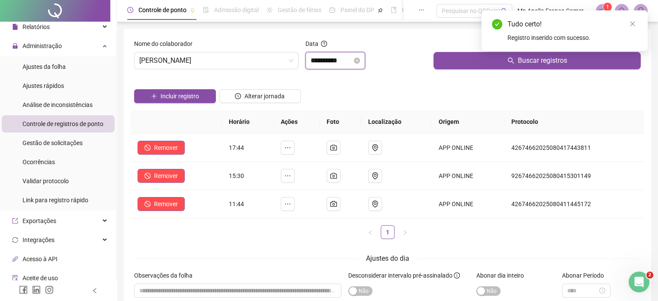
click at [346, 57] on input "**********" at bounding box center [331, 60] width 42 height 10
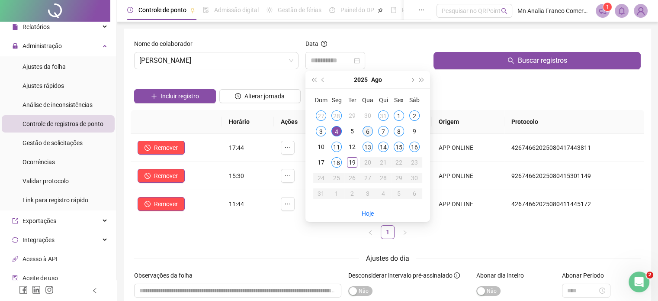
click at [362, 128] on td "6" at bounding box center [368, 131] width 16 height 16
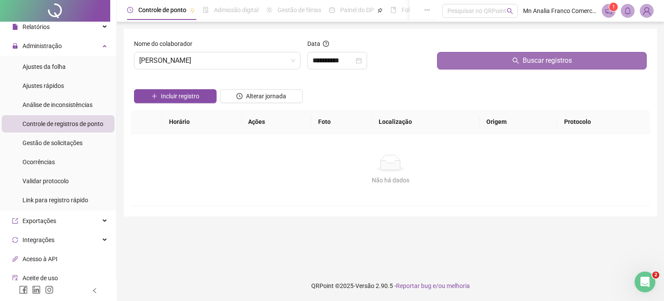
click at [464, 60] on button "Buscar registros" at bounding box center [542, 60] width 210 height 17
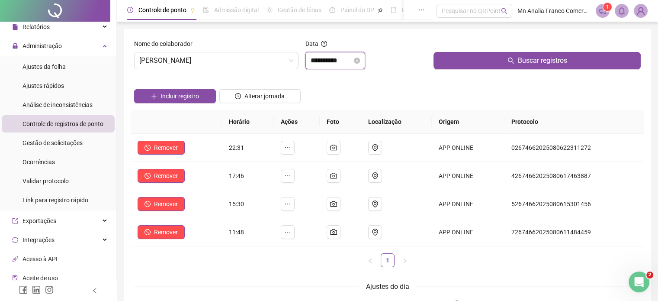
click at [339, 59] on input "**********" at bounding box center [331, 60] width 42 height 10
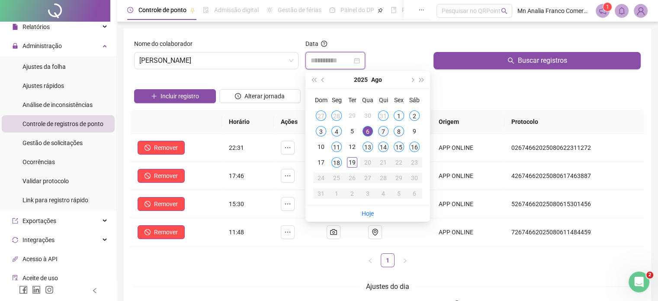
type input "**********"
click at [382, 132] on div "7" at bounding box center [383, 131] width 10 height 10
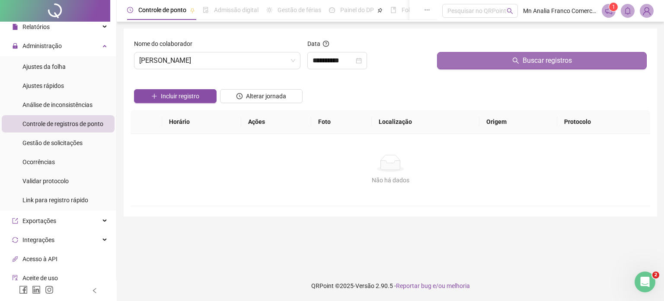
click at [457, 52] on div "Buscar registros" at bounding box center [542, 54] width 210 height 30
click at [458, 58] on button "Buscar registros" at bounding box center [542, 60] width 210 height 17
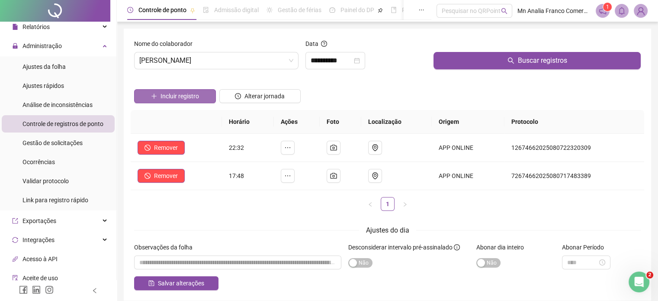
click at [189, 95] on span "Incluir registro" at bounding box center [179, 96] width 38 height 10
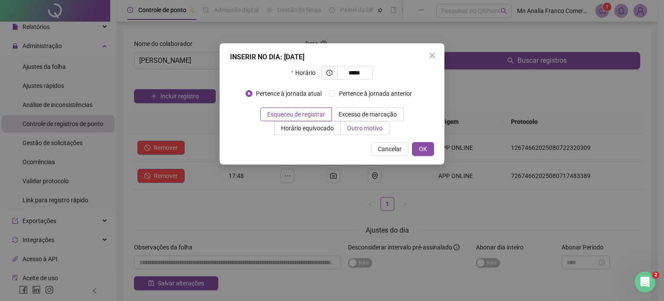
type input "*****"
click at [381, 131] on span "Outro motivo" at bounding box center [364, 128] width 35 height 7
click at [360, 130] on span "Outro motivo" at bounding box center [364, 128] width 35 height 7
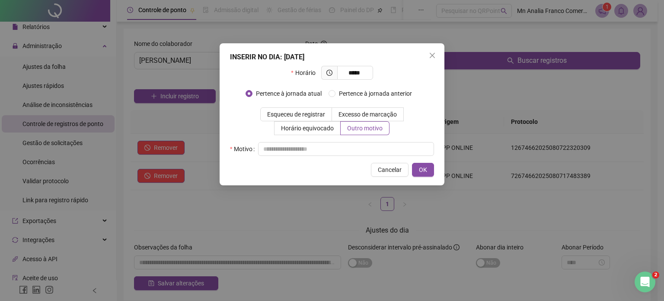
click at [371, 157] on div "INSERIR NO DIA : [DATE] Horário ***** Pertence à jornada atual Pertence à jorna…" at bounding box center [332, 114] width 225 height 142
click at [372, 150] on input "text" at bounding box center [346, 149] width 176 height 14
type input "*"
click at [424, 169] on span "OK" at bounding box center [423, 170] width 8 height 10
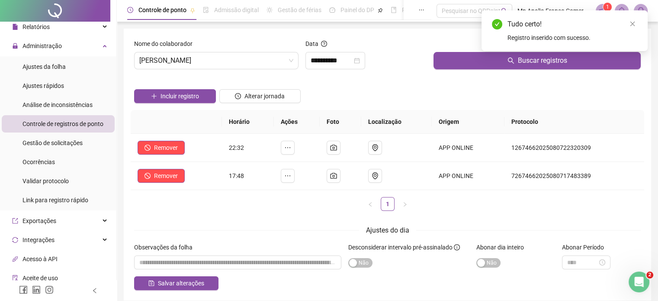
click at [170, 103] on div "Incluir registro" at bounding box center [174, 93] width 85 height 34
click at [171, 97] on span "Incluir registro" at bounding box center [179, 96] width 38 height 10
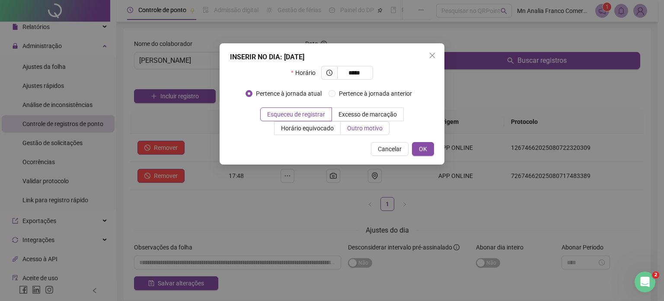
type input "*****"
click at [358, 127] on span "Outro motivo" at bounding box center [364, 128] width 35 height 7
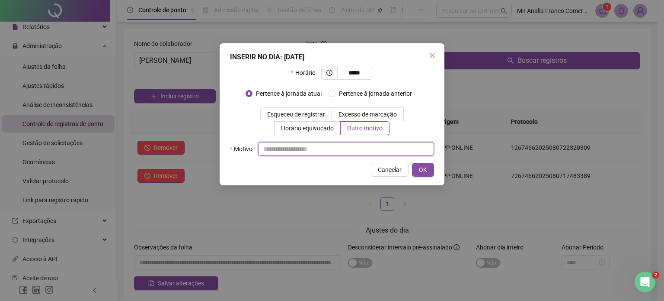
click at [343, 147] on input "text" at bounding box center [346, 149] width 176 height 14
type input "*"
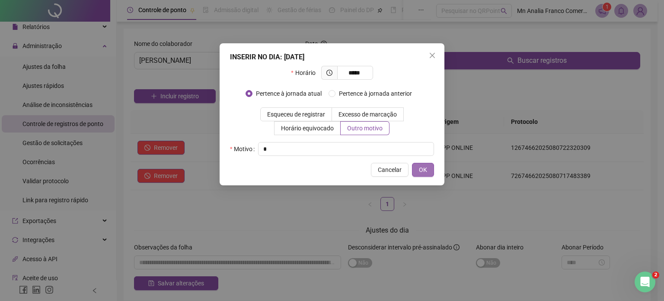
click at [419, 171] on span "OK" at bounding box center [423, 170] width 8 height 10
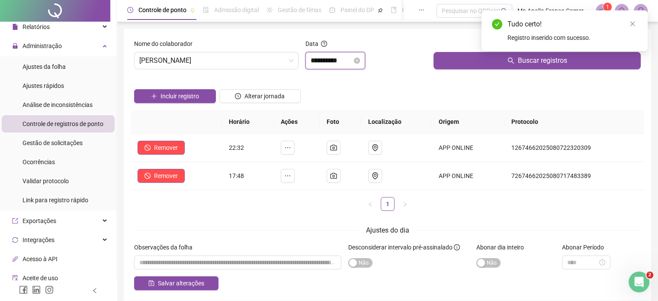
click at [334, 62] on input "**********" at bounding box center [331, 60] width 42 height 10
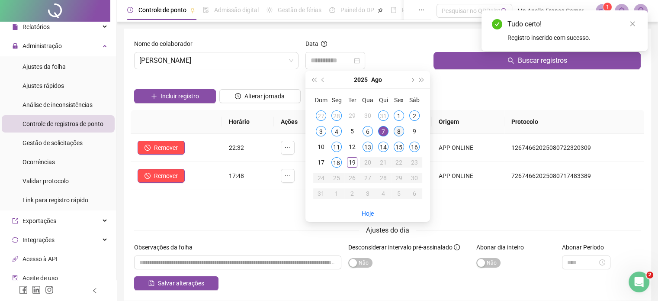
click at [397, 134] on div "8" at bounding box center [399, 131] width 10 height 10
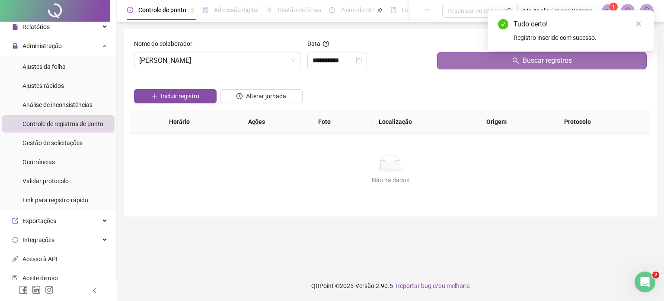
click at [468, 57] on button "Buscar registros" at bounding box center [542, 60] width 210 height 17
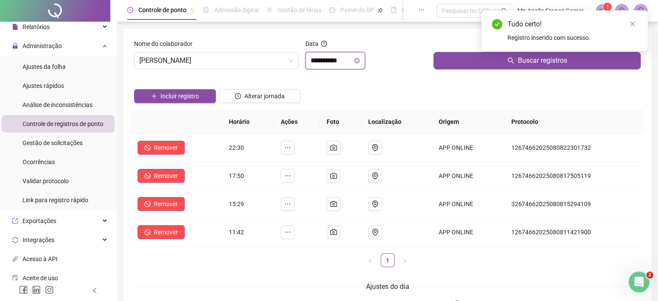
click at [329, 61] on input "**********" at bounding box center [331, 60] width 42 height 10
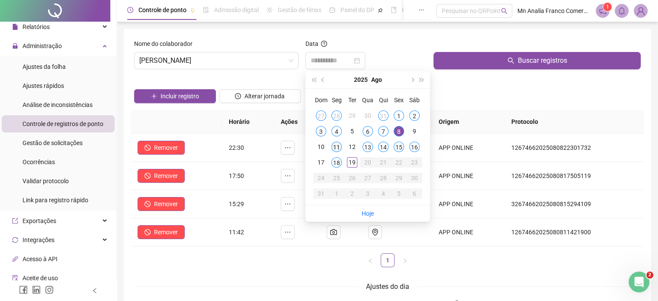
click at [332, 146] on div "11" at bounding box center [336, 146] width 10 height 10
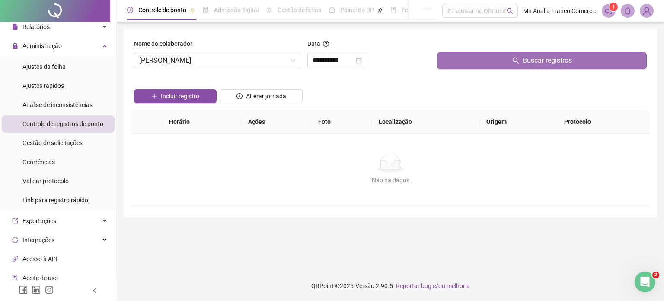
click at [470, 62] on button "Buscar registros" at bounding box center [542, 60] width 210 height 17
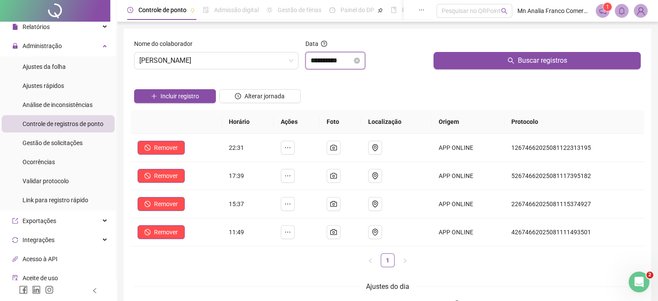
click at [330, 63] on input "**********" at bounding box center [331, 60] width 42 height 10
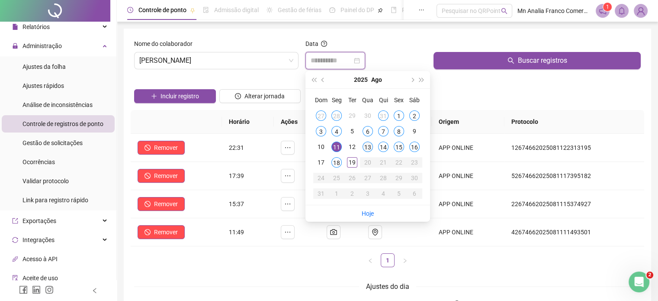
type input "**********"
click at [368, 148] on div "13" at bounding box center [367, 146] width 10 height 10
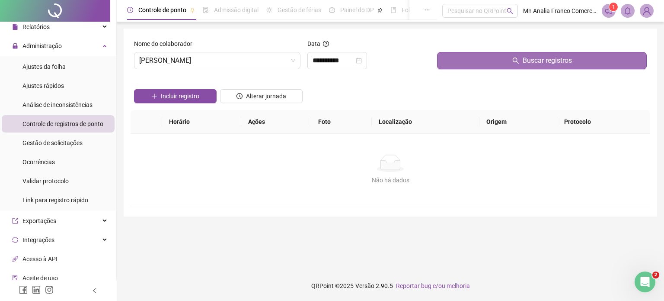
click at [443, 62] on button "Buscar registros" at bounding box center [542, 60] width 210 height 17
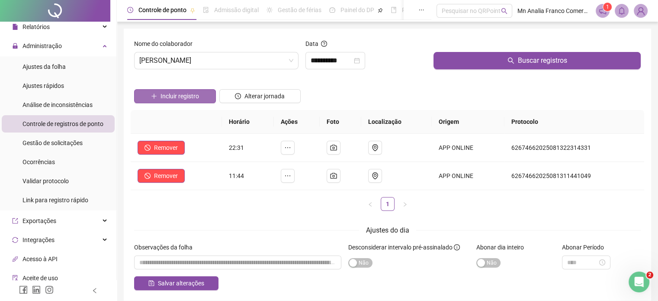
click at [196, 99] on span "Incluir registro" at bounding box center [179, 96] width 38 height 10
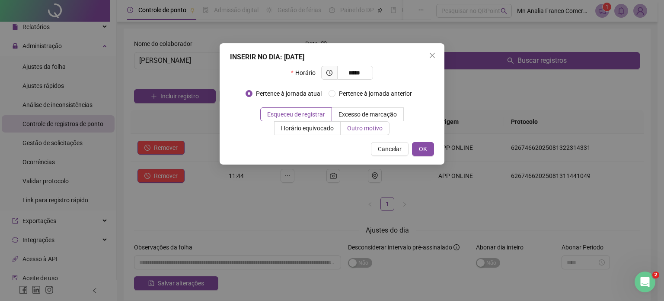
type input "*****"
click at [352, 127] on span "Outro motivo" at bounding box center [364, 128] width 35 height 7
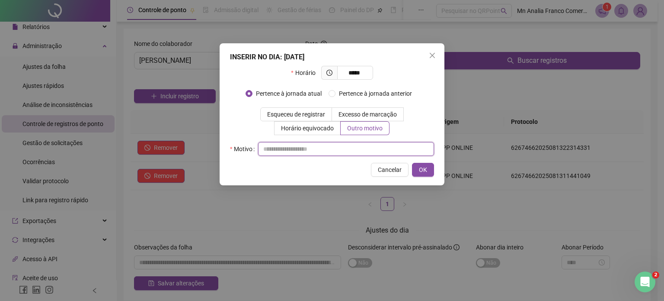
click at [323, 153] on input "text" at bounding box center [346, 149] width 176 height 14
type input "*"
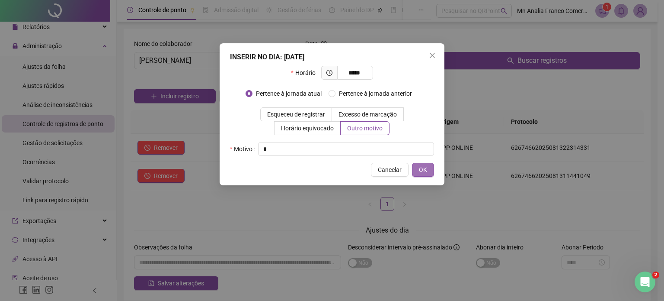
click at [427, 169] on span "OK" at bounding box center [423, 170] width 8 height 10
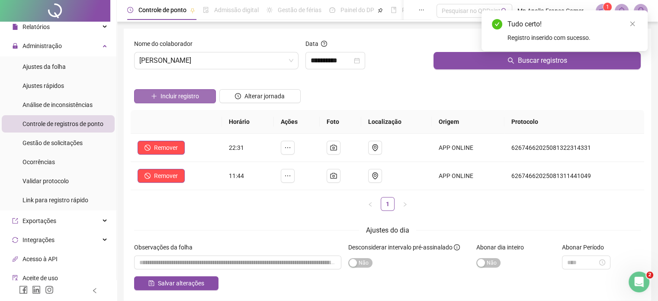
click at [185, 97] on span "Incluir registro" at bounding box center [179, 96] width 38 height 10
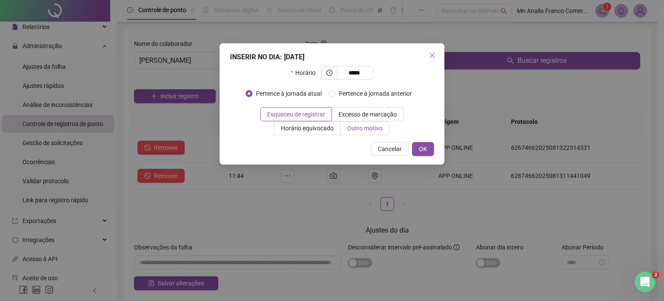
type input "*****"
click at [345, 126] on label "Outro motivo" at bounding box center [365, 128] width 49 height 14
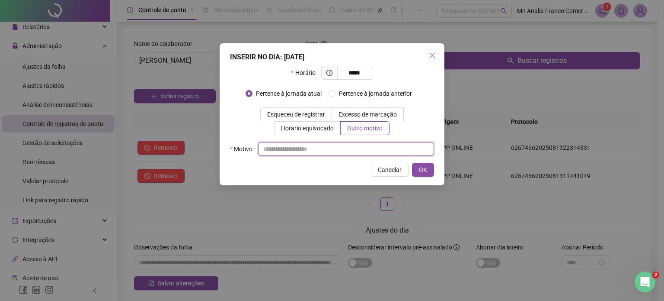
click at [331, 145] on input "text" at bounding box center [346, 149] width 176 height 14
type input "*"
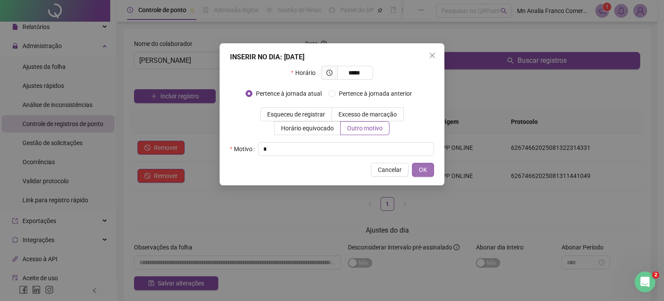
click at [415, 171] on button "OK" at bounding box center [423, 170] width 22 height 14
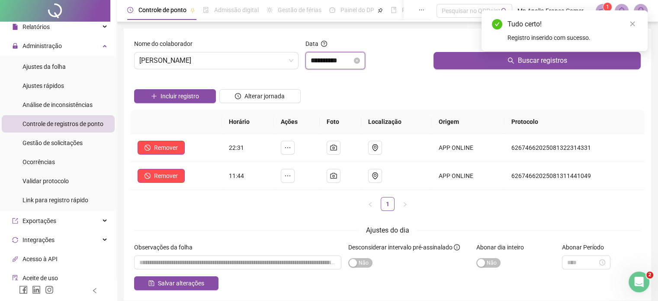
click at [323, 59] on input "**********" at bounding box center [331, 60] width 42 height 10
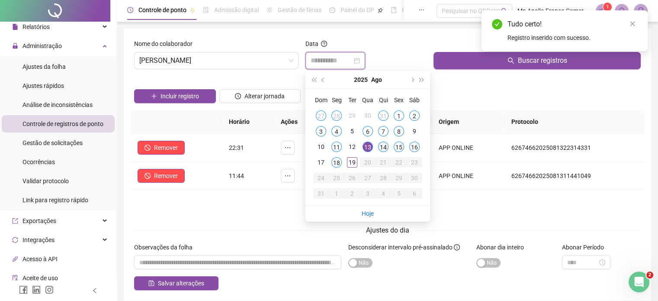
type input "**********"
click at [383, 148] on div "14" at bounding box center [383, 146] width 10 height 10
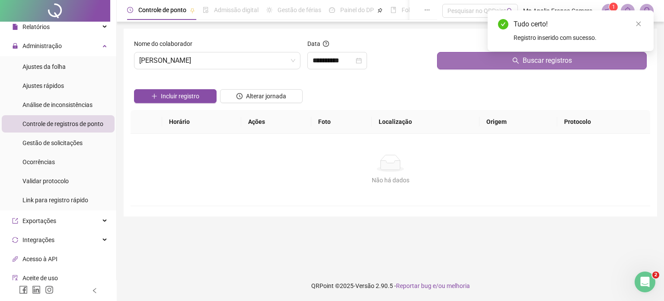
click at [488, 58] on button "Buscar registros" at bounding box center [542, 60] width 210 height 17
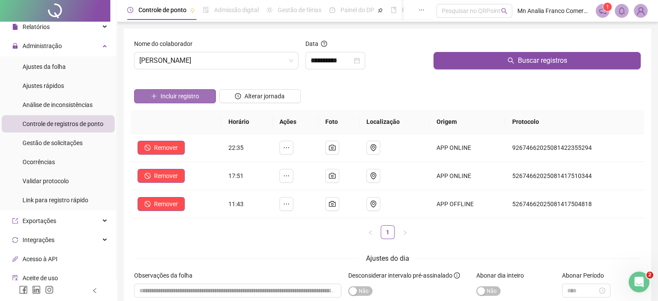
click at [207, 98] on button "Incluir registro" at bounding box center [175, 96] width 82 height 14
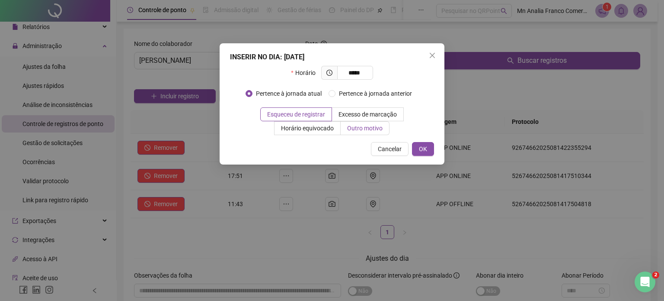
type input "*****"
click at [375, 128] on span "Outro motivo" at bounding box center [364, 128] width 35 height 7
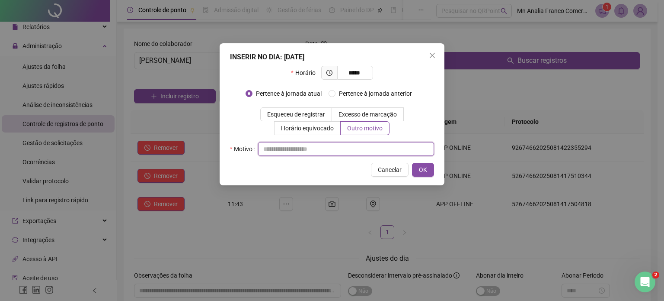
click at [344, 150] on input "text" at bounding box center [346, 149] width 176 height 14
type input "*"
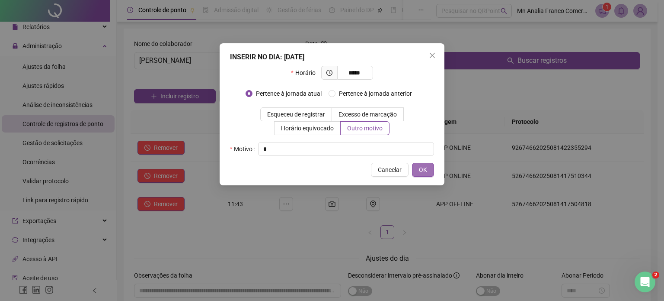
click at [429, 170] on button "OK" at bounding box center [423, 170] width 22 height 14
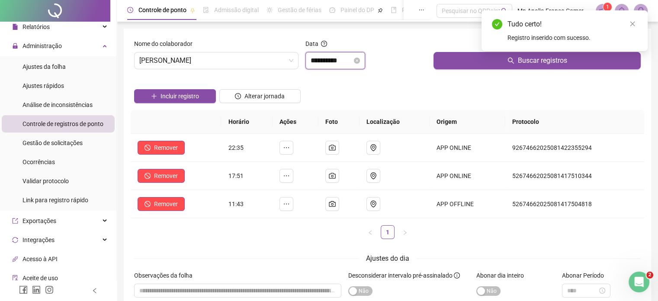
click at [325, 63] on input "**********" at bounding box center [331, 60] width 42 height 10
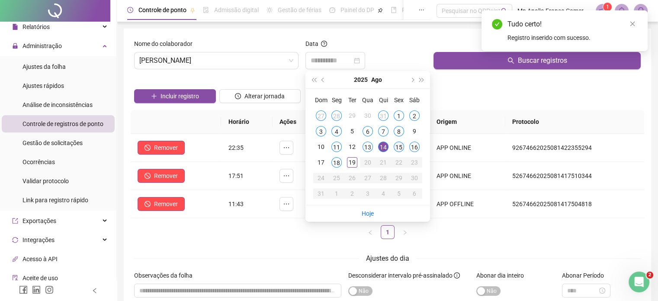
click at [397, 146] on div "15" at bounding box center [399, 146] width 10 height 10
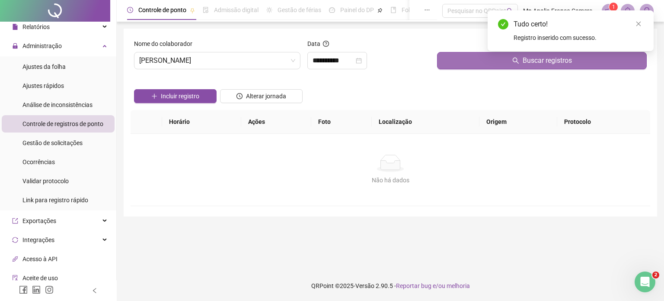
click at [459, 66] on button "Buscar registros" at bounding box center [542, 60] width 210 height 17
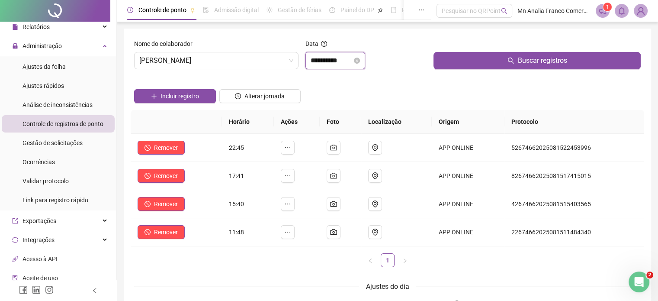
click at [333, 60] on input "**********" at bounding box center [331, 60] width 42 height 10
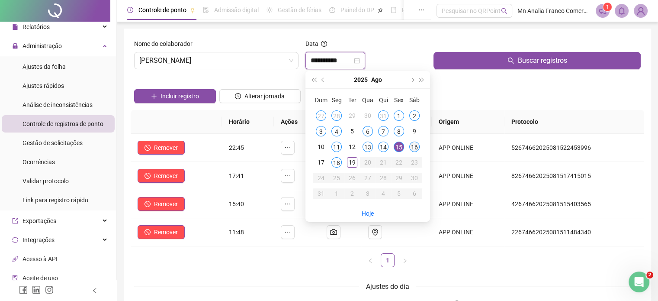
type input "**********"
click at [412, 147] on div "16" at bounding box center [414, 146] width 10 height 10
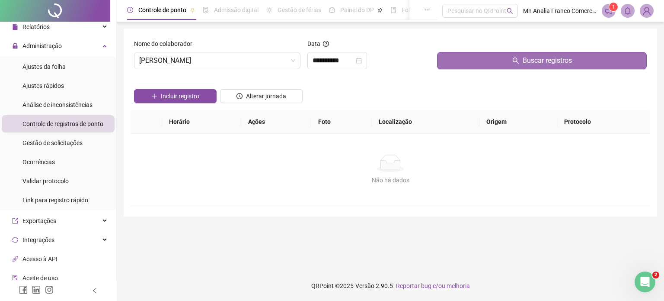
click at [459, 59] on button "Buscar registros" at bounding box center [542, 60] width 210 height 17
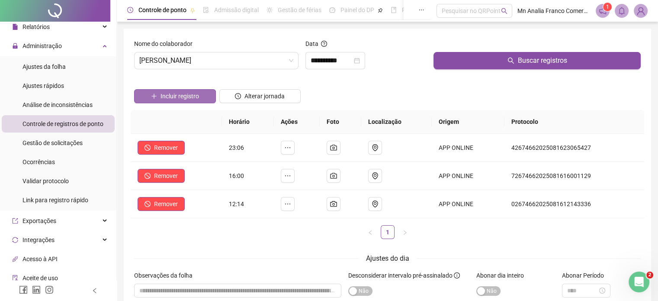
click at [186, 93] on span "Incluir registro" at bounding box center [179, 96] width 38 height 10
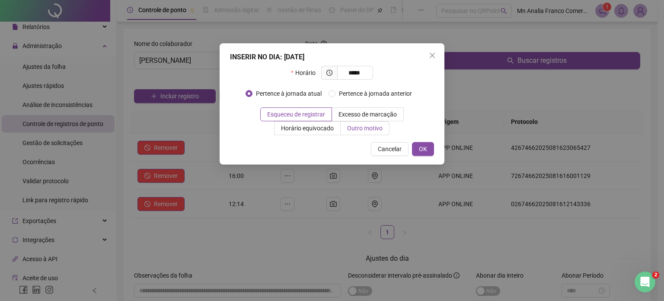
type input "*****"
click at [352, 125] on span "Outro motivo" at bounding box center [364, 128] width 35 height 7
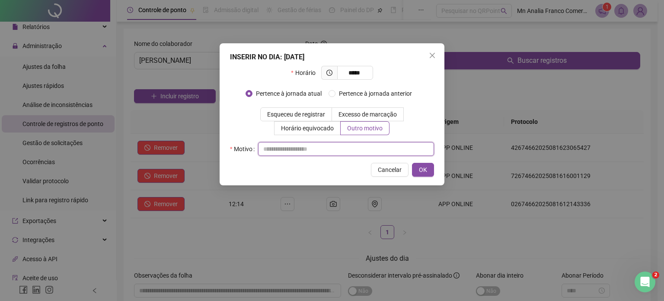
click at [320, 148] on input "text" at bounding box center [346, 149] width 176 height 14
type input "*"
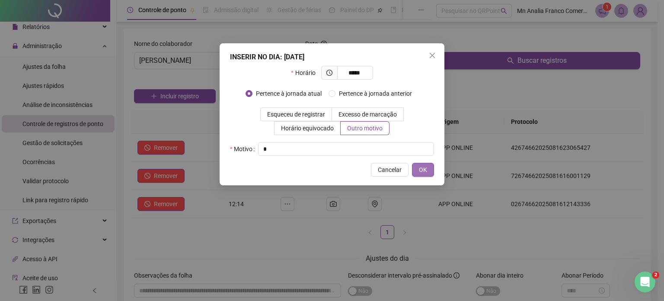
click at [422, 170] on span "OK" at bounding box center [423, 170] width 8 height 10
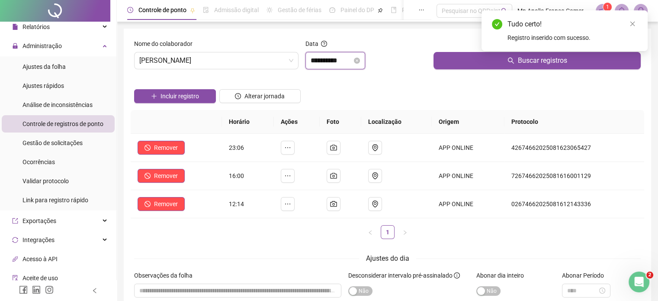
click at [324, 61] on input "**********" at bounding box center [331, 60] width 42 height 10
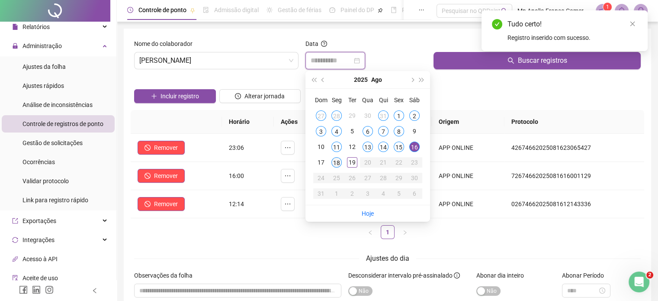
type input "**********"
click at [331, 163] on td "18" at bounding box center [337, 162] width 16 height 16
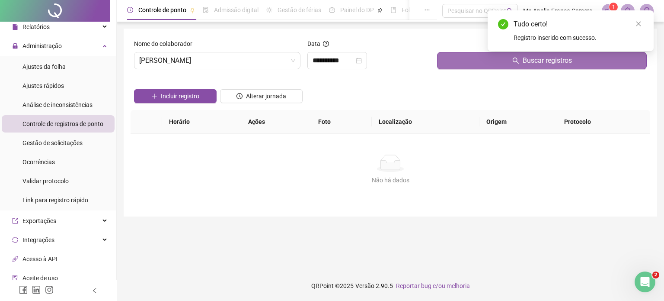
click at [487, 60] on button "Buscar registros" at bounding box center [542, 60] width 210 height 17
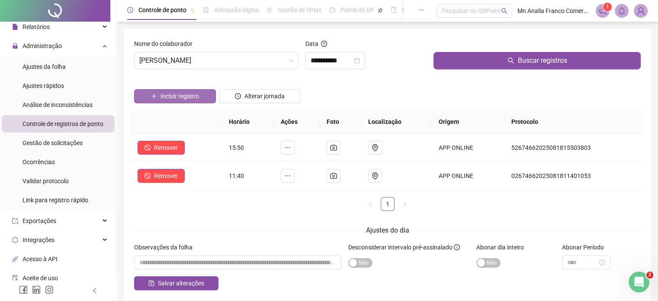
click at [163, 99] on span "Incluir registro" at bounding box center [179, 96] width 38 height 10
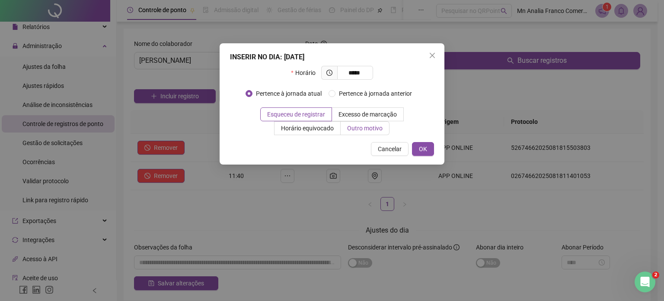
type input "*****"
drag, startPoint x: 374, startPoint y: 129, endPoint x: 377, endPoint y: 133, distance: 4.9
click at [373, 129] on span "Outro motivo" at bounding box center [364, 128] width 35 height 7
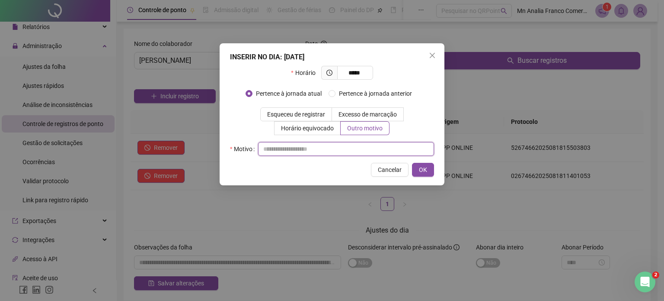
click at [379, 152] on input "text" at bounding box center [346, 149] width 176 height 14
type input "*"
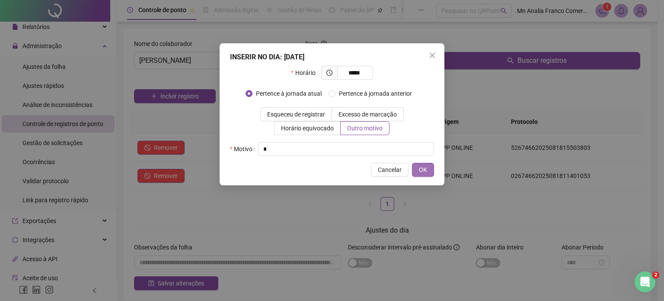
click at [420, 173] on span "OK" at bounding box center [423, 170] width 8 height 10
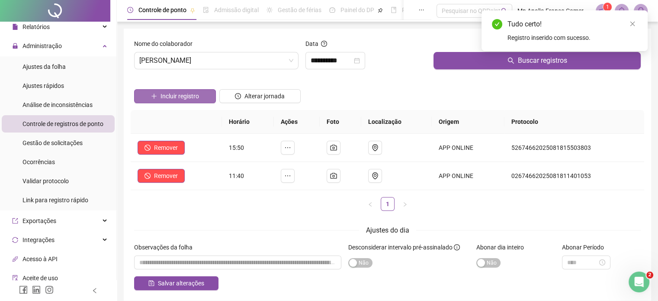
click at [189, 98] on span "Incluir registro" at bounding box center [179, 96] width 38 height 10
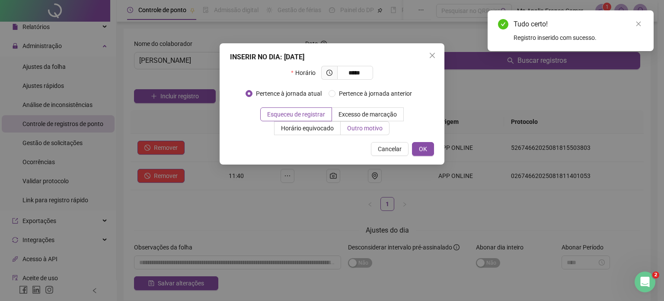
type input "*****"
click at [367, 127] on span "Outro motivo" at bounding box center [364, 128] width 35 height 7
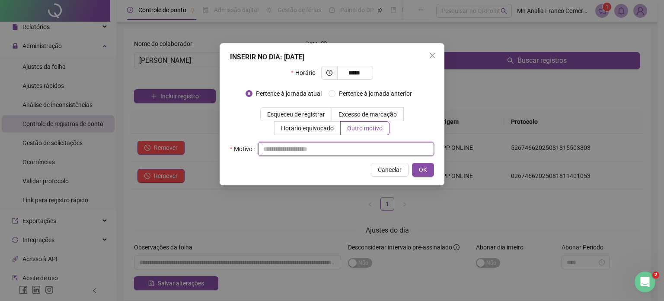
drag, startPoint x: 300, startPoint y: 150, endPoint x: 296, endPoint y: 140, distance: 10.7
click at [301, 150] on input "text" at bounding box center [346, 149] width 176 height 14
type input "*"
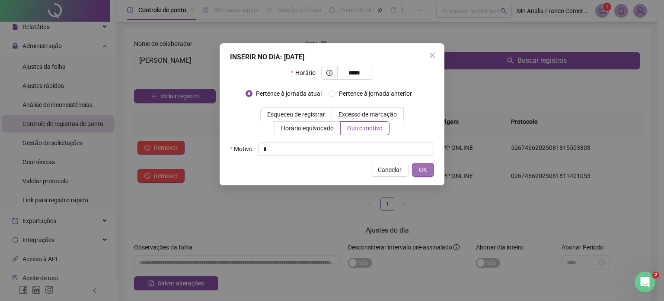
click at [420, 171] on span "OK" at bounding box center [423, 170] width 8 height 10
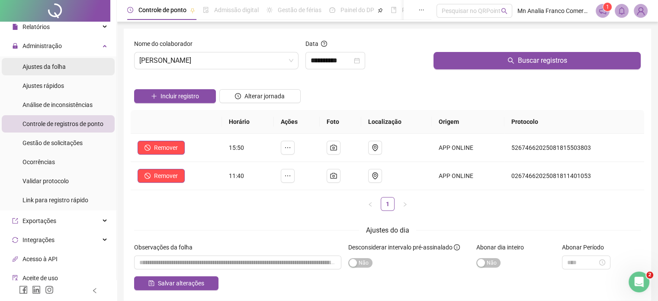
click at [59, 69] on span "Ajustes da folha" at bounding box center [43, 66] width 43 height 7
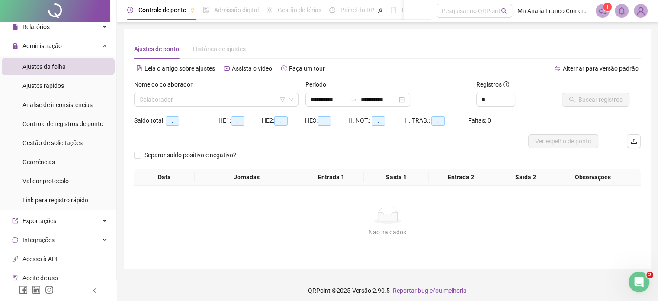
click at [164, 92] on div "Nome do colaborador" at bounding box center [216, 86] width 164 height 13
click at [169, 100] on input "search" at bounding box center [212, 99] width 146 height 13
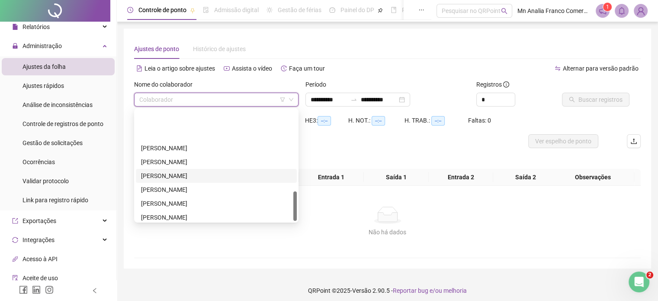
scroll to position [304, 0]
click at [167, 174] on div "[PERSON_NAME]" at bounding box center [216, 172] width 150 height 10
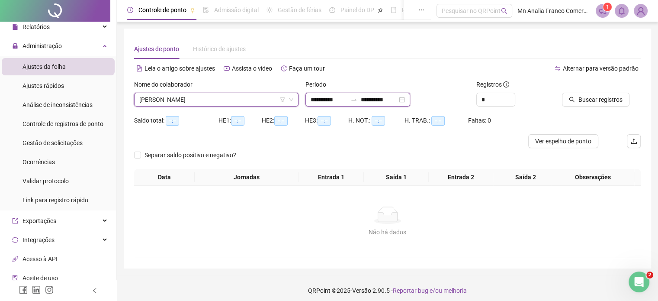
click at [339, 95] on input "**********" at bounding box center [328, 100] width 36 height 10
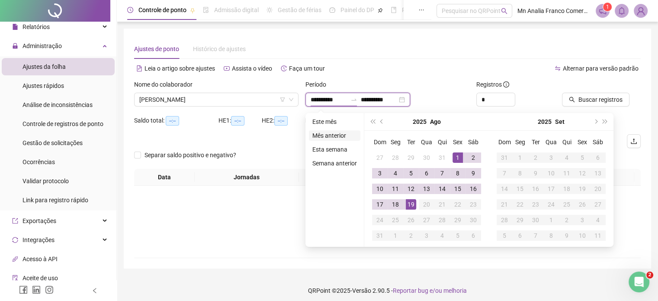
type input "**********"
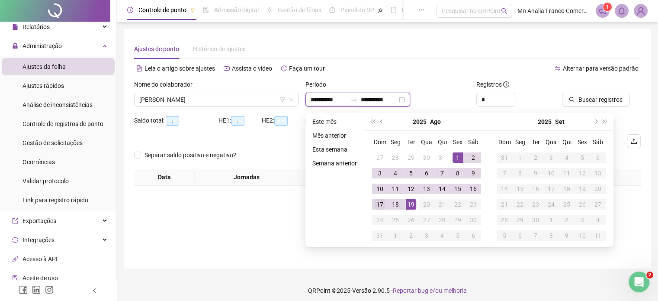
type input "**********"
click at [380, 122] on span "prev-year" at bounding box center [382, 121] width 4 height 4
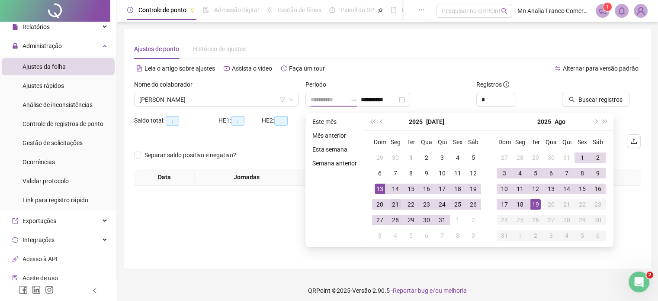
type input "**********"
click at [394, 202] on div "21" at bounding box center [395, 204] width 10 height 10
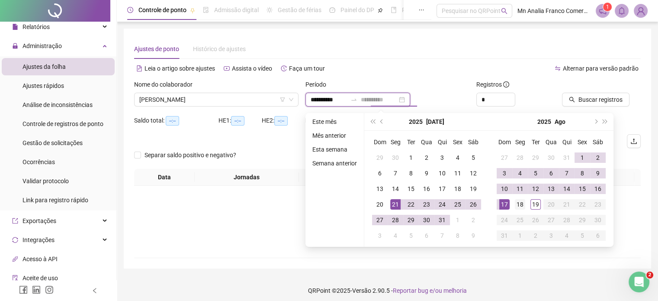
type input "**********"
click at [525, 202] on td "18" at bounding box center [520, 204] width 16 height 16
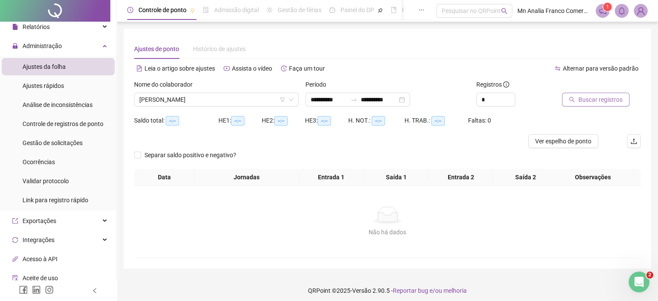
click at [581, 99] on span "Buscar registros" at bounding box center [600, 100] width 44 height 10
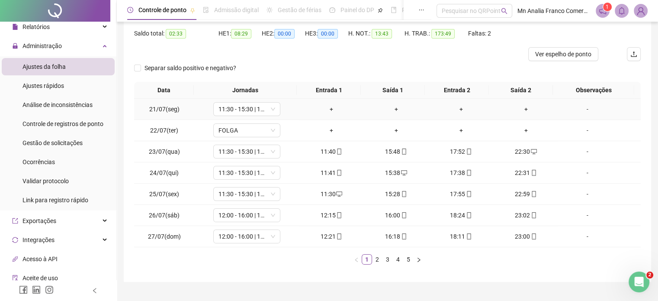
scroll to position [104, 0]
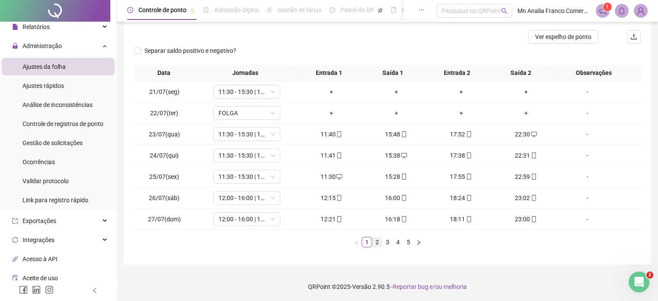
click at [373, 240] on link "2" at bounding box center [377, 242] width 10 height 10
click at [386, 240] on link "3" at bounding box center [388, 242] width 10 height 10
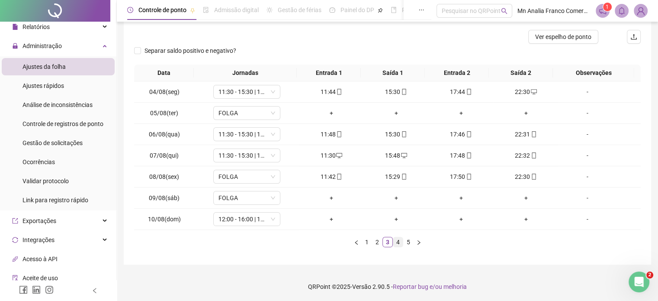
click at [398, 240] on link "4" at bounding box center [398, 242] width 10 height 10
click at [406, 239] on link "5" at bounding box center [408, 242] width 10 height 10
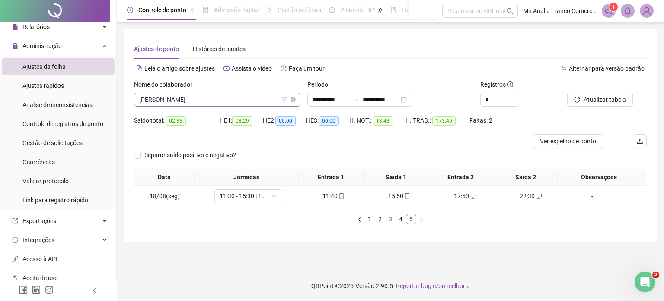
click at [266, 100] on span "[PERSON_NAME]" at bounding box center [217, 99] width 156 height 13
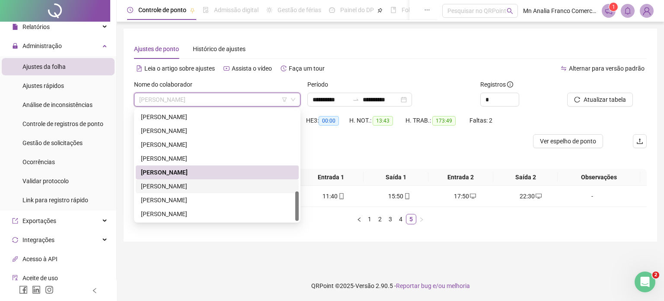
click at [240, 184] on div "[PERSON_NAME]" at bounding box center [217, 186] width 153 height 10
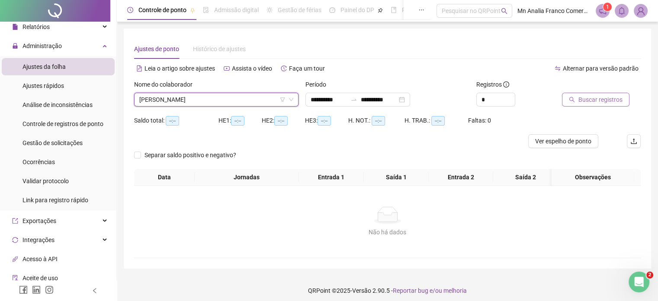
click at [606, 98] on span "Buscar registros" at bounding box center [600, 100] width 44 height 10
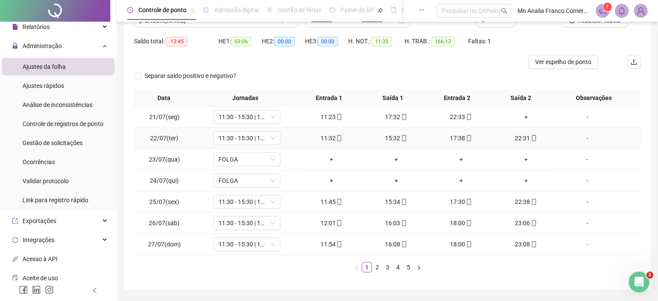
scroll to position [104, 0]
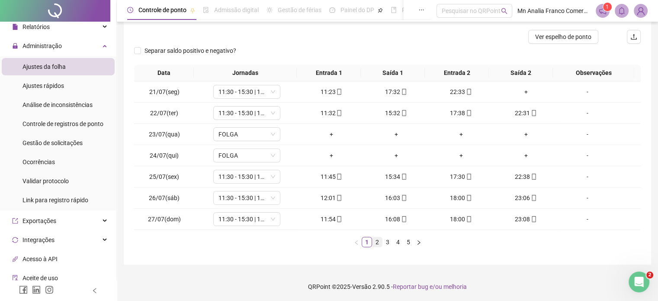
click at [378, 241] on link "2" at bounding box center [377, 242] width 10 height 10
click at [369, 240] on link "1" at bounding box center [367, 242] width 10 height 10
click at [373, 243] on link "2" at bounding box center [377, 242] width 10 height 10
click at [386, 243] on link "3" at bounding box center [388, 242] width 10 height 10
click at [394, 240] on link "4" at bounding box center [398, 242] width 10 height 10
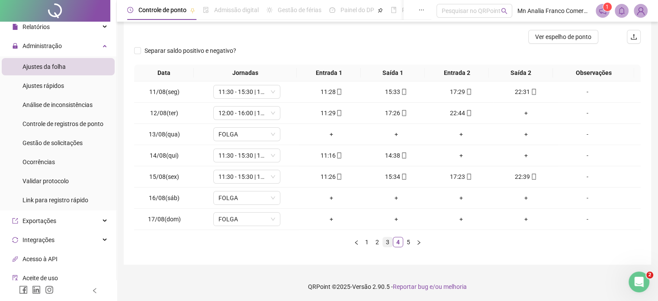
click at [384, 240] on link "3" at bounding box center [388, 242] width 10 height 10
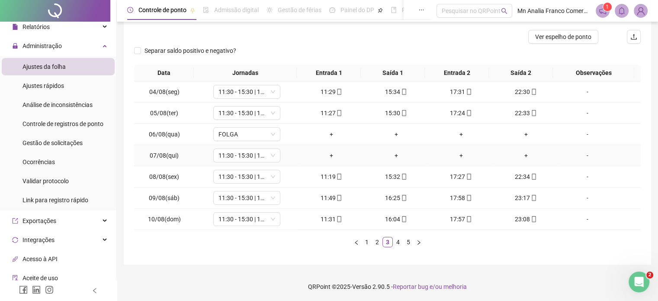
click at [583, 154] on div "-" at bounding box center [586, 155] width 51 height 10
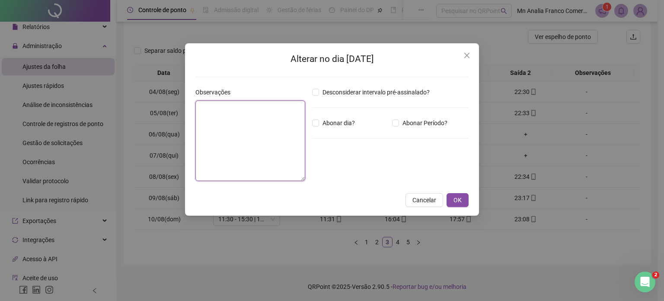
click at [294, 120] on textarea at bounding box center [250, 140] width 110 height 80
type textarea "*"
type textarea "*****"
click at [462, 202] on button "OK" at bounding box center [458, 200] width 22 height 14
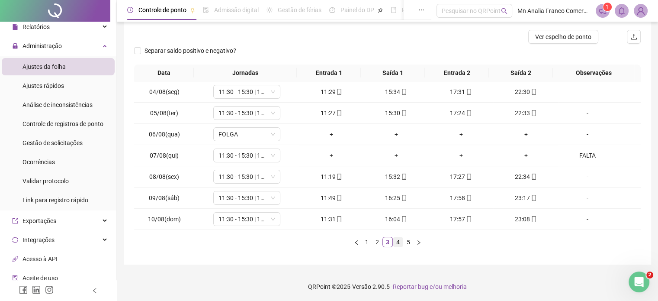
click at [400, 240] on link "4" at bounding box center [398, 242] width 10 height 10
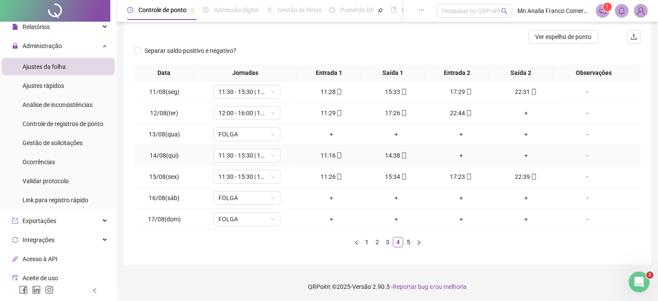
click at [584, 155] on div "-" at bounding box center [586, 155] width 51 height 10
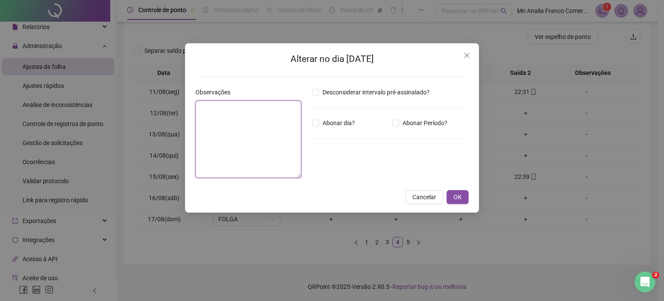
click at [264, 112] on textarea at bounding box center [248, 138] width 106 height 77
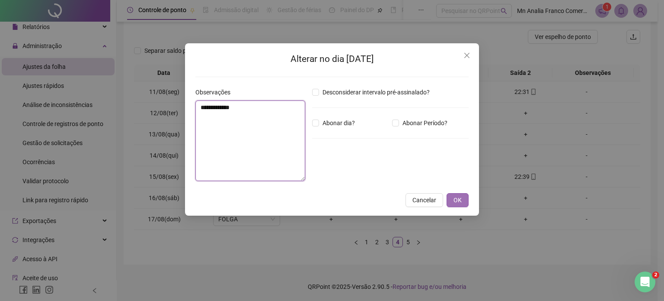
type textarea "**********"
click at [462, 202] on button "OK" at bounding box center [458, 200] width 22 height 14
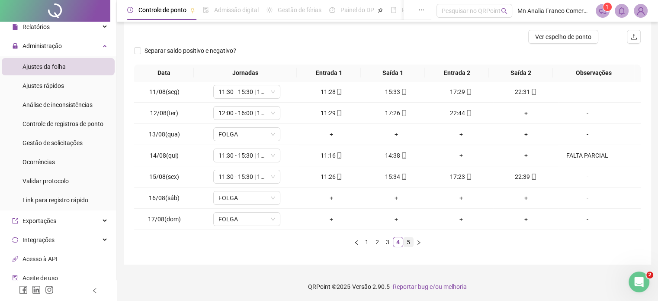
click at [404, 241] on link "5" at bounding box center [408, 242] width 10 height 10
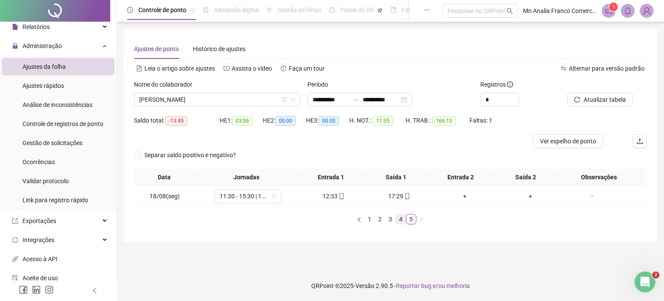
click at [400, 218] on link "4" at bounding box center [401, 219] width 10 height 10
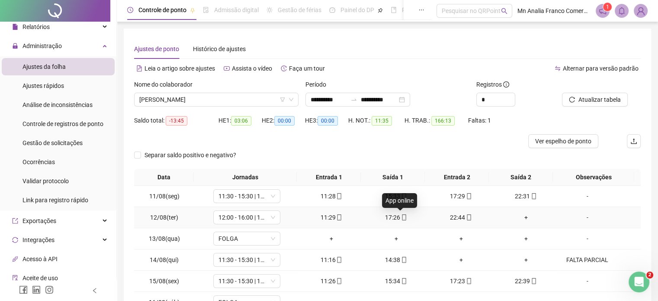
scroll to position [86, 0]
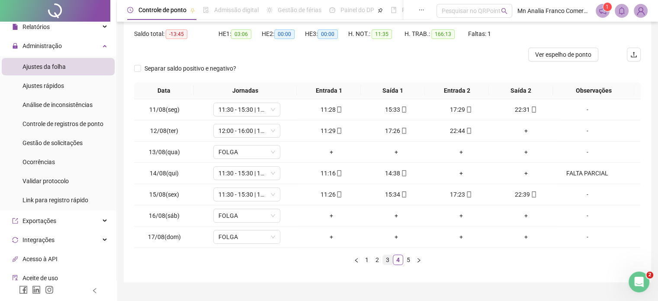
click at [383, 259] on link "3" at bounding box center [388, 260] width 10 height 10
click at [397, 255] on link "4" at bounding box center [398, 260] width 10 height 10
click at [405, 258] on link "5" at bounding box center [408, 260] width 10 height 10
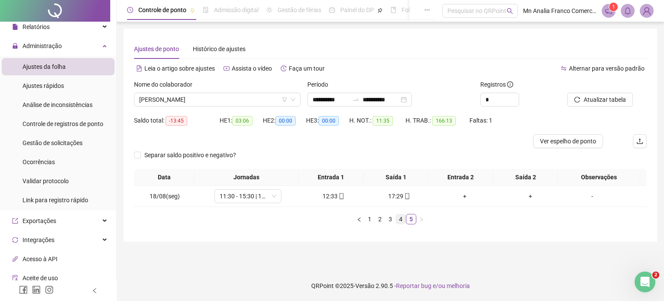
click at [400, 219] on link "4" at bounding box center [401, 219] width 10 height 10
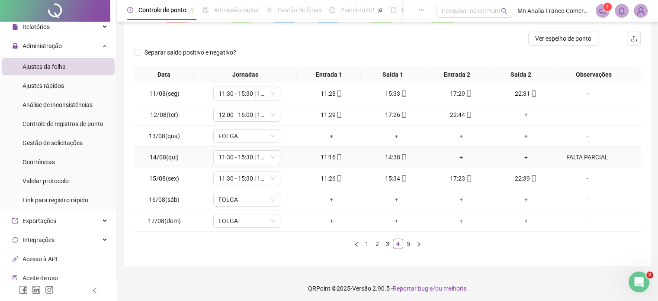
scroll to position [104, 0]
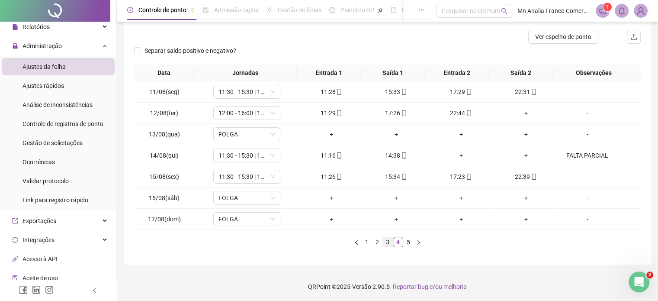
click at [387, 240] on link "3" at bounding box center [388, 242] width 10 height 10
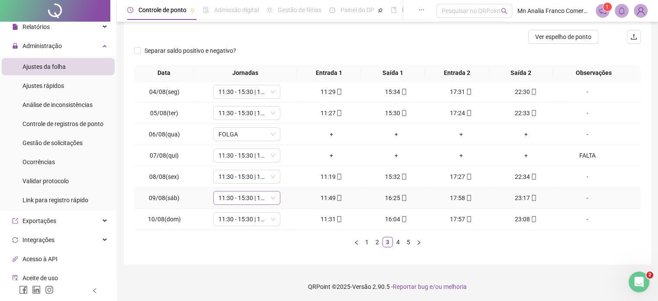
click at [256, 201] on span "11:30 - 15:30 | 17:30 - 22:30" at bounding box center [246, 197] width 57 height 13
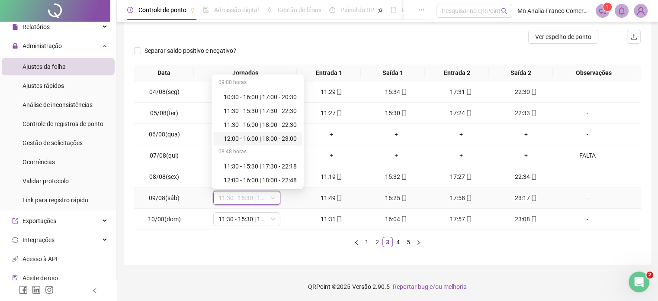
click at [237, 136] on div "12:00 - 16:00 | 18:00 - 23:00" at bounding box center [260, 139] width 73 height 10
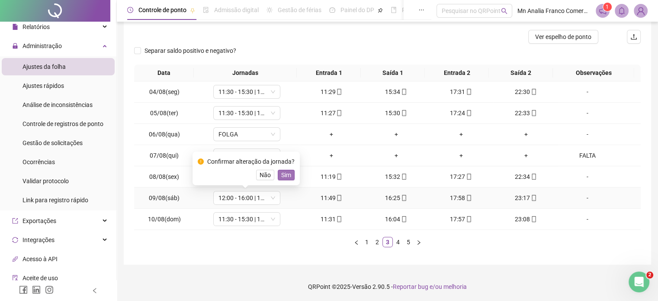
click at [286, 173] on span "Sim" at bounding box center [286, 175] width 10 height 10
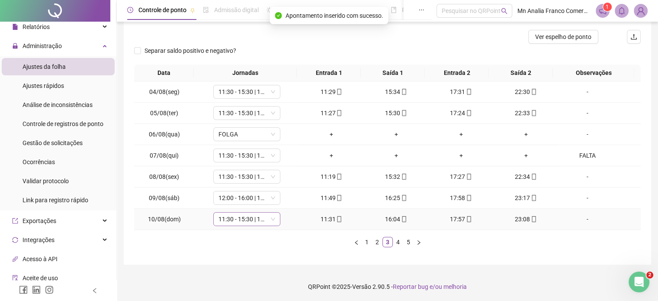
click at [247, 218] on span "11:30 - 15:30 | 17:30 - 22:30" at bounding box center [246, 218] width 57 height 13
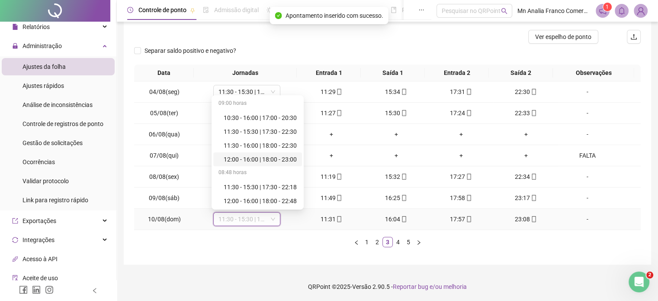
click at [246, 158] on div "12:00 - 16:00 | 18:00 - 23:00" at bounding box center [260, 159] width 73 height 10
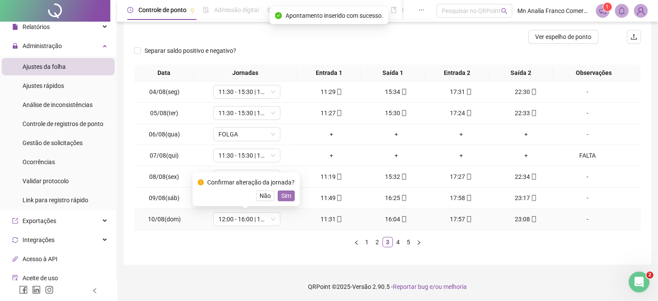
click at [289, 200] on button "Sim" at bounding box center [286, 195] width 17 height 10
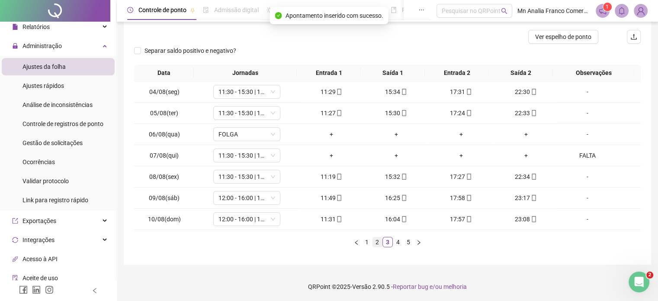
click at [374, 241] on link "2" at bounding box center [377, 242] width 10 height 10
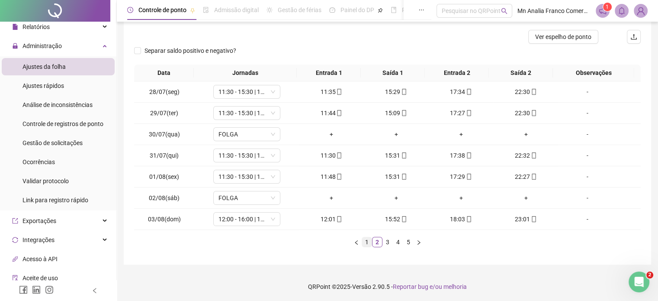
click at [367, 243] on link "1" at bounding box center [367, 242] width 10 height 10
